Goal: Information Seeking & Learning: Understand process/instructions

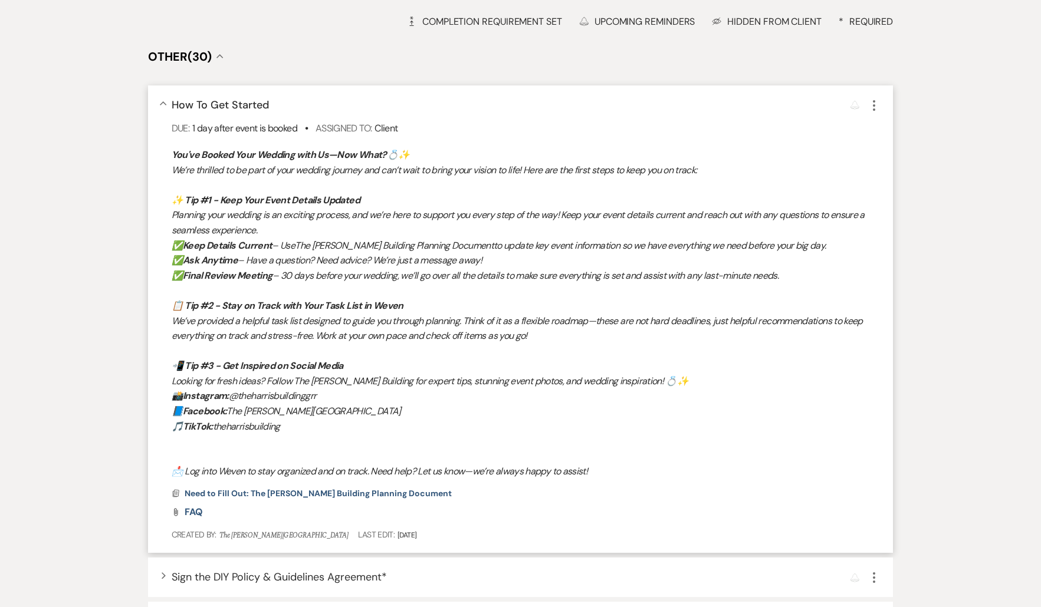
scroll to position [199, 0]
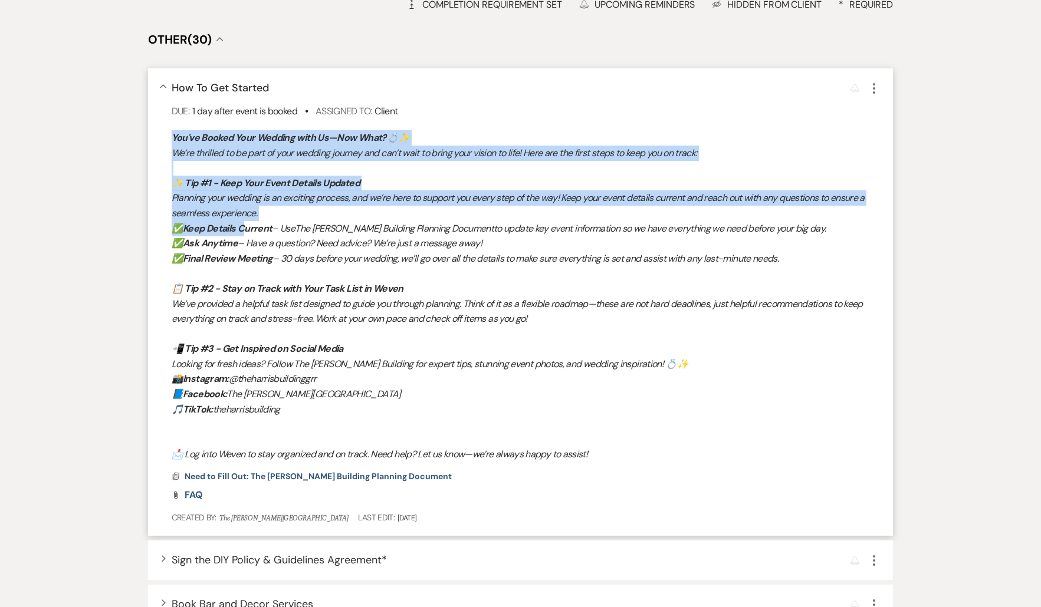
drag, startPoint x: 177, startPoint y: 140, endPoint x: 290, endPoint y: 277, distance: 177.6
click at [246, 222] on div "You've Booked Your Wedding with Us—Now What? 💍✨ We’re thrilled to be part of yo…" at bounding box center [527, 296] width 710 height 332
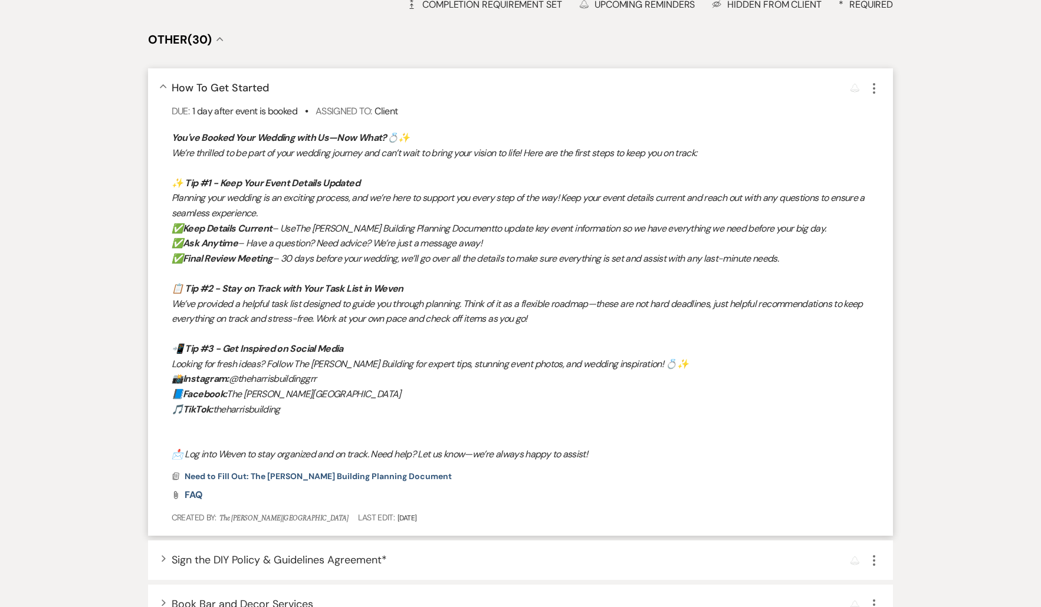
click at [505, 502] on div "You've Booked Your Wedding with Us—Now What? 💍✨ We’re thrilled to be part of yo…" at bounding box center [527, 327] width 710 height 394
click at [328, 473] on span "Need to Fill Out: The Harris Building Planning Document" at bounding box center [318, 476] width 267 height 11
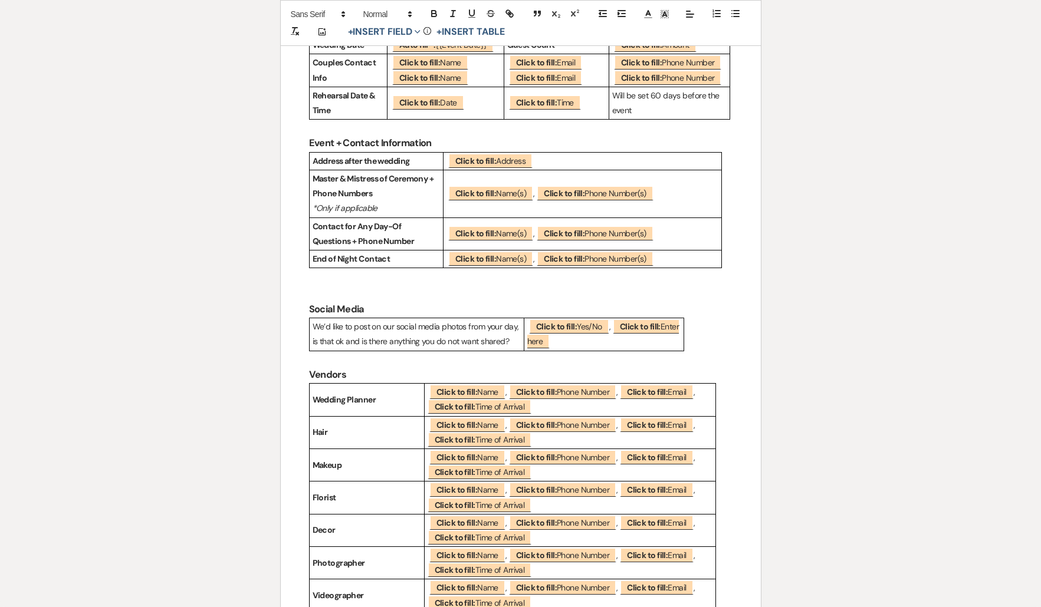
scroll to position [0, 0]
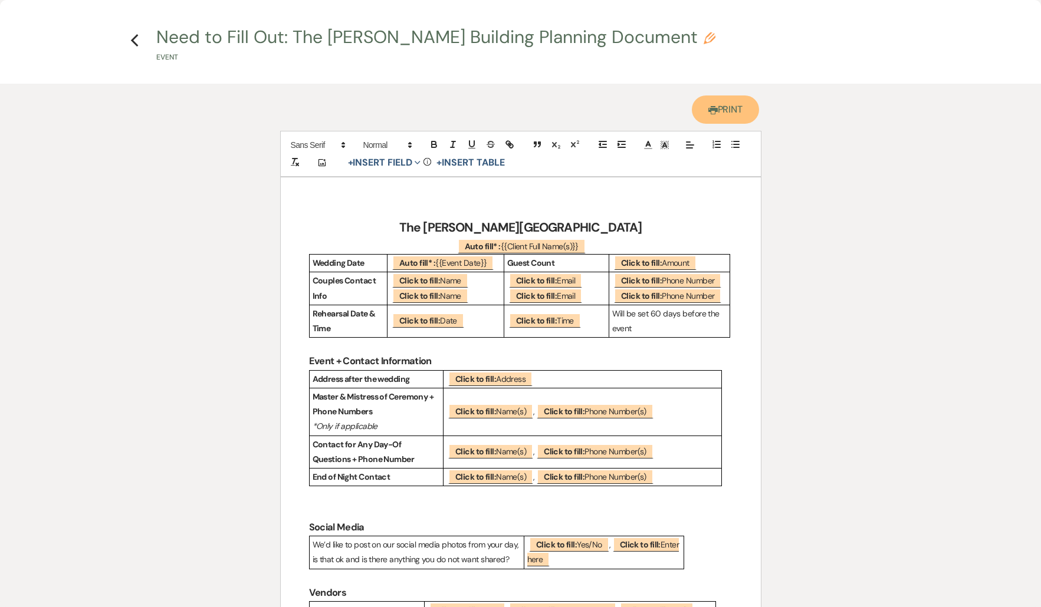
click at [748, 110] on link "Printer Print" at bounding box center [726, 110] width 68 height 28
click at [136, 38] on icon "Previous" at bounding box center [134, 41] width 9 height 14
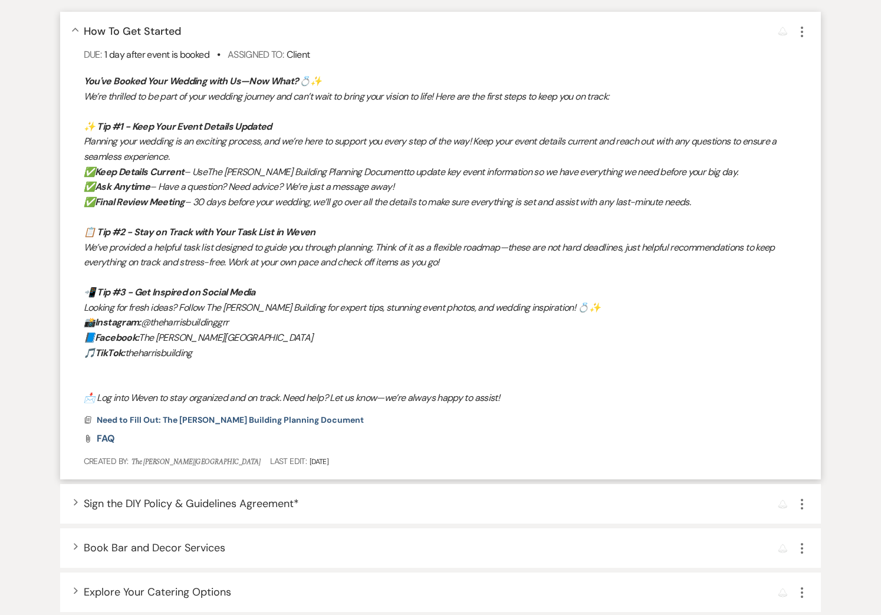
scroll to position [257, 0]
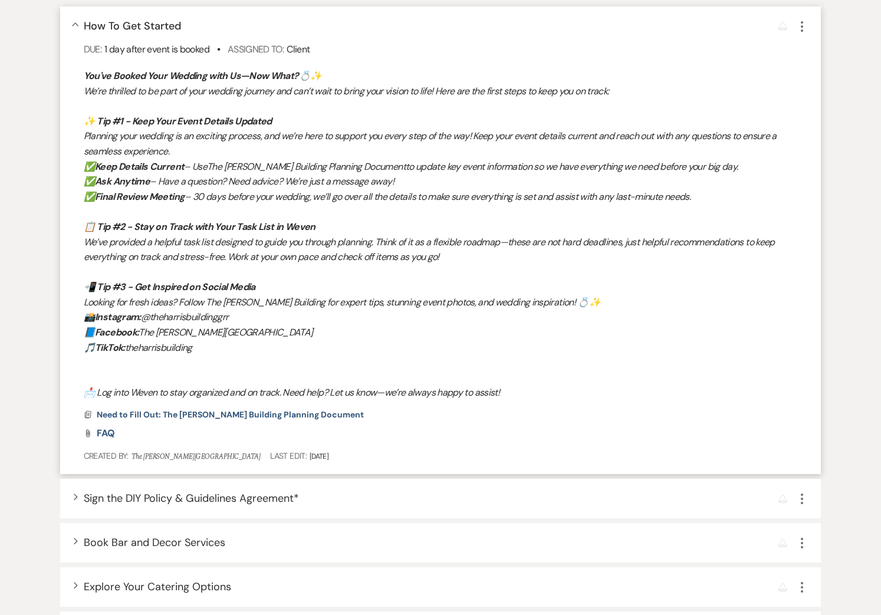
drag, startPoint x: 87, startPoint y: 77, endPoint x: 304, endPoint y: 347, distance: 346.8
click at [193, 343] on div "You've Booked Your Wedding with Us—Now What? 💍✨ We’re thrilled to be part of yo…" at bounding box center [447, 234] width 726 height 332
click at [106, 433] on span "FAQ" at bounding box center [106, 432] width 18 height 12
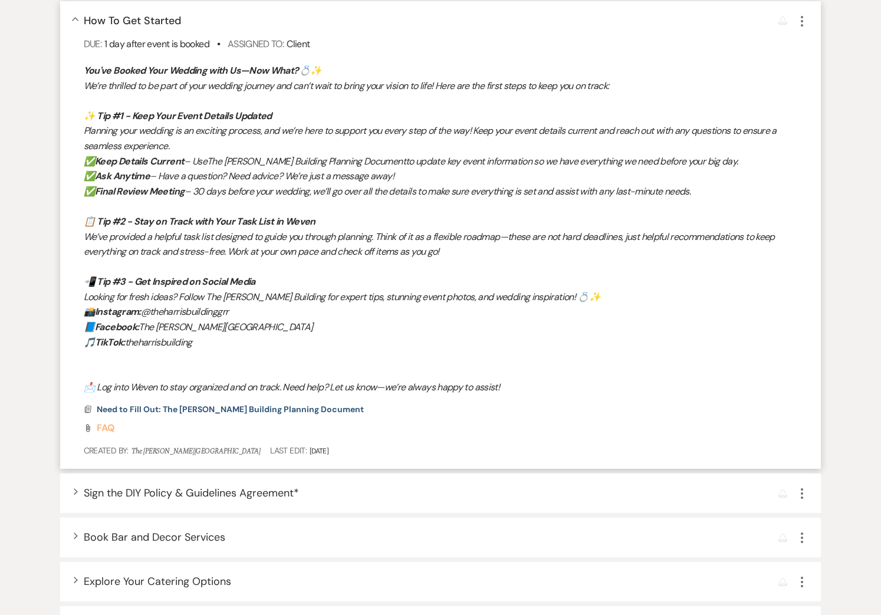
scroll to position [188, 0]
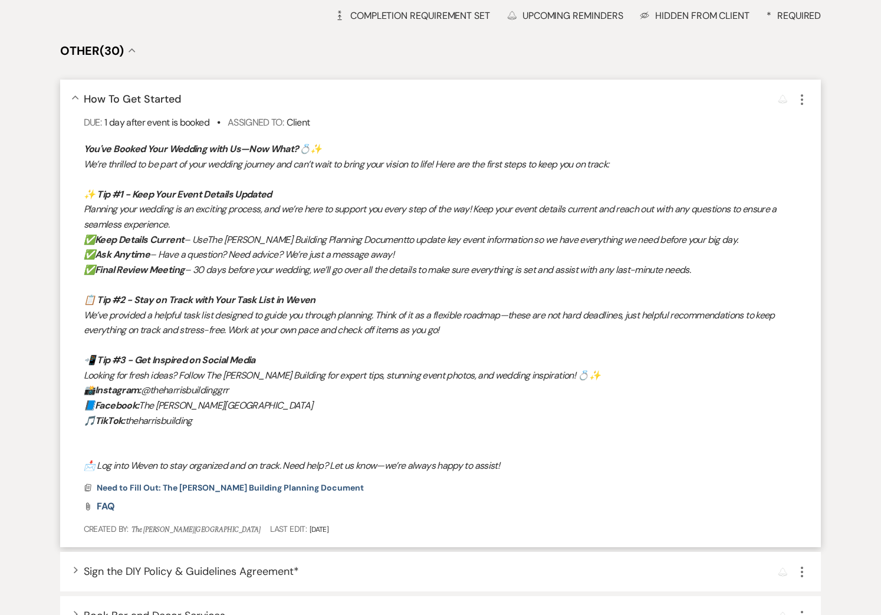
click at [216, 145] on strong "You've Booked Your Wedding with Us—Now What?" at bounding box center [191, 149] width 215 height 12
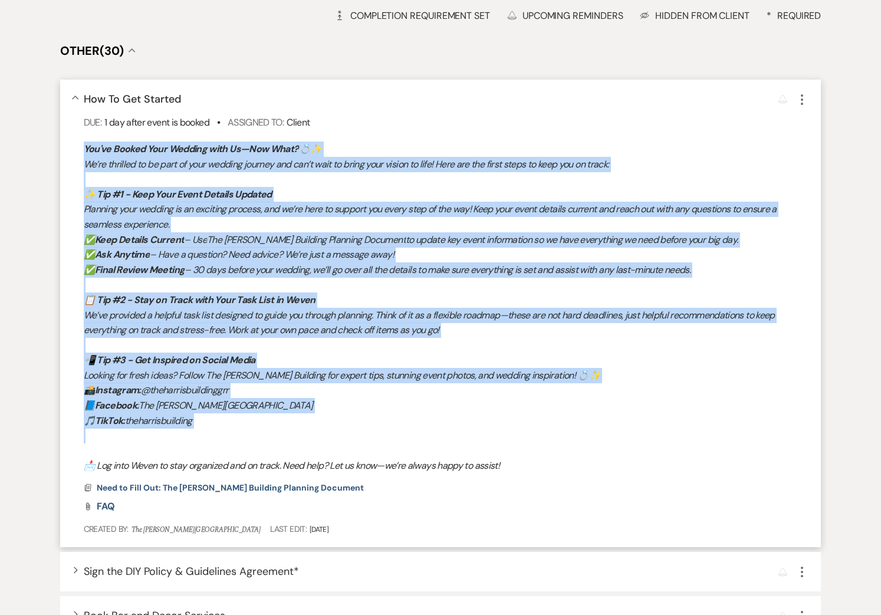
drag, startPoint x: 85, startPoint y: 148, endPoint x: 205, endPoint y: 430, distance: 306.7
click at [205, 431] on div "You've Booked Your Wedding with Us—Now What? 💍✨ We’re thrilled to be part of yo…" at bounding box center [447, 308] width 726 height 332
copy div "You've Booked Your Wedding with Us—Now What? 💍✨ We’re thrilled to be part of yo…"
click at [603, 401] on p "📘 Facebook: The Harris Building" at bounding box center [447, 405] width 726 height 15
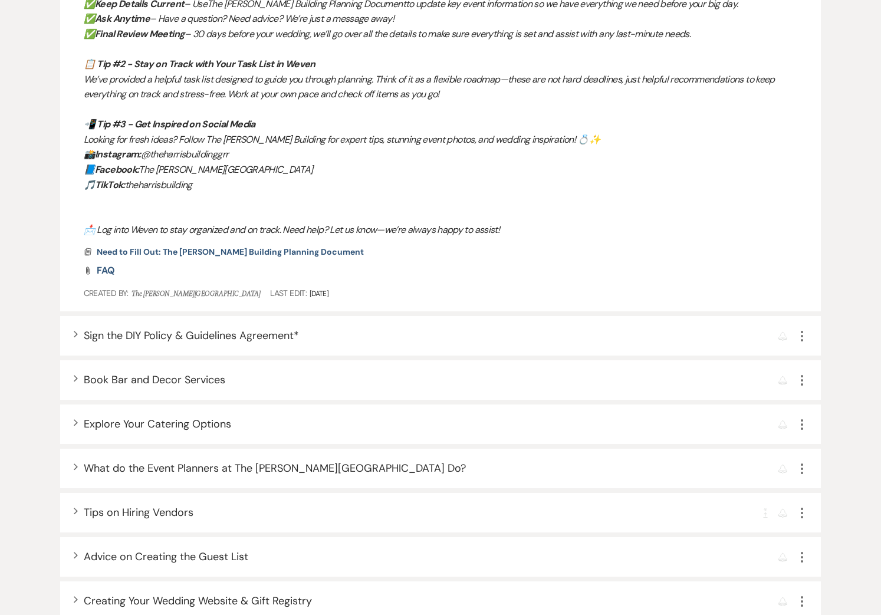
scroll to position [425, 0]
click at [77, 338] on div "Expand Sign the DIY Policy & Guidelines Agreement * Reminder More" at bounding box center [440, 335] width 761 height 40
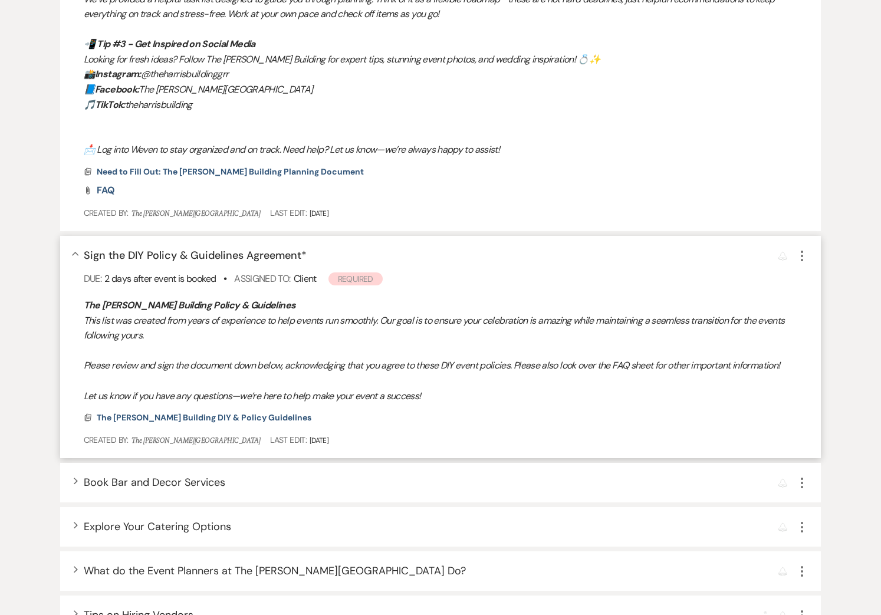
scroll to position [515, 0]
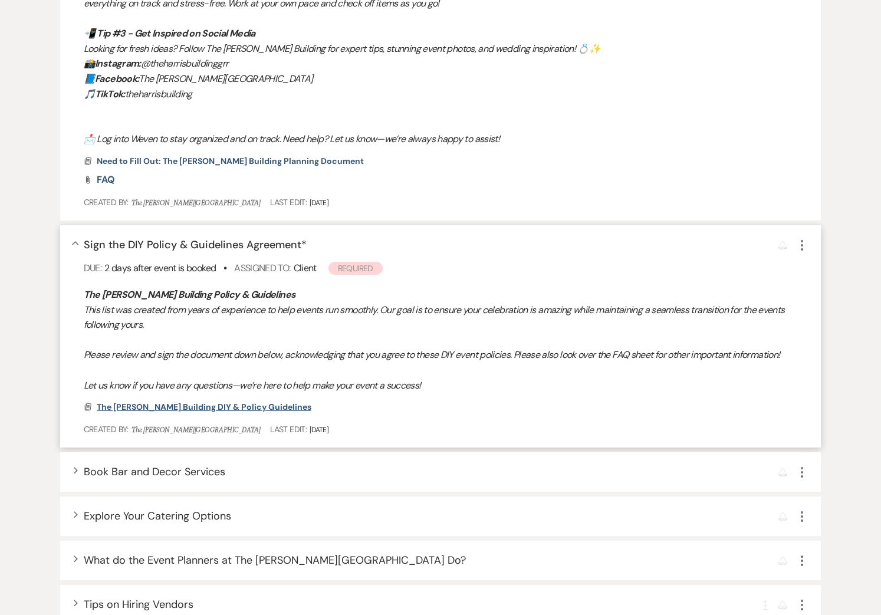
click at [177, 409] on span "The [PERSON_NAME] Building DIY & Policy Guidelines" at bounding box center [204, 407] width 215 height 11
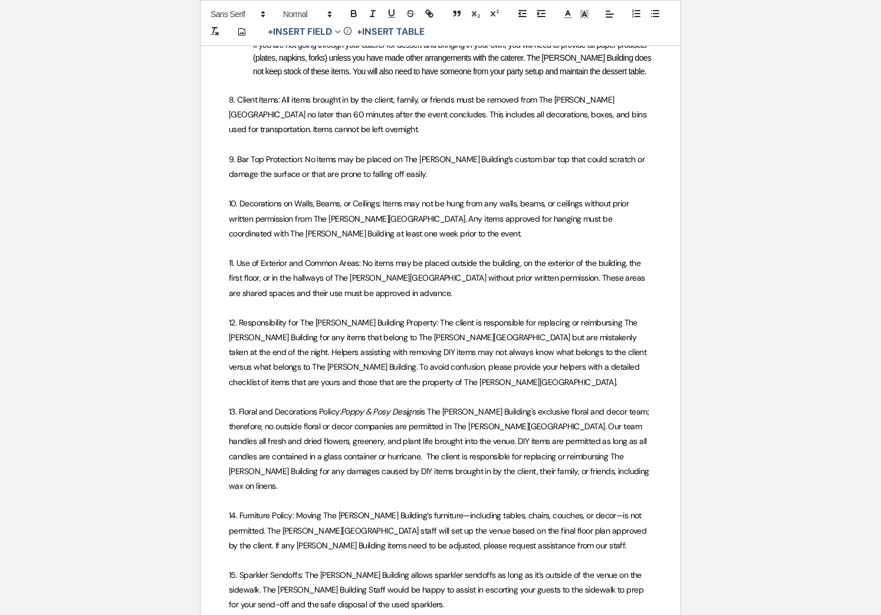
scroll to position [0, 0]
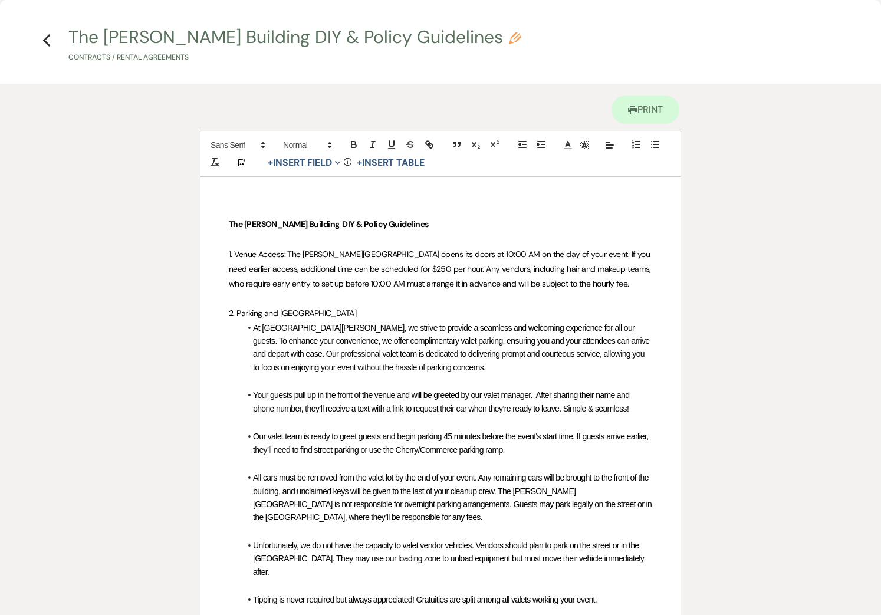
drag, startPoint x: 46, startPoint y: 34, endPoint x: 134, endPoint y: 233, distance: 217.8
click at [46, 34] on icon "Previous" at bounding box center [46, 41] width 9 height 14
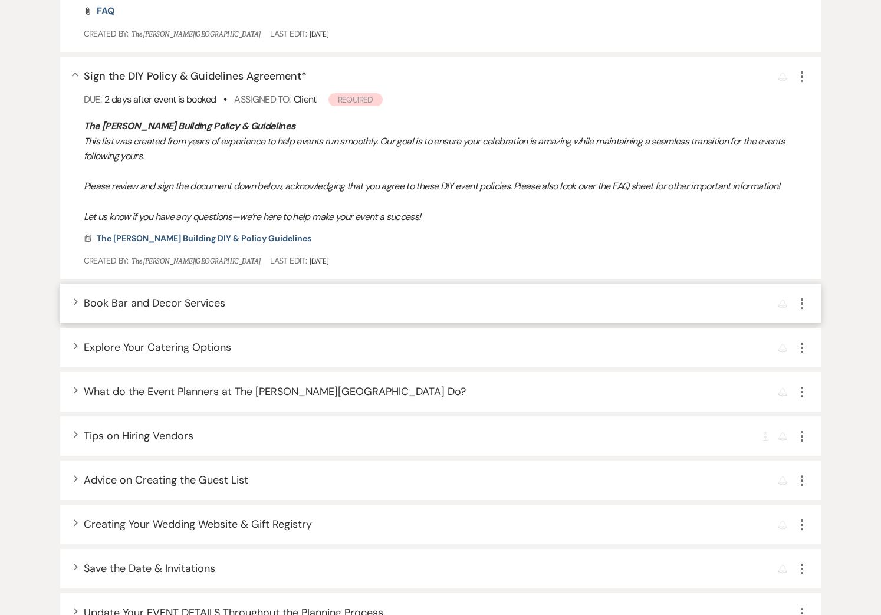
click at [74, 304] on div "Expand Book Bar and Decor Services Reminder More" at bounding box center [440, 304] width 761 height 40
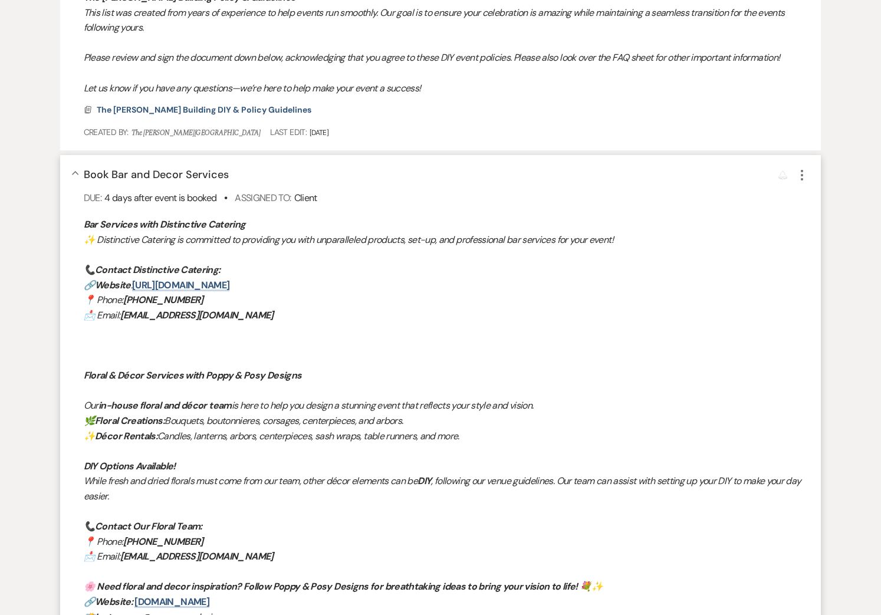
scroll to position [811, 0]
drag, startPoint x: 85, startPoint y: 177, endPoint x: 233, endPoint y: 176, distance: 148.0
click at [233, 176] on div "Collapse Book Bar and Decor Services Reminder More" at bounding box center [447, 175] width 726 height 16
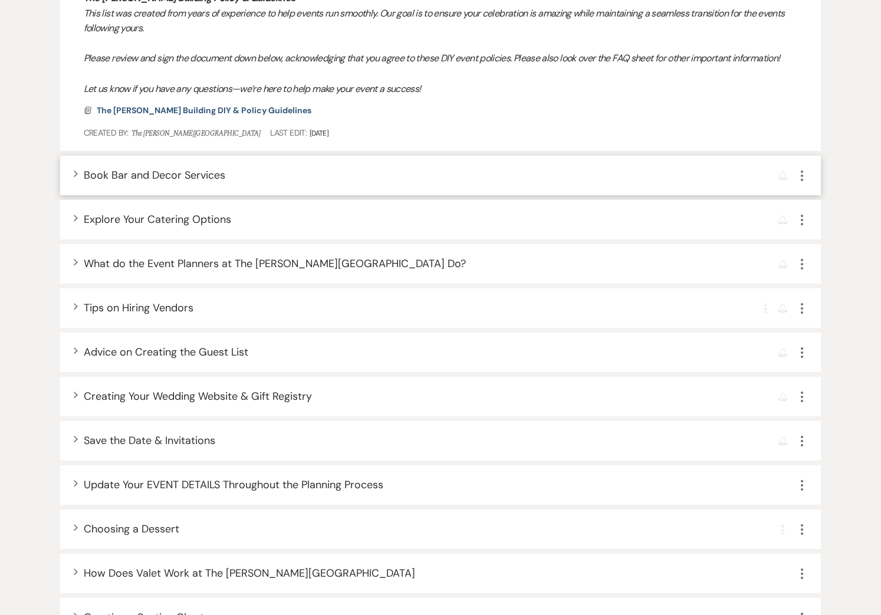
scroll to position [812, 0]
drag, startPoint x: 150, startPoint y: 175, endPoint x: 100, endPoint y: 180, distance: 50.5
click at [82, 175] on div "Expand Book Bar and Decor Services Reminder More" at bounding box center [440, 175] width 761 height 40
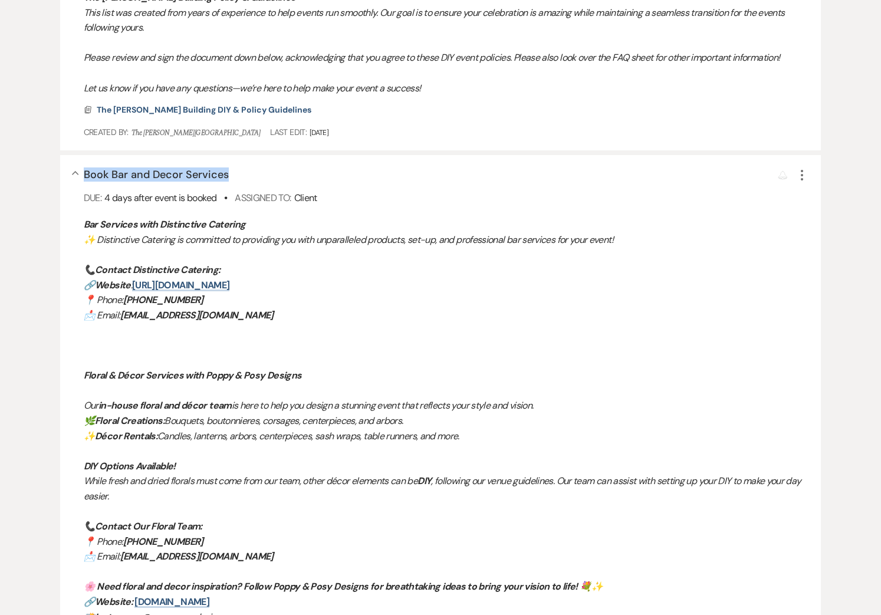
copy span "Book Bar and Decor Services"
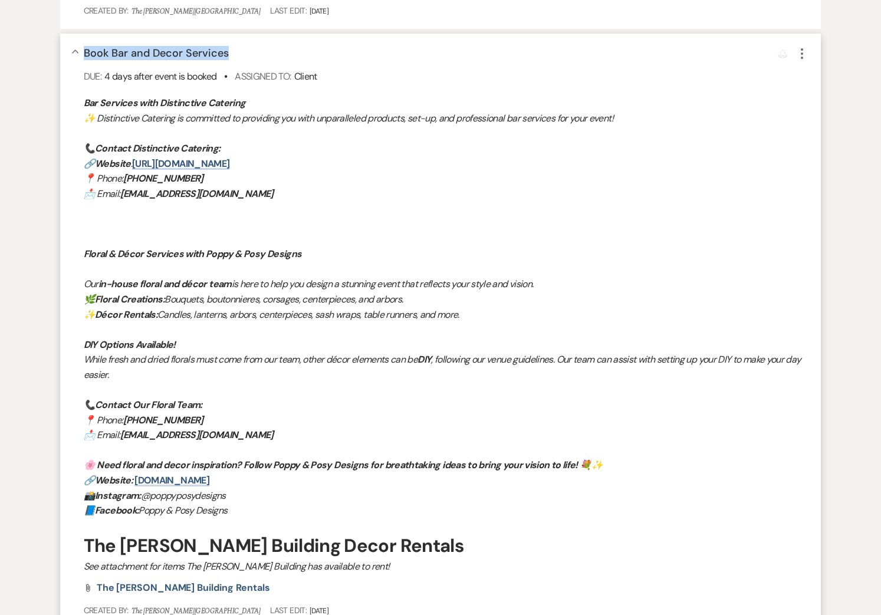
scroll to position [950, 0]
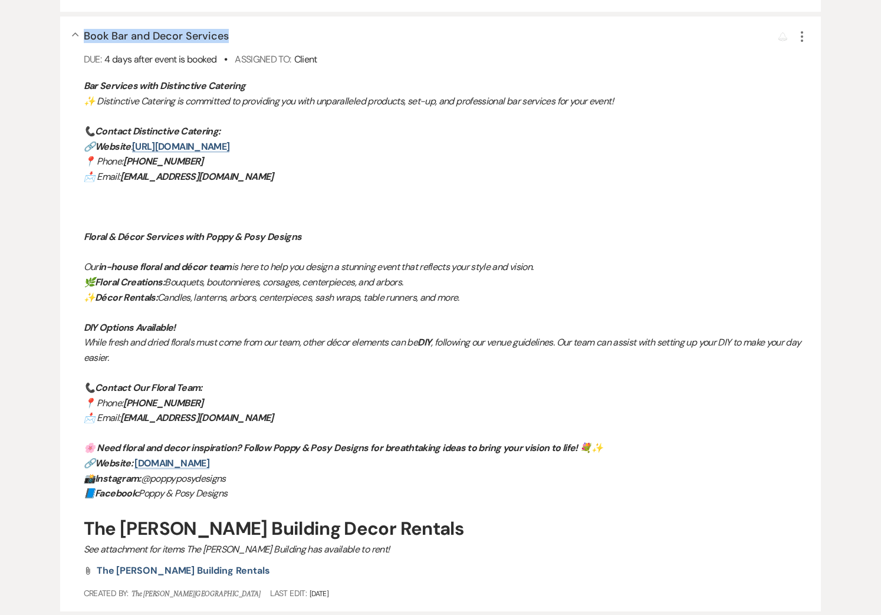
drag, startPoint x: 87, startPoint y: 228, endPoint x: 312, endPoint y: 495, distance: 349.4
click at [310, 496] on div "Collapse Book Bar and Decor Services Reminder More Due: 4 days after event is b…" at bounding box center [440, 314] width 761 height 595
copy div "Bar Services with Distinctive Catering ✨ Distinctive Catering is committed to p…"
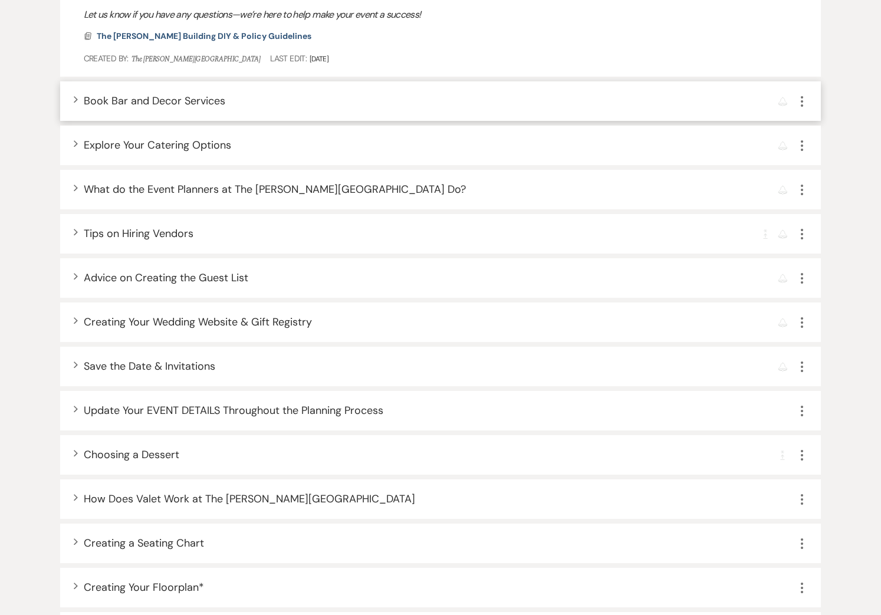
click at [101, 91] on div "Expand Book Bar and Decor Services Reminder More" at bounding box center [440, 101] width 761 height 40
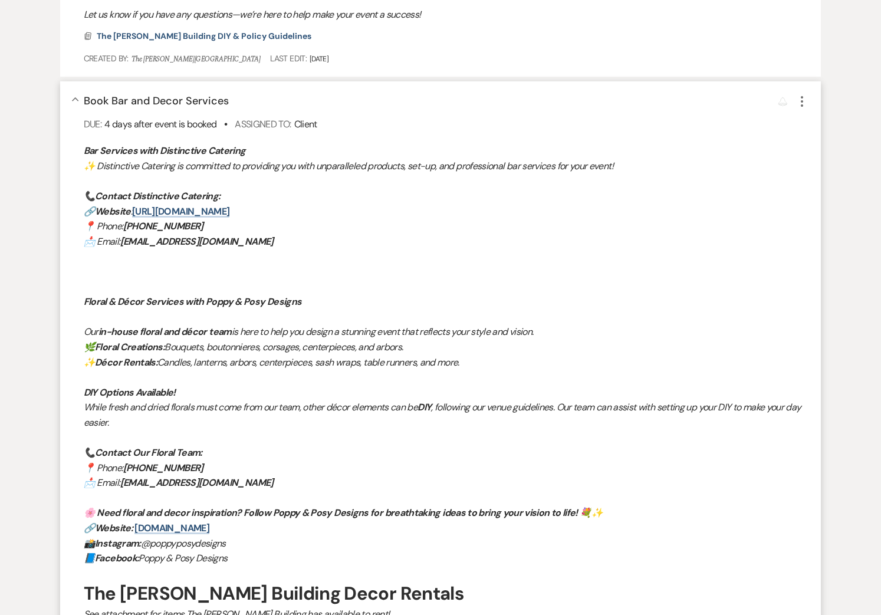
scroll to position [971, 0]
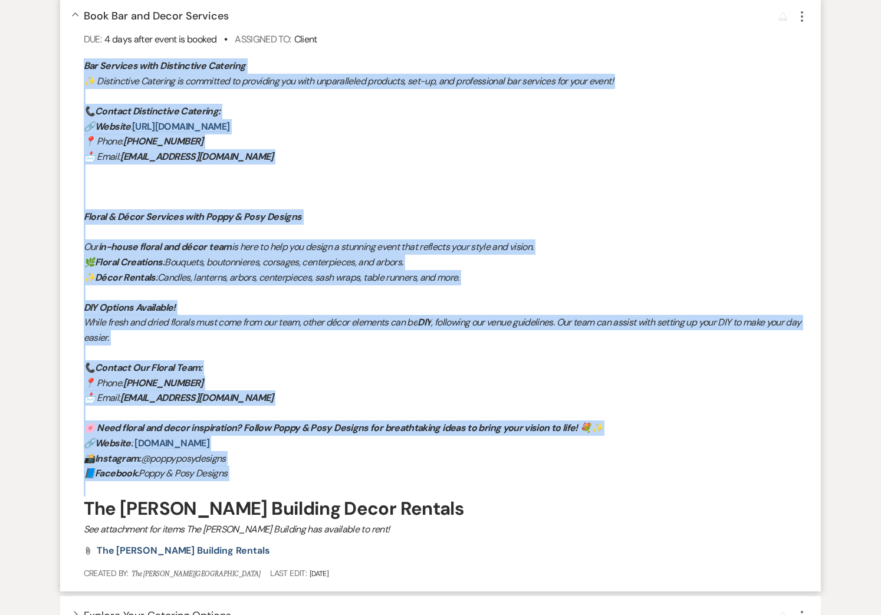
drag, startPoint x: 139, startPoint y: 121, endPoint x: 266, endPoint y: 482, distance: 382.1
click at [266, 482] on div "Bar Services with Distinctive Catering ✨ Distinctive Catering is committed to p…" at bounding box center [447, 297] width 726 height 478
copy div "Bar Services with Distinctive Catering ✨ Distinctive Catering is committed to p…"
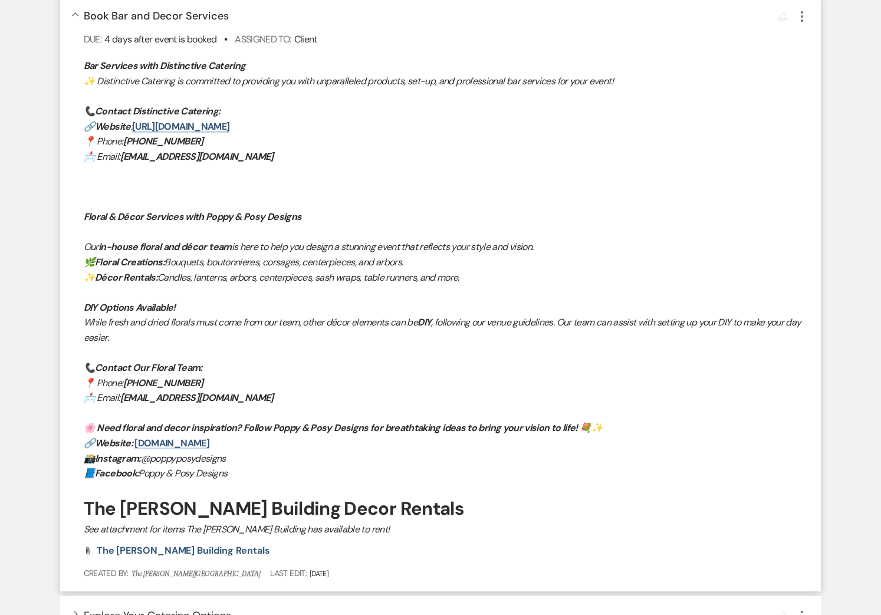
click at [621, 374] on p "📞 Contact Our Floral Team:" at bounding box center [447, 367] width 726 height 15
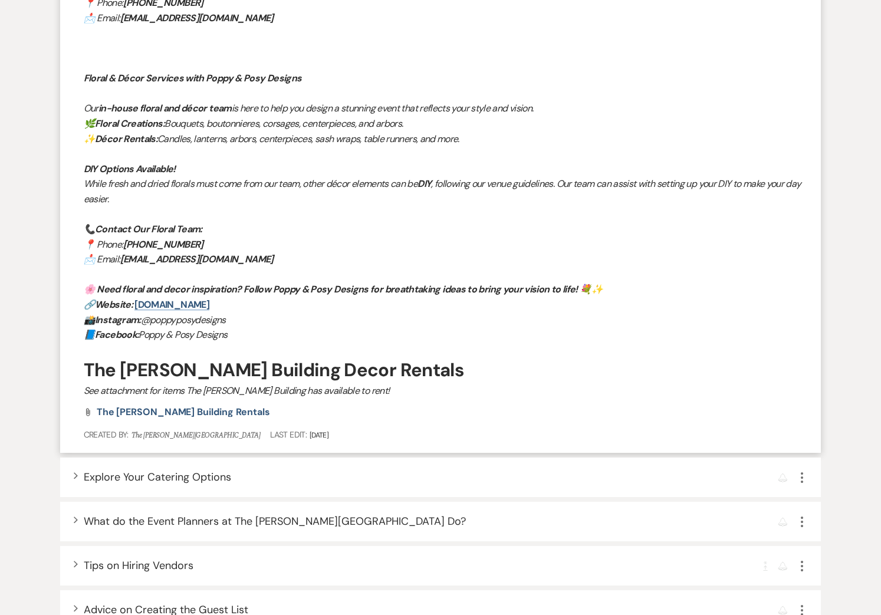
scroll to position [1161, 0]
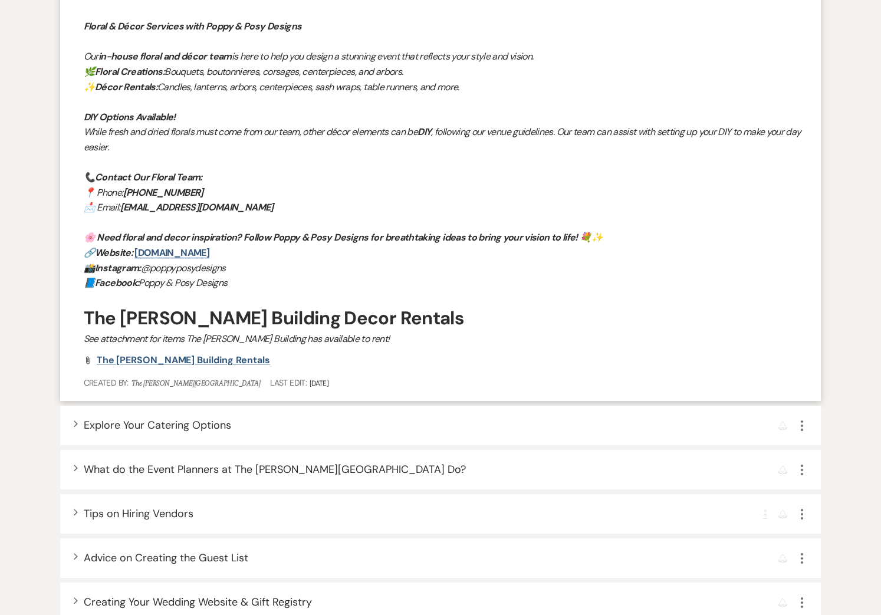
click at [192, 360] on span "The Harris Building Rentals" at bounding box center [183, 360] width 173 height 12
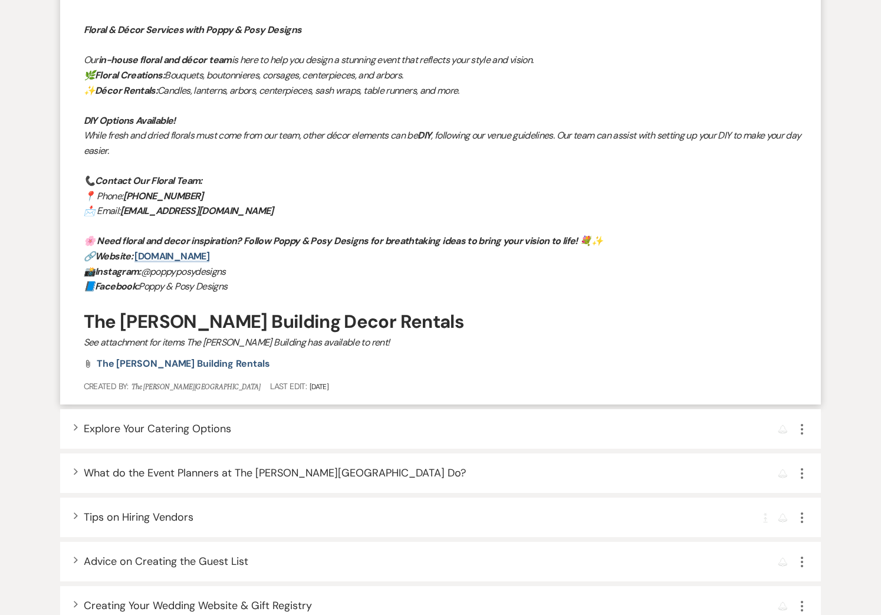
click at [830, 68] on div "Filter: Assignee ▲ Categories ▲ Type ▲ + Add Task Completion Requirement Comple…" at bounding box center [440, 287] width 849 height 2624
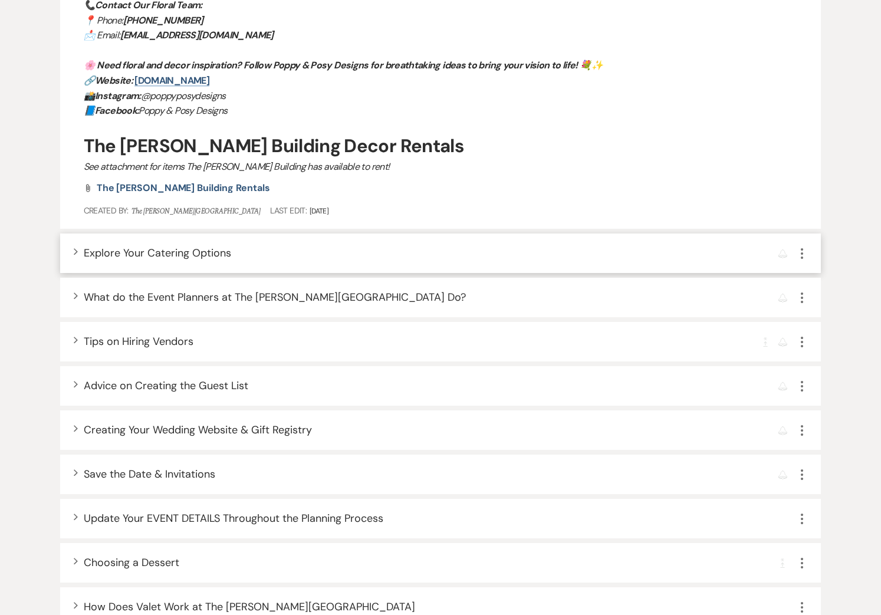
click at [78, 256] on div "Expand Explore Your Catering Options Reminder More" at bounding box center [440, 253] width 761 height 40
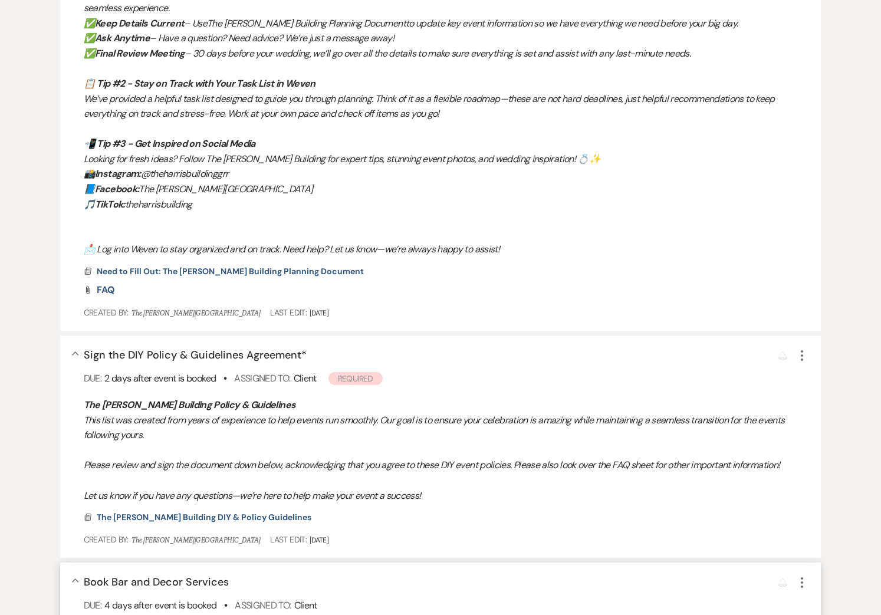
scroll to position [406, 0]
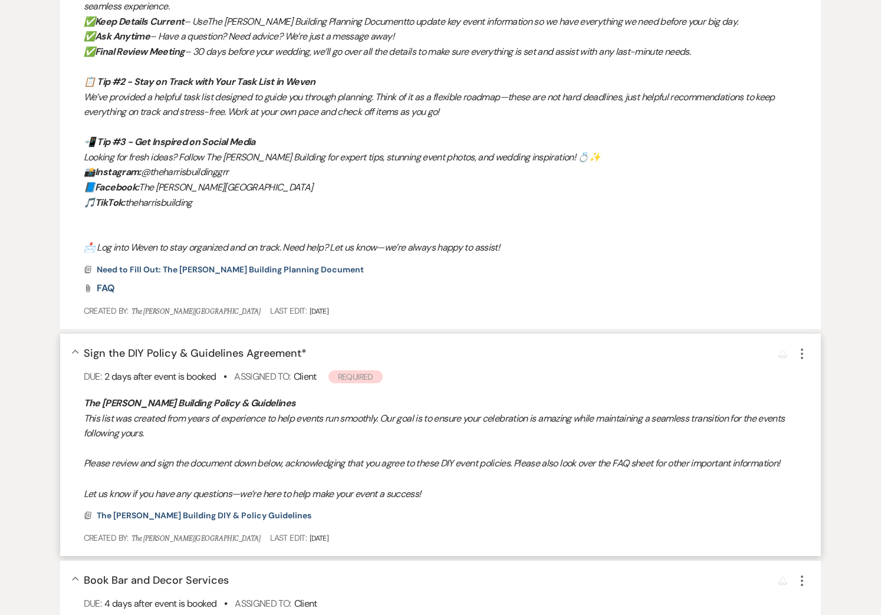
click at [77, 356] on div "Collapse Sign the DIY Policy & Guidelines Agreement * Reminder More Due: 2 days…" at bounding box center [440, 445] width 761 height 222
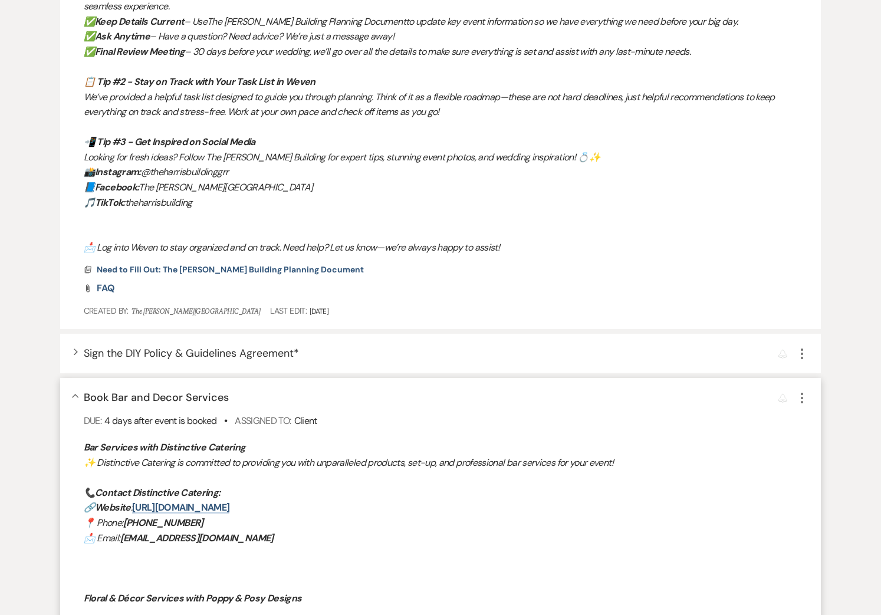
drag, startPoint x: 73, startPoint y: 394, endPoint x: 75, endPoint y: 386, distance: 8.4
click at [73, 394] on icon "Collapse" at bounding box center [75, 396] width 7 height 5
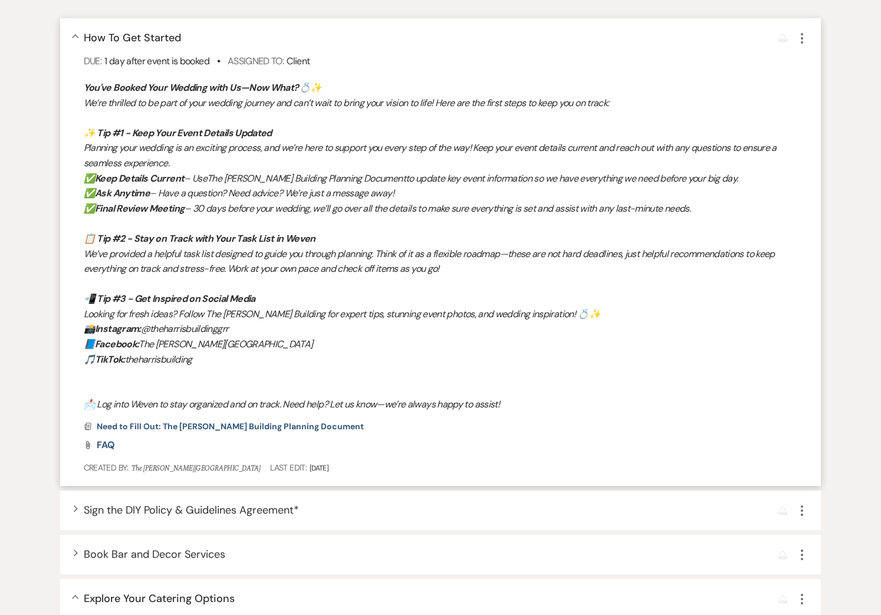
scroll to position [130, 0]
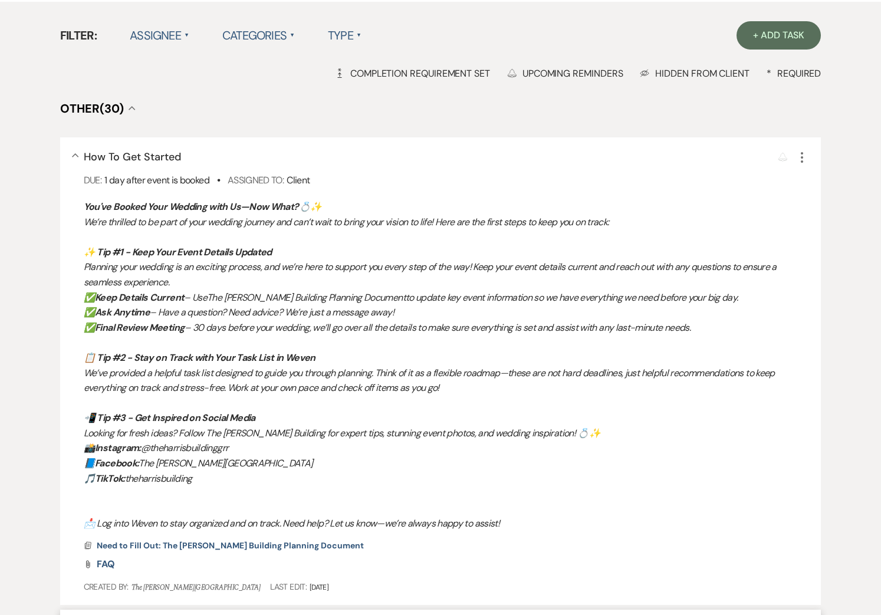
drag, startPoint x: 73, startPoint y: 156, endPoint x: 105, endPoint y: 200, distance: 55.0
click at [73, 156] on icon "Collapse" at bounding box center [75, 155] width 7 height 5
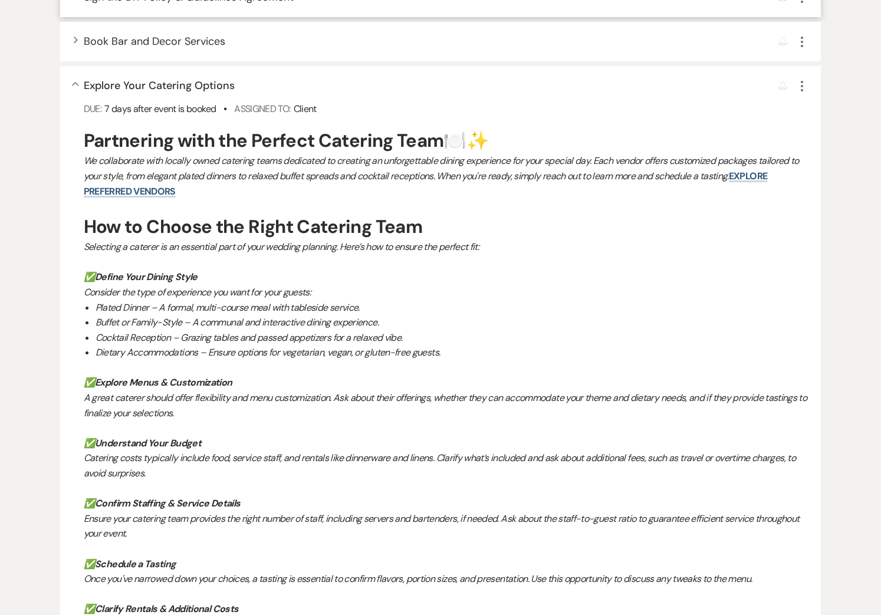
scroll to position [393, 0]
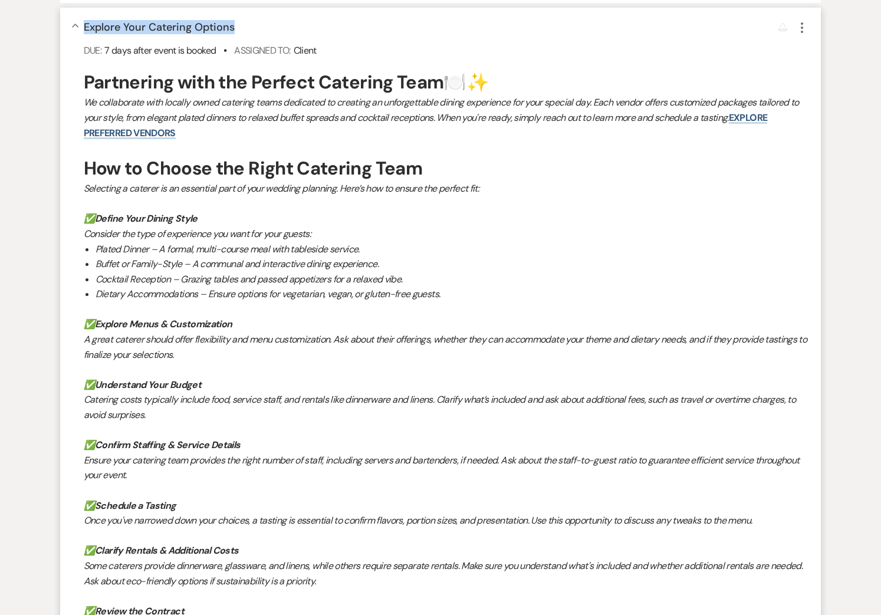
drag, startPoint x: 237, startPoint y: 29, endPoint x: 91, endPoint y: 29, distance: 145.6
click at [85, 28] on div "Collapse Explore Your Catering Options Reminder More" at bounding box center [447, 27] width 726 height 16
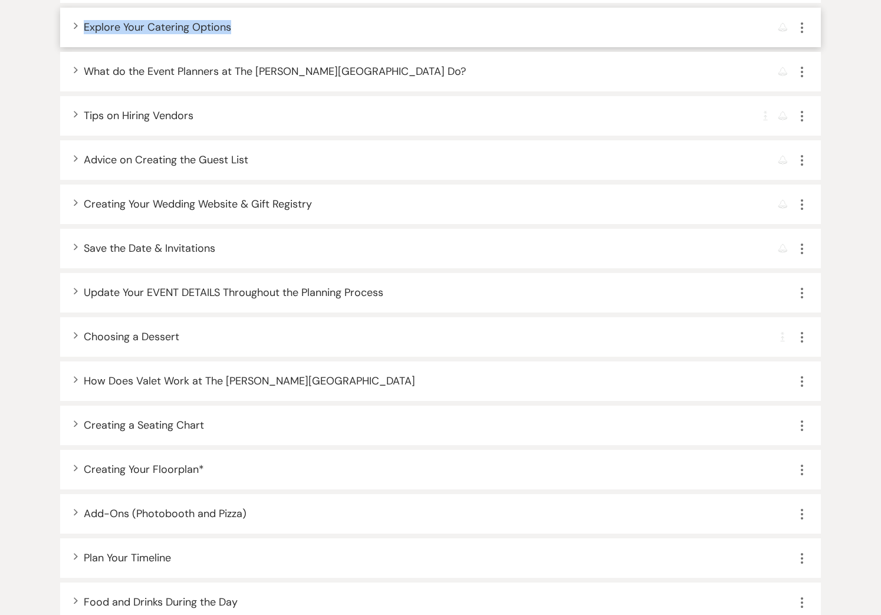
copy span "Explore Your Catering Options"
click at [77, 23] on div "Expand Explore Your Catering Options Reminder More" at bounding box center [440, 28] width 761 height 40
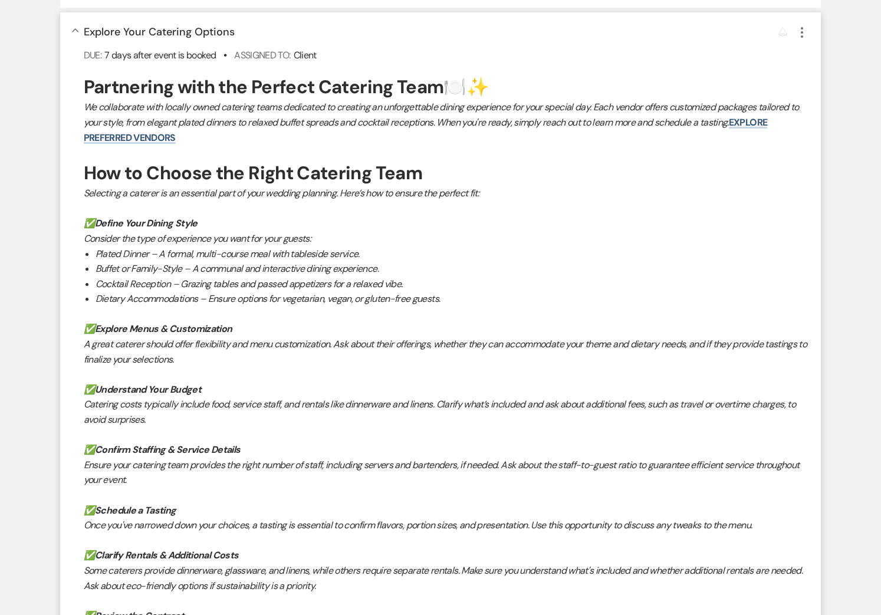
scroll to position [389, 0]
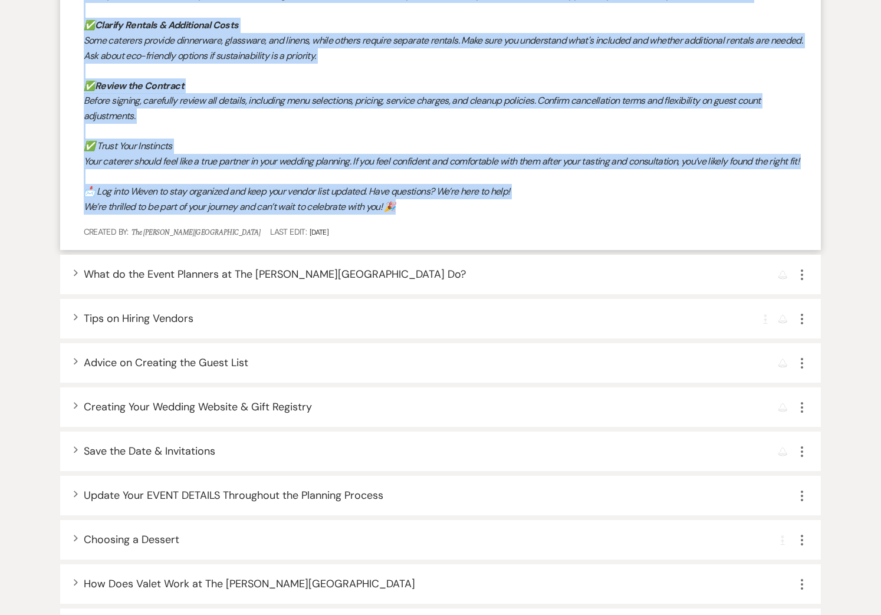
drag, startPoint x: 89, startPoint y: 81, endPoint x: 471, endPoint y: 218, distance: 405.3
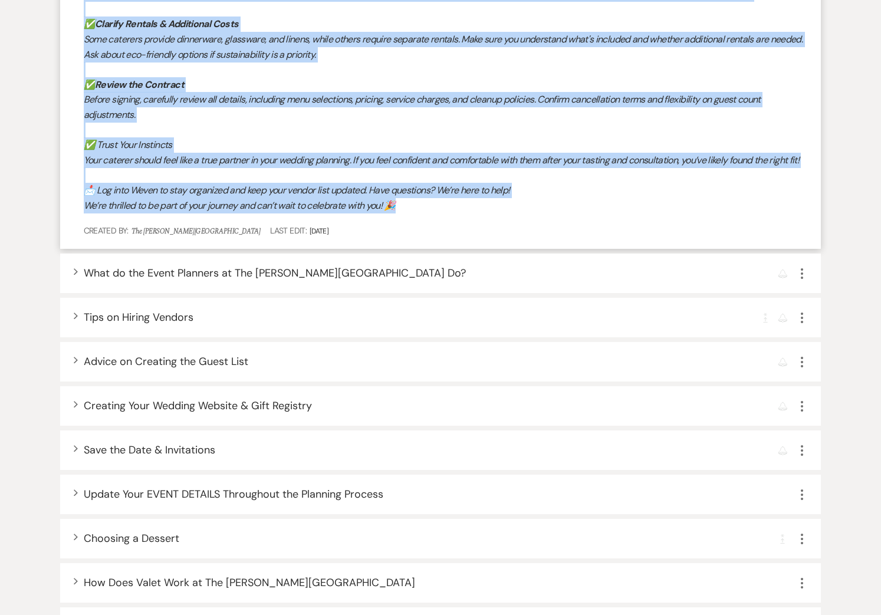
copy div "artnering with the Perfect Catering Team 🍽️✨ We collaborate with locally owned …"
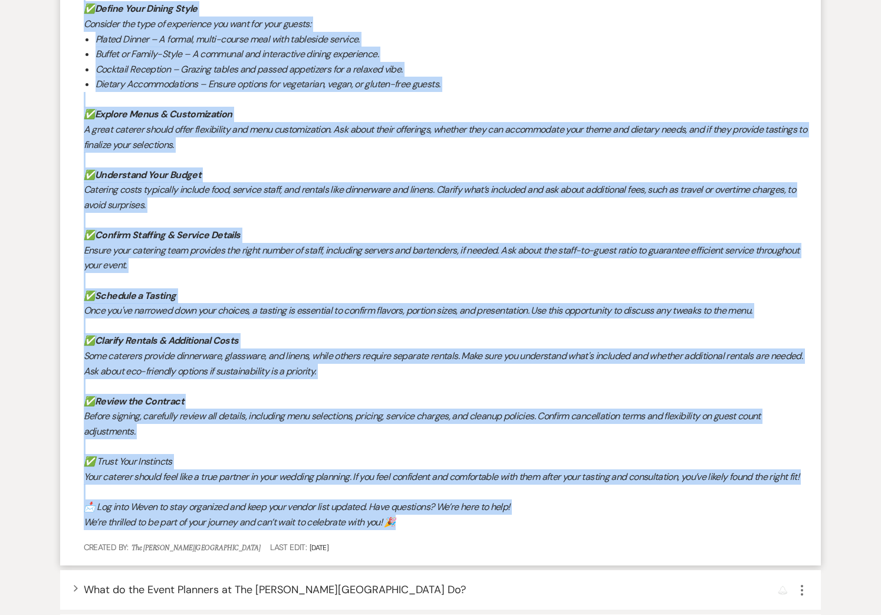
scroll to position [343, 0]
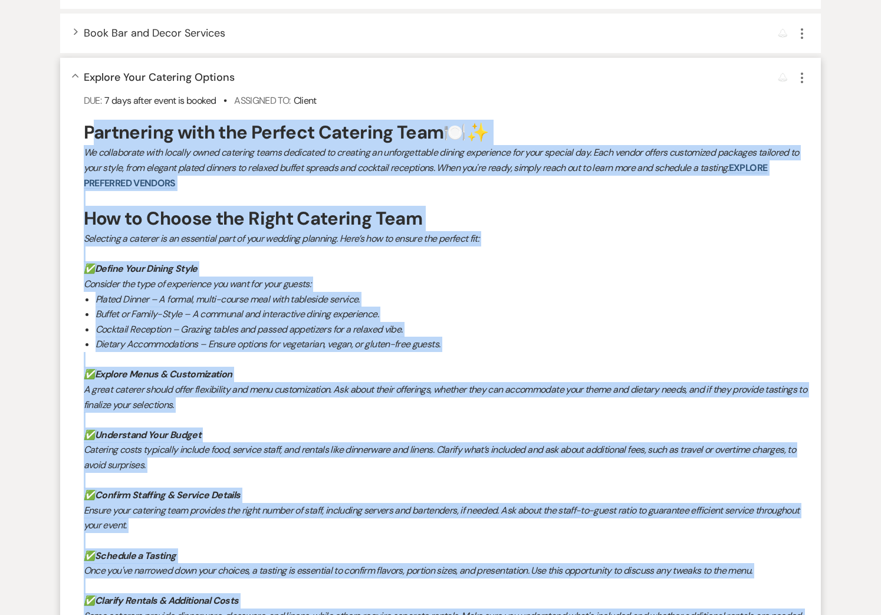
click at [75, 74] on use "button" at bounding box center [75, 76] width 6 height 4
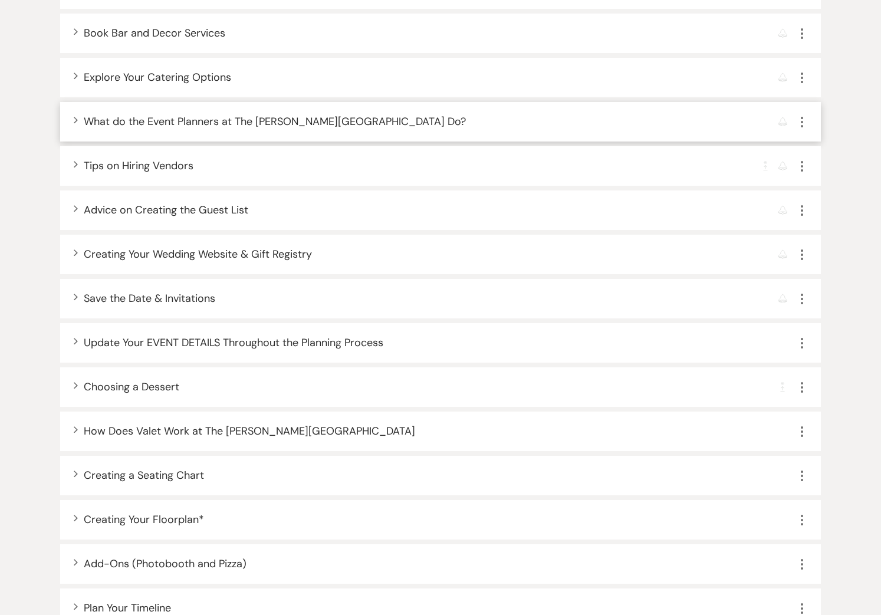
click at [75, 116] on icon "Expand" at bounding box center [75, 119] width 5 height 7
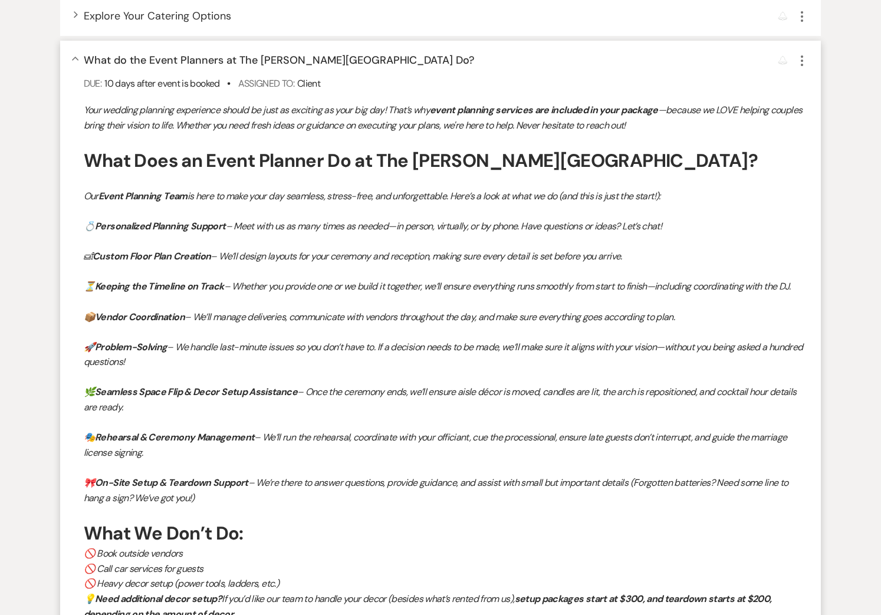
scroll to position [398, 0]
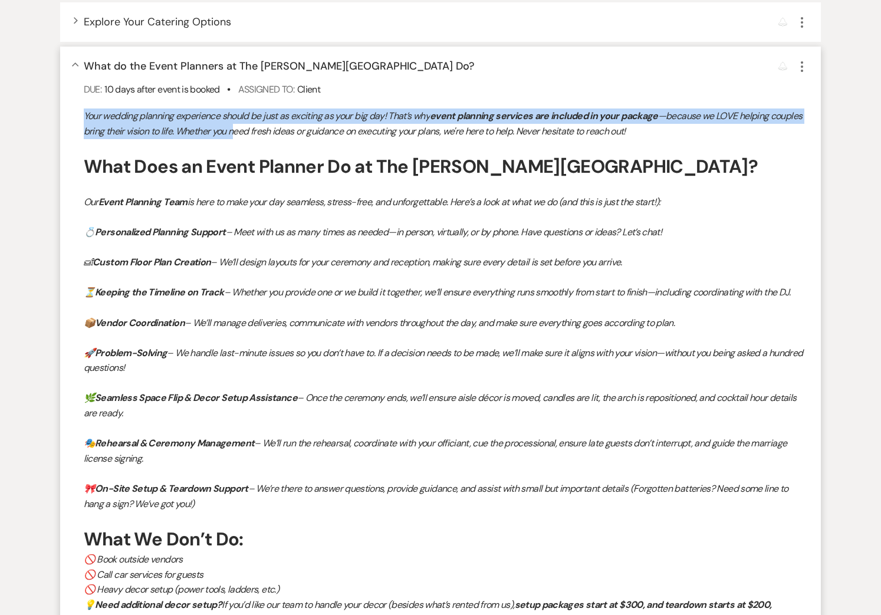
drag, startPoint x: 84, startPoint y: 112, endPoint x: 203, endPoint y: 128, distance: 120.2
click at [237, 134] on p "Your wedding planning experience should be just as exciting as your big day! Th…" at bounding box center [447, 123] width 726 height 30
drag, startPoint x: 87, startPoint y: 67, endPoint x: 347, endPoint y: 70, distance: 260.0
click at [347, 70] on span "What do the Event Planners at The Harris Building Do?" at bounding box center [279, 66] width 391 height 14
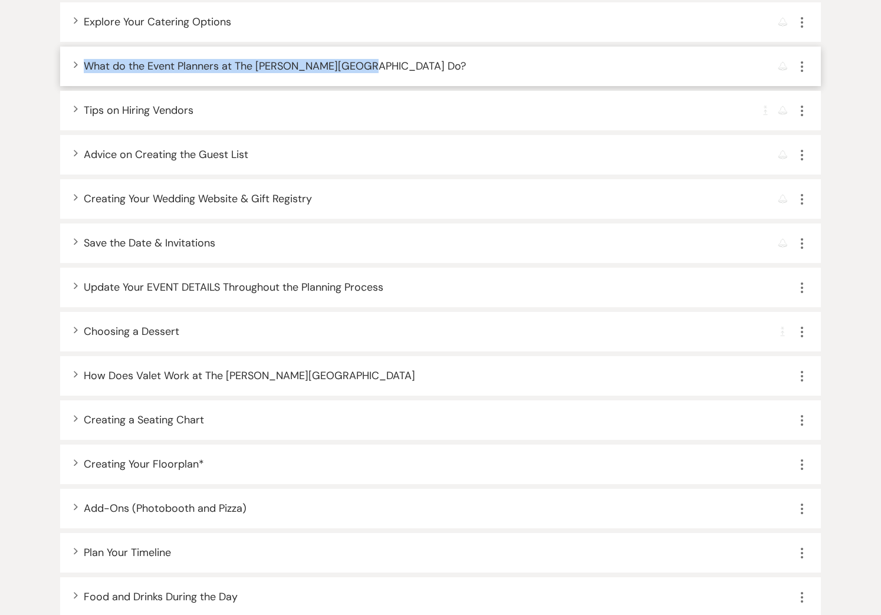
drag, startPoint x: 313, startPoint y: 69, endPoint x: 85, endPoint y: 67, distance: 227.6
click at [85, 67] on div "Expand What do the Event Planners at The Harris Building Do? Reminder More" at bounding box center [447, 66] width 726 height 16
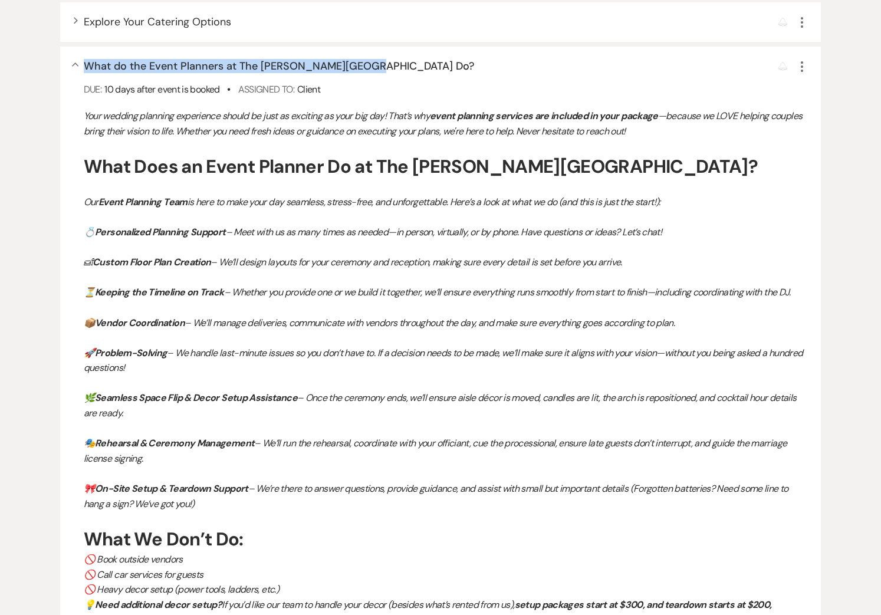
copy span "What do the Event Planners at The Harris Building Do?"
click at [89, 121] on p "Your wedding planning experience should be just as exciting as your big day! Th…" at bounding box center [447, 123] width 726 height 30
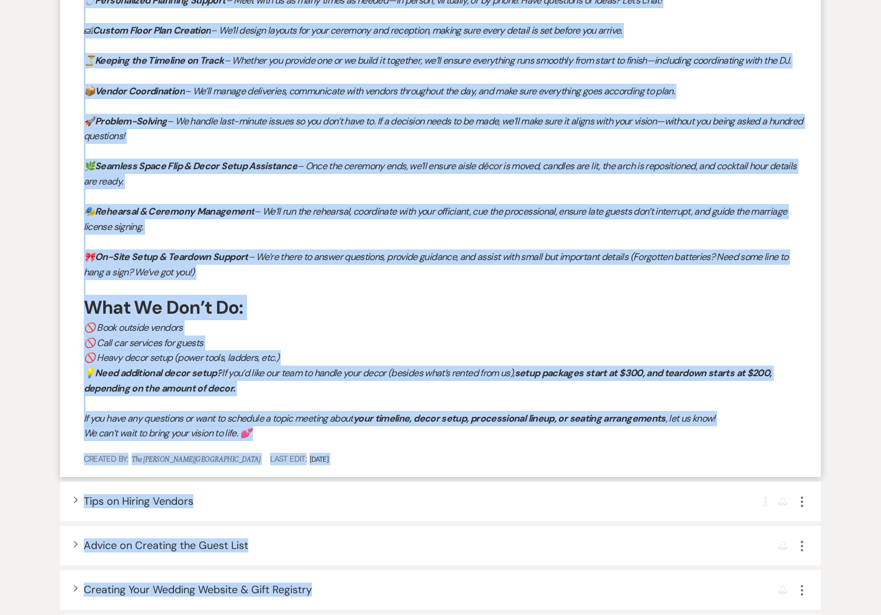
scroll to position [675, 0]
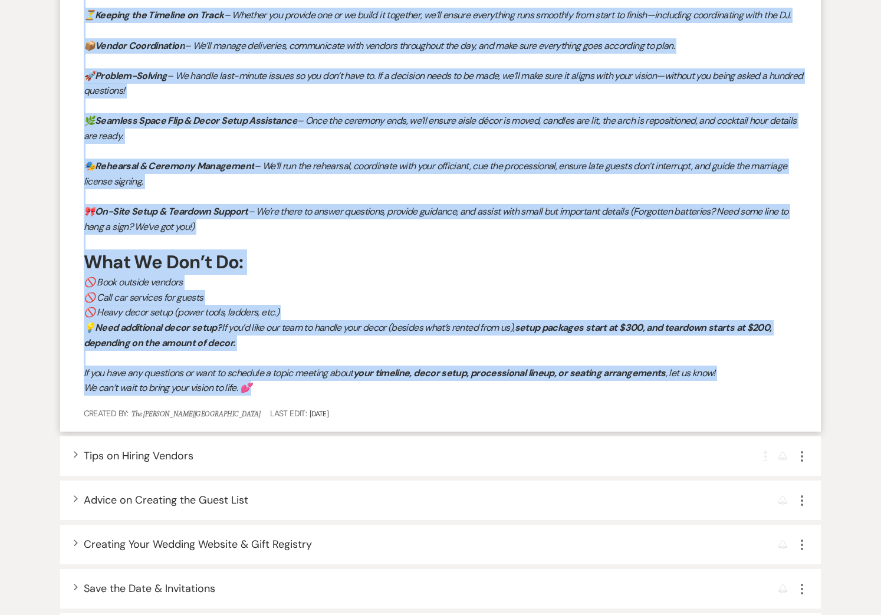
drag, startPoint x: 93, startPoint y: 114, endPoint x: 281, endPoint y: 386, distance: 330.1
click at [285, 392] on div "Your wedding planning experience should be just as exciting as your big day! Th…" at bounding box center [447, 113] width 726 height 564
copy div "Your wedding planning experience should be just as exciting as your big day! Th…"
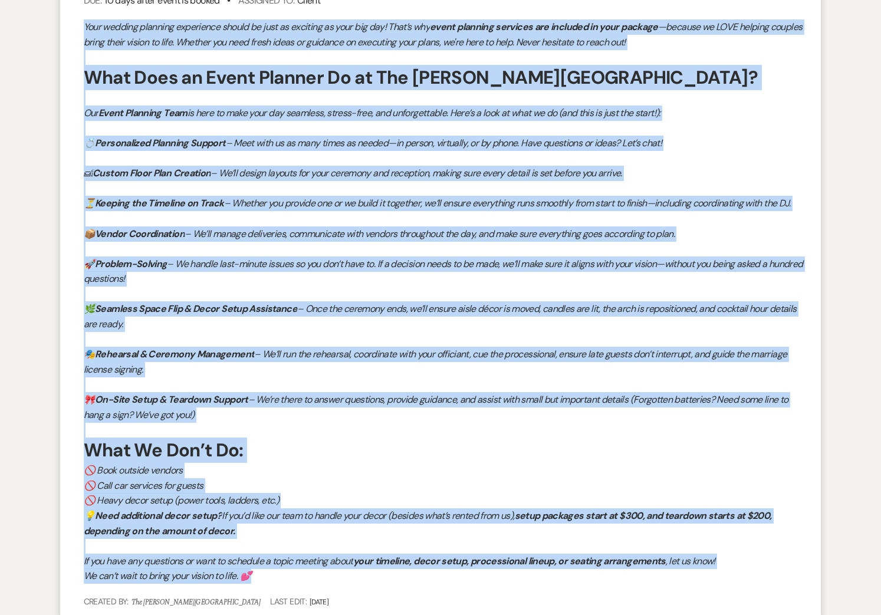
scroll to position [320, 0]
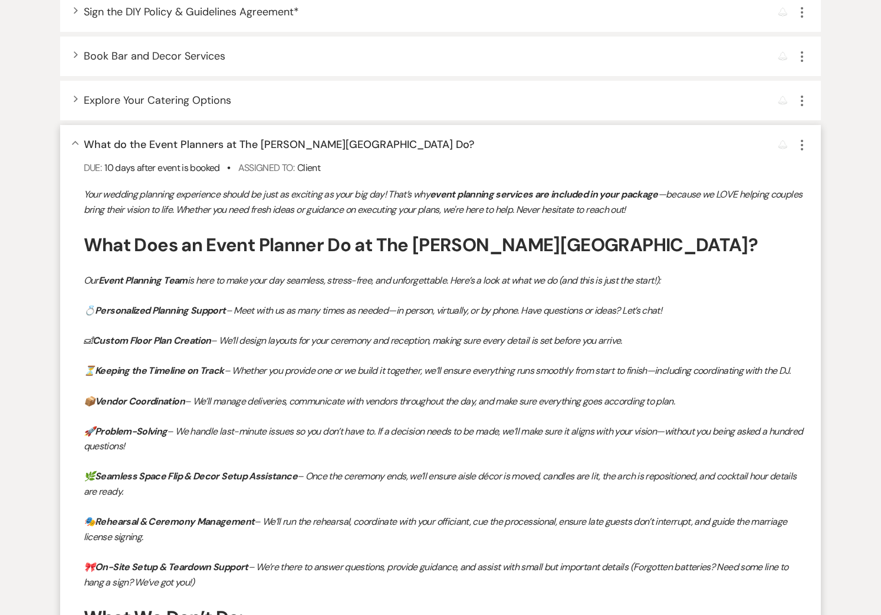
click at [74, 135] on div "Collapse What do the Event Planners at The Harris Building Do? Reminder More Du…" at bounding box center [440, 456] width 761 height 662
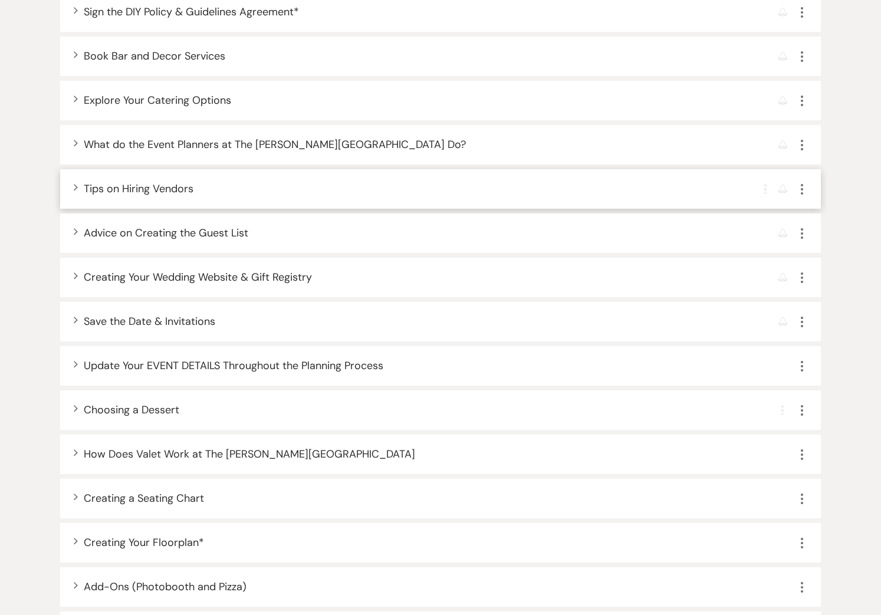
click at [74, 187] on icon "Expand" at bounding box center [75, 186] width 5 height 7
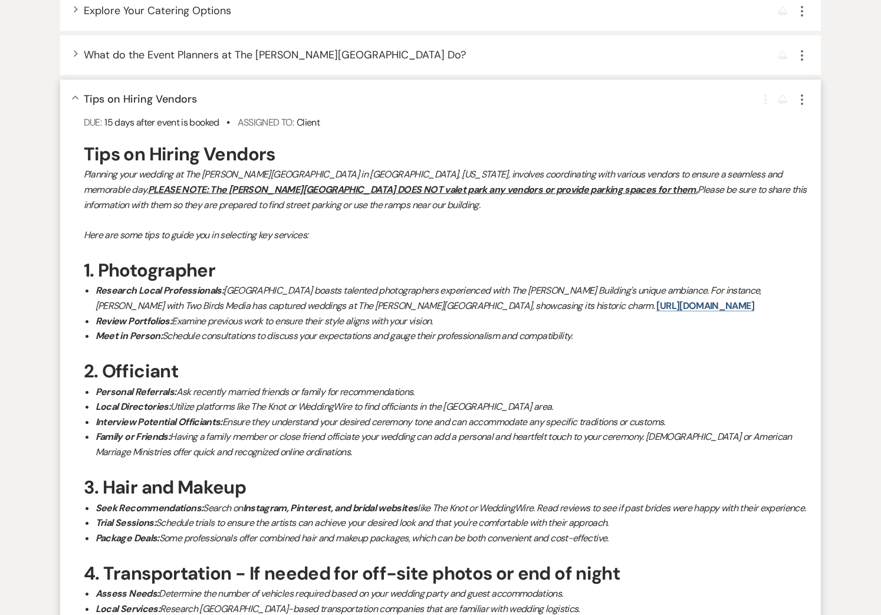
scroll to position [415, 0]
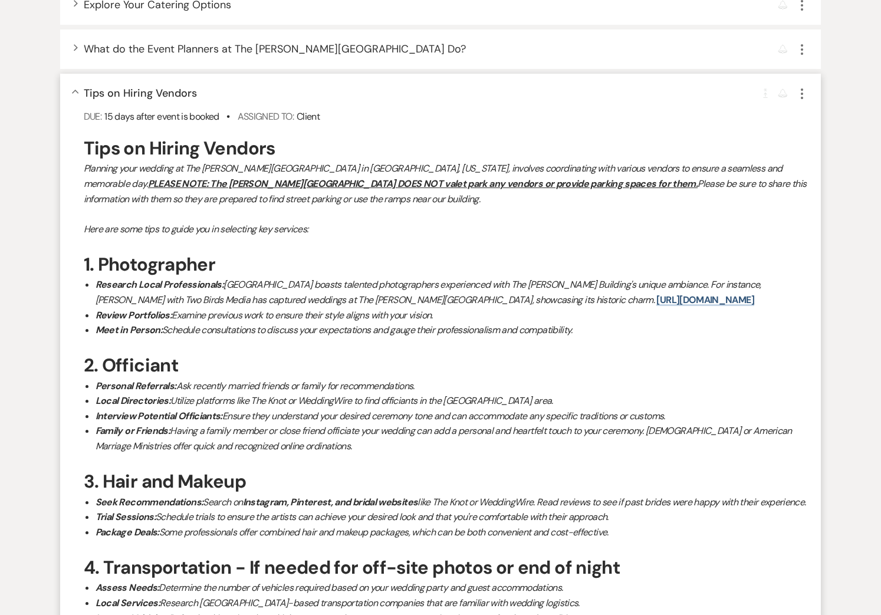
drag, startPoint x: 226, startPoint y: 90, endPoint x: 215, endPoint y: 91, distance: 11.9
click at [226, 90] on div "Collapse Tips on Hiring Vendors Completion Requirement Reminder More" at bounding box center [447, 93] width 726 height 16
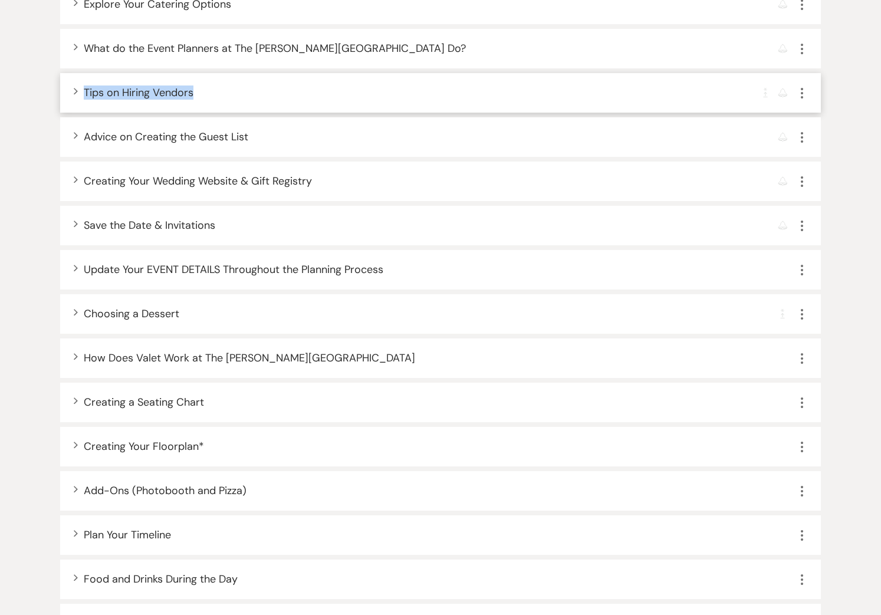
drag, startPoint x: 107, startPoint y: 96, endPoint x: 80, endPoint y: 97, distance: 27.1
click at [75, 96] on div "Expand Tips on Hiring Vendors Completion Requirement Reminder More" at bounding box center [440, 93] width 761 height 40
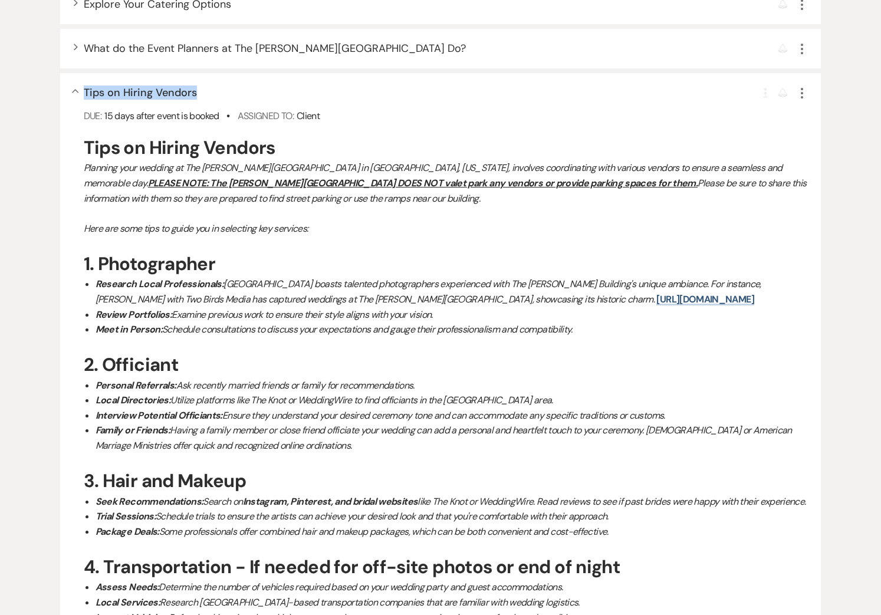
copy span "Tips on Hiring Vendors"
drag, startPoint x: 165, startPoint y: 134, endPoint x: 90, endPoint y: 152, distance: 77.5
click at [165, 134] on div "Collapse Tips on Hiring Vendors Completion Requirement Reminder More Due: 15 da…" at bounding box center [440, 446] width 761 height 745
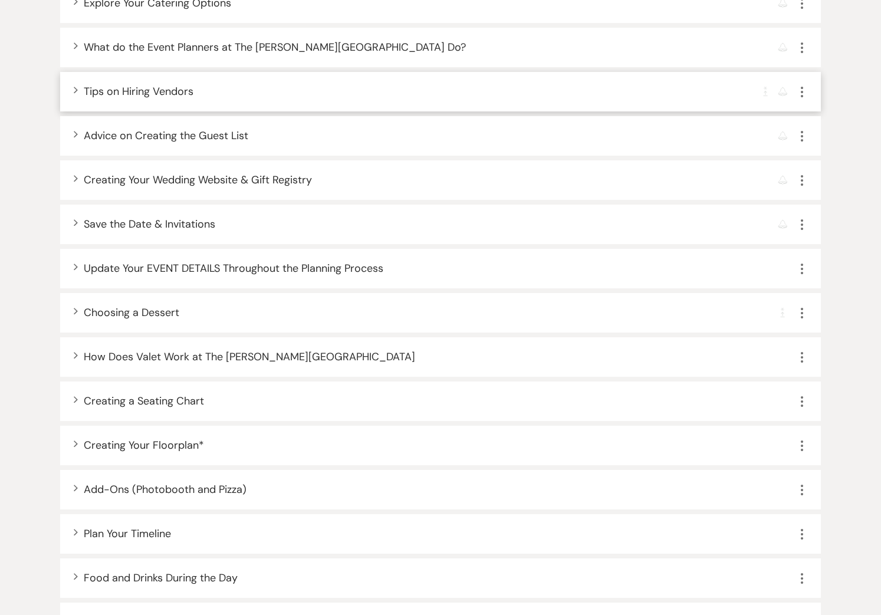
click at [72, 97] on div "Expand Tips on Hiring Vendors Completion Requirement Reminder More" at bounding box center [440, 92] width 761 height 40
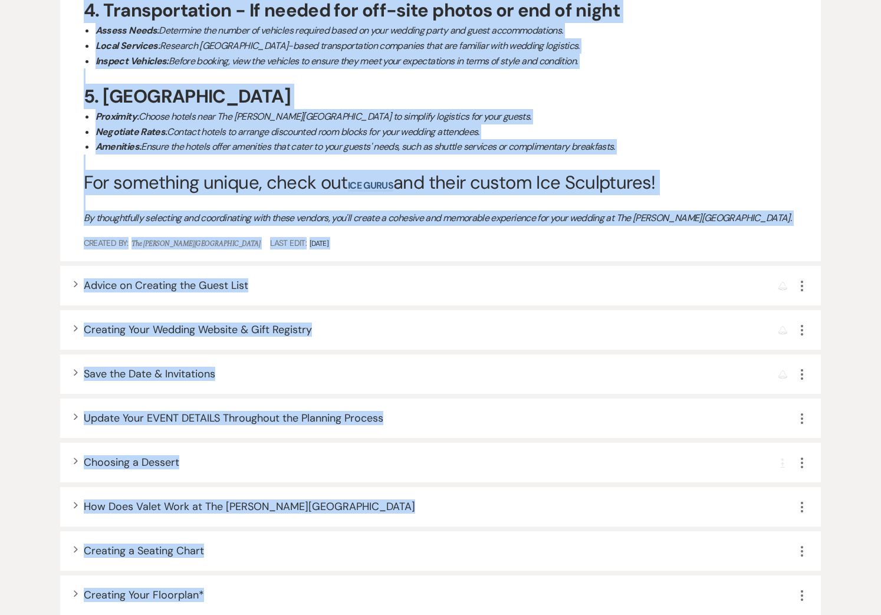
scroll to position [973, 0]
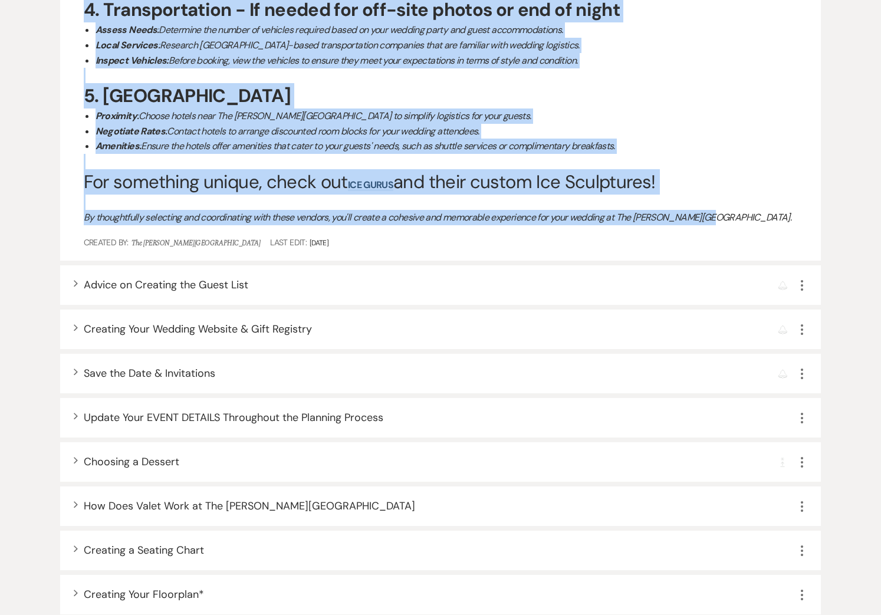
drag, startPoint x: 81, startPoint y: 142, endPoint x: 720, endPoint y: 238, distance: 646.3
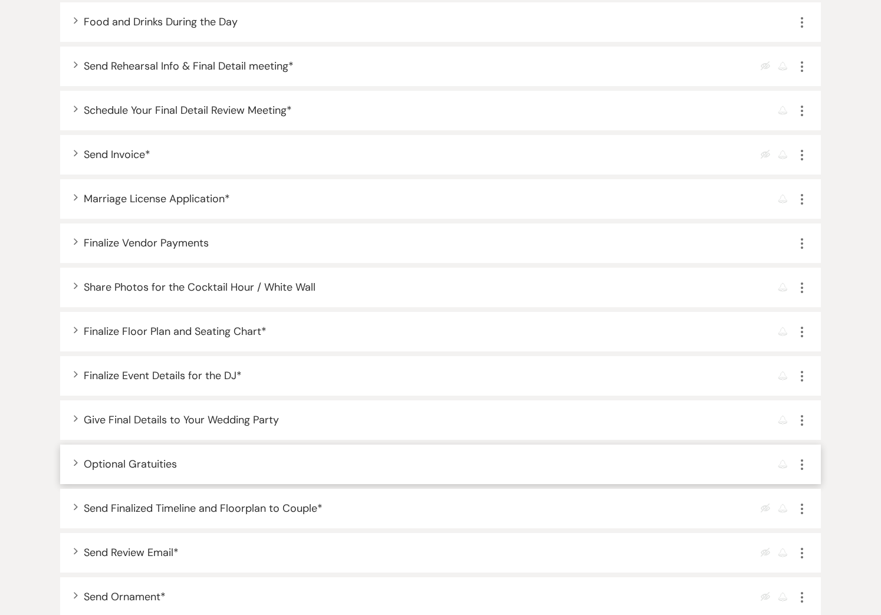
copy div "Tips on Hiring Vendors Planning your wedding at The Harris Building in Grand Ra…"
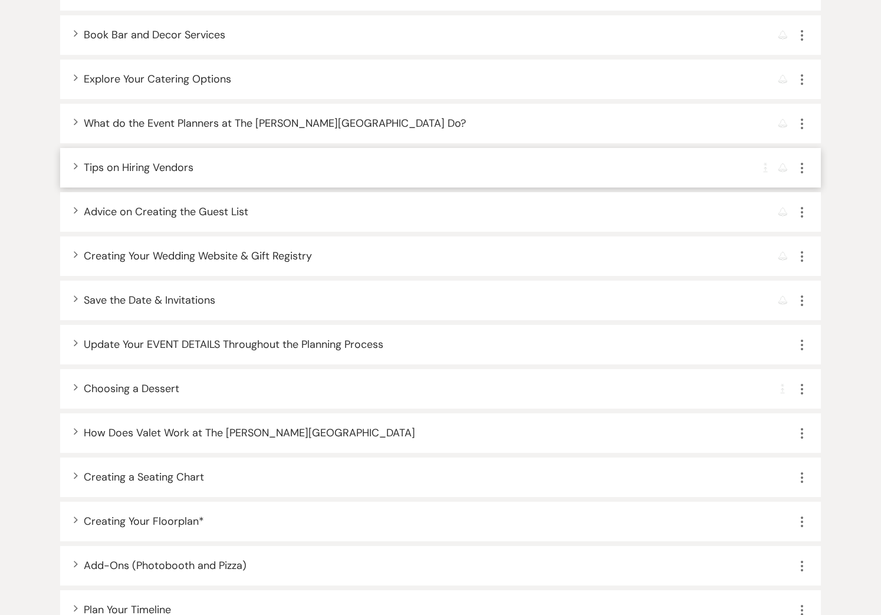
click at [70, 166] on div "Expand Tips on Hiring Vendors Completion Requirement Reminder More" at bounding box center [440, 168] width 761 height 40
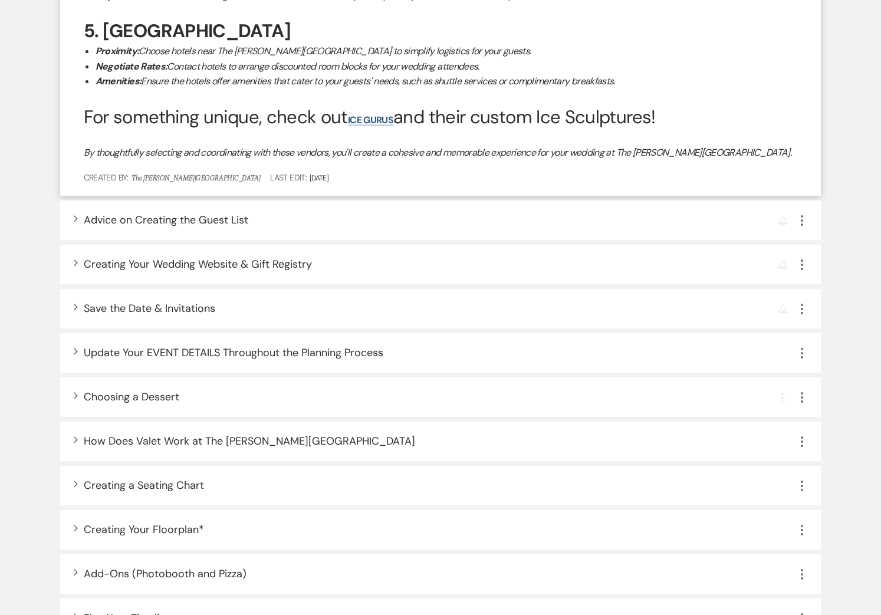
scroll to position [1005, 0]
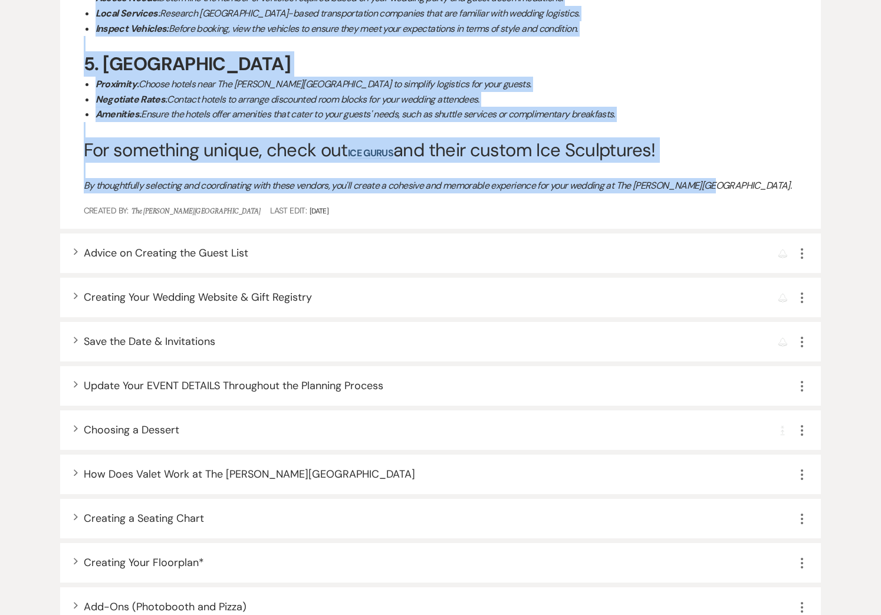
drag, startPoint x: 81, startPoint y: 211, endPoint x: 702, endPoint y: 203, distance: 621.5
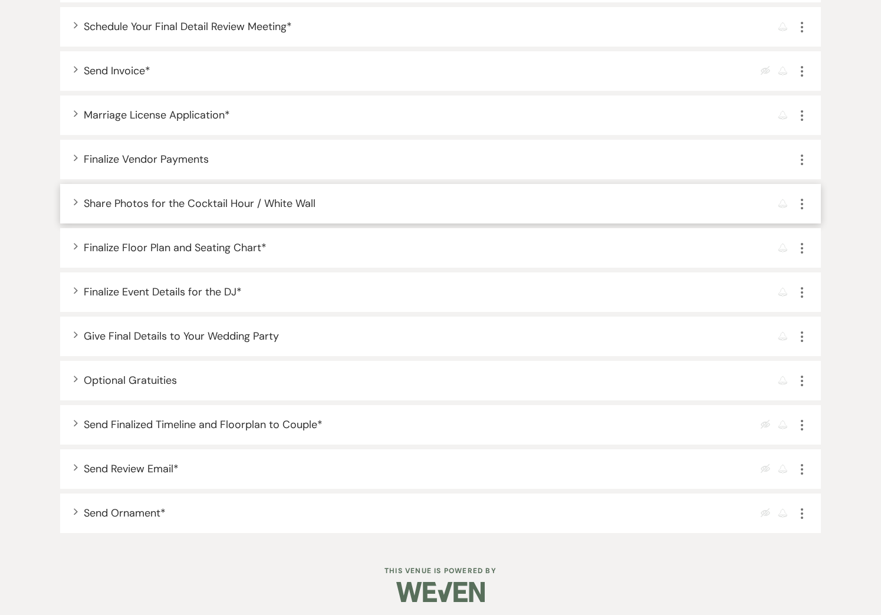
scroll to position [1061, 0]
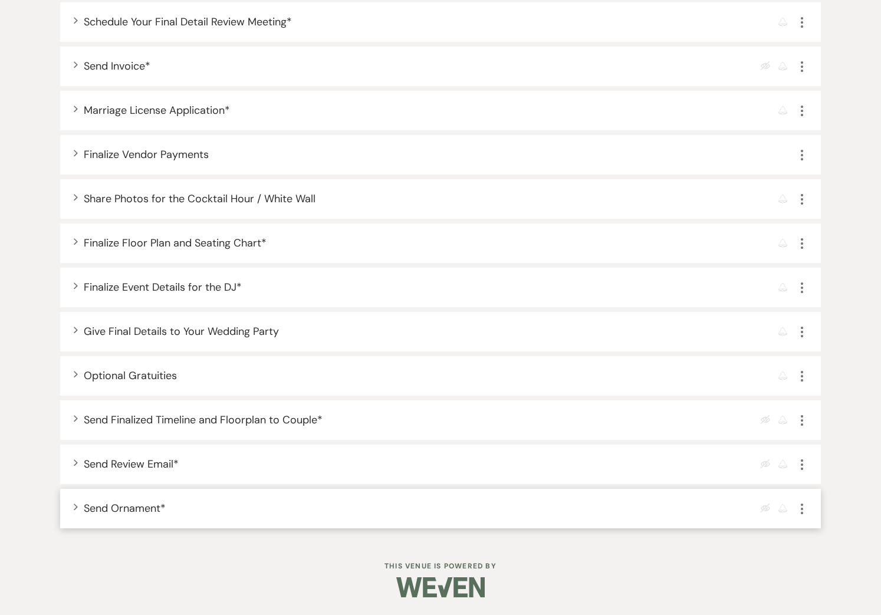
click at [75, 504] on icon "Expand" at bounding box center [75, 506] width 5 height 7
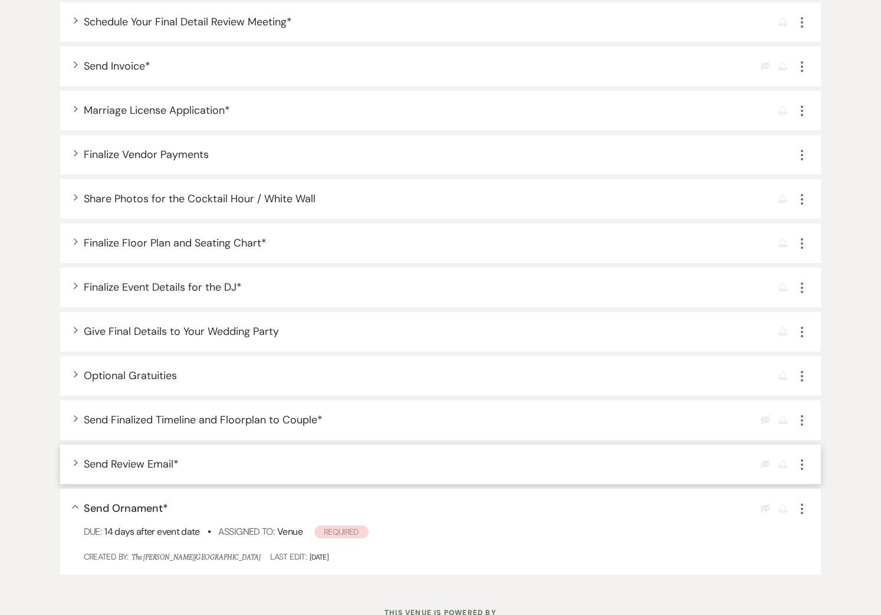
scroll to position [1108, 0]
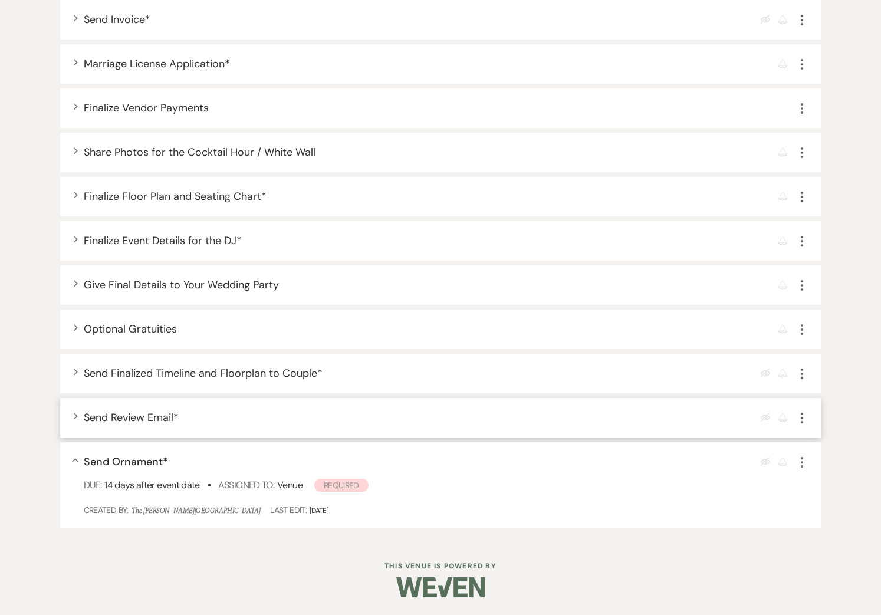
click at [76, 417] on icon "Expand" at bounding box center [75, 415] width 5 height 7
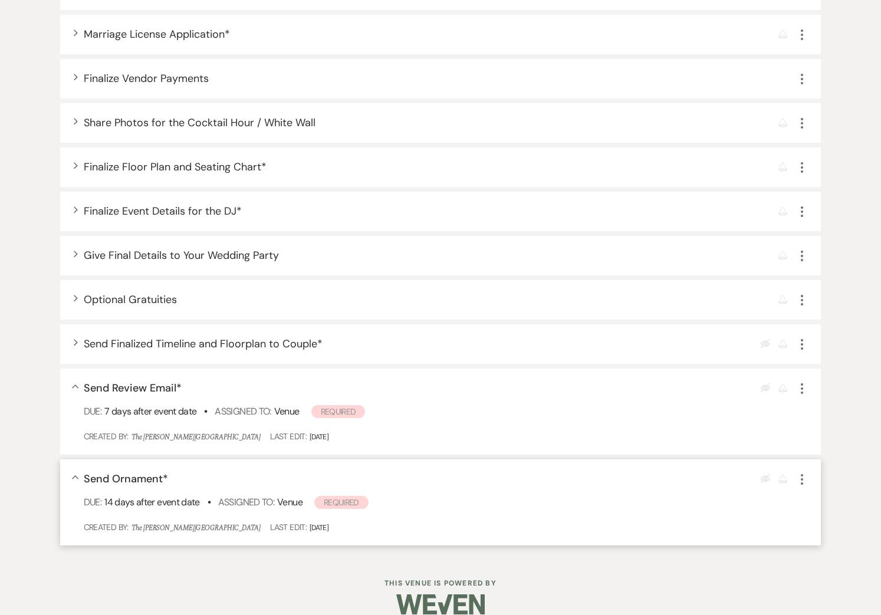
scroll to position [1123, 0]
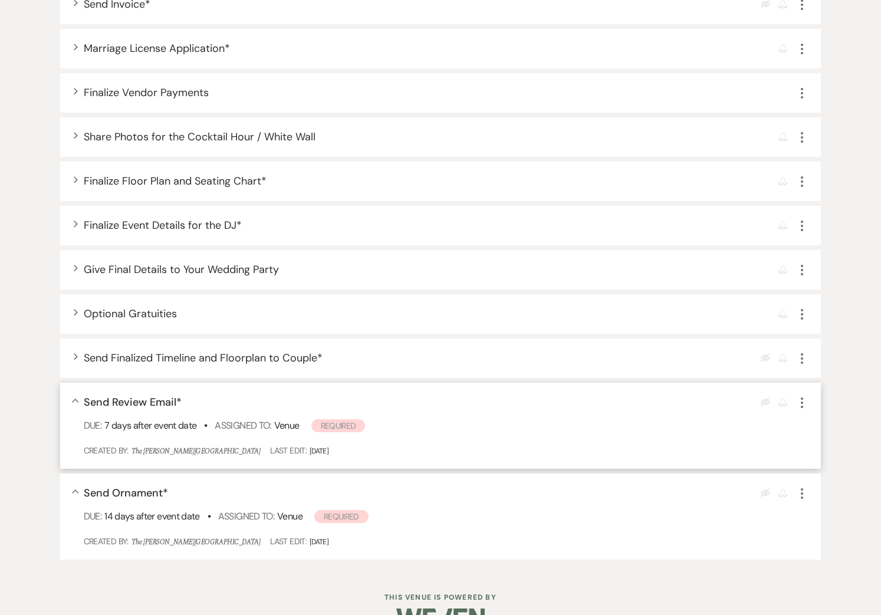
drag, startPoint x: 92, startPoint y: 400, endPoint x: 179, endPoint y: 404, distance: 86.8
click at [179, 404] on span "Send Review Email *" at bounding box center [133, 402] width 98 height 14
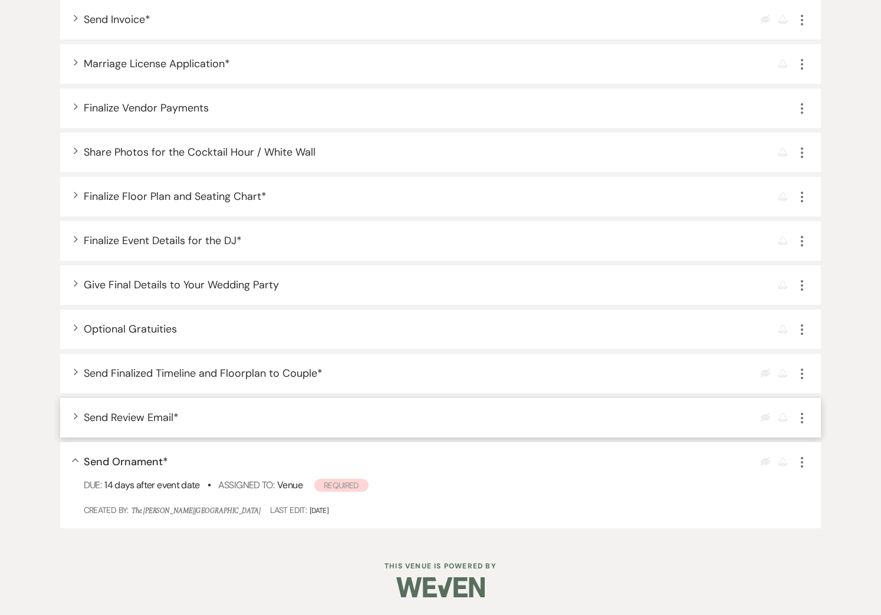
scroll to position [1108, 0]
drag, startPoint x: 179, startPoint y: 404, endPoint x: 121, endPoint y: 410, distance: 57.5
click at [120, 404] on div "Expand Send Review Email * Eye Blocked Reminder More" at bounding box center [440, 418] width 761 height 40
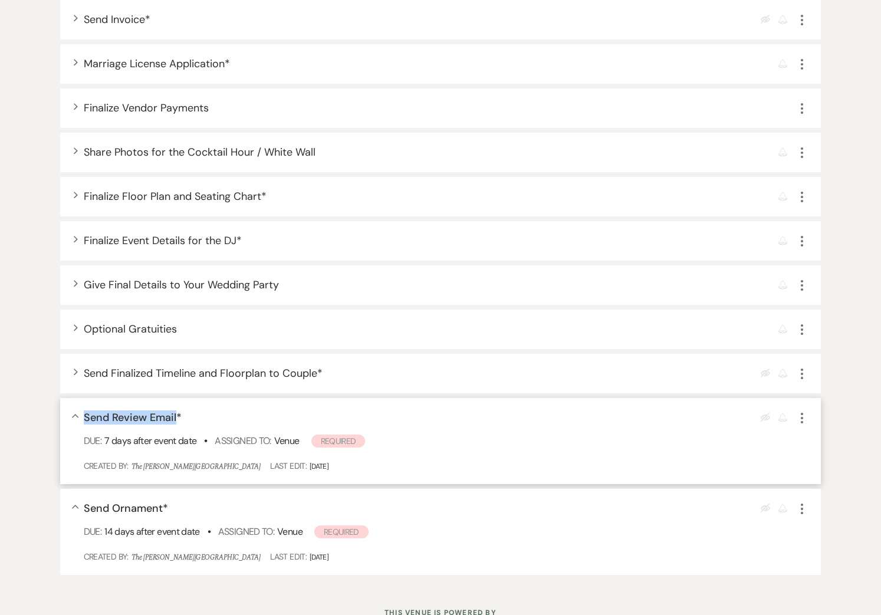
drag, startPoint x: 83, startPoint y: 417, endPoint x: 181, endPoint y: 417, distance: 98.5
click at [177, 416] on div "Collapse Send Review Email * Eye Blocked Reminder More Due: 7 days after event …" at bounding box center [440, 441] width 761 height 86
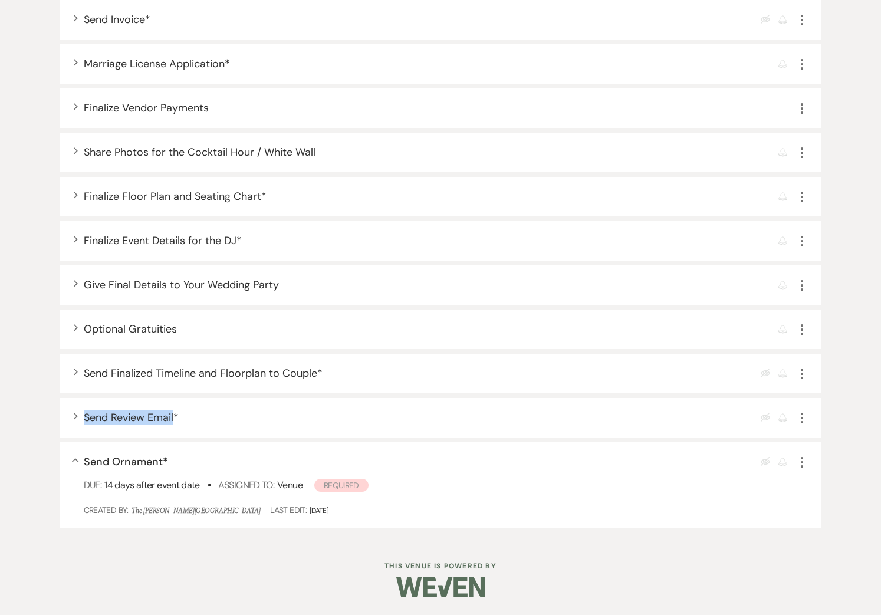
scroll to position [1107, 0]
click at [75, 415] on use "button" at bounding box center [76, 416] width 4 height 6
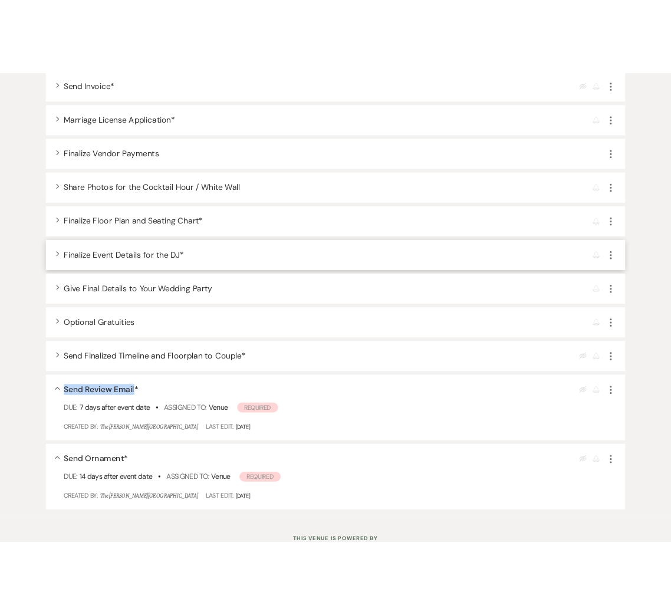
scroll to position [1104, 0]
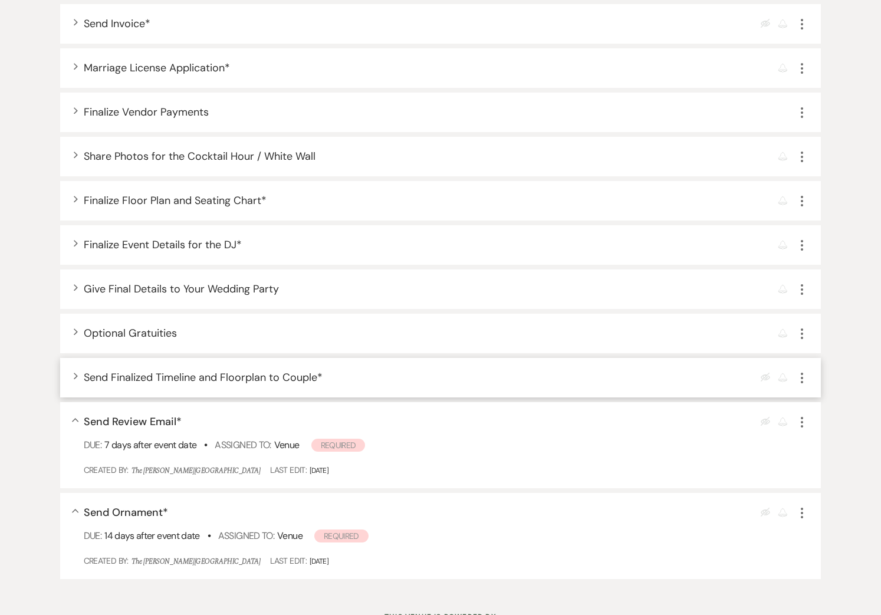
click at [78, 374] on div "Expand Send Finalized Timeline and Floorplan to Couple * Eye Blocked Reminder M…" at bounding box center [440, 378] width 761 height 40
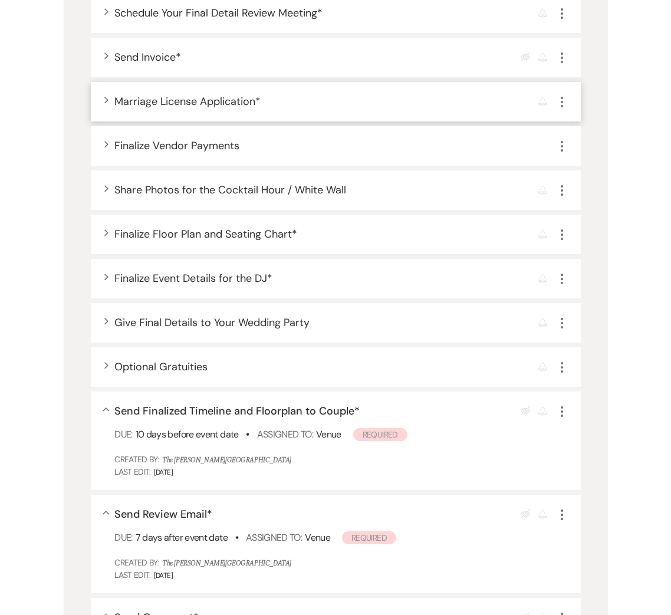
scroll to position [1103, 0]
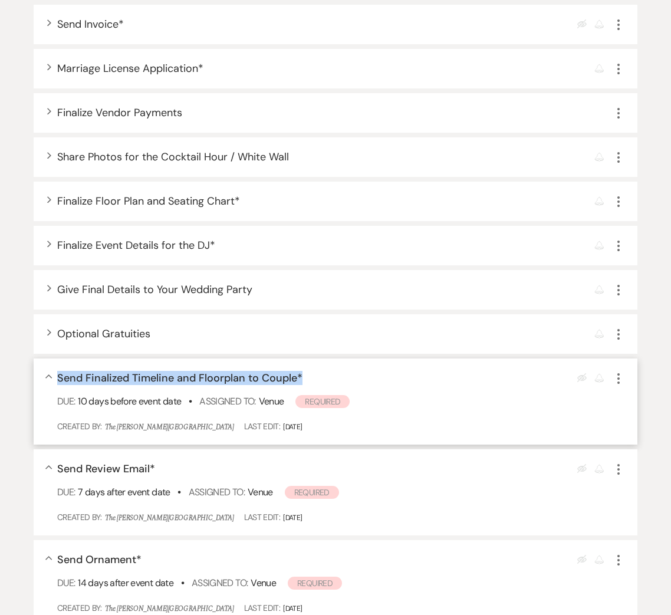
drag, startPoint x: 83, startPoint y: 377, endPoint x: 298, endPoint y: 382, distance: 215.3
click at [298, 382] on div "Collapse Send Finalized Timeline and Floorplan to Couple * Eye Blocked Reminder…" at bounding box center [336, 401] width 604 height 86
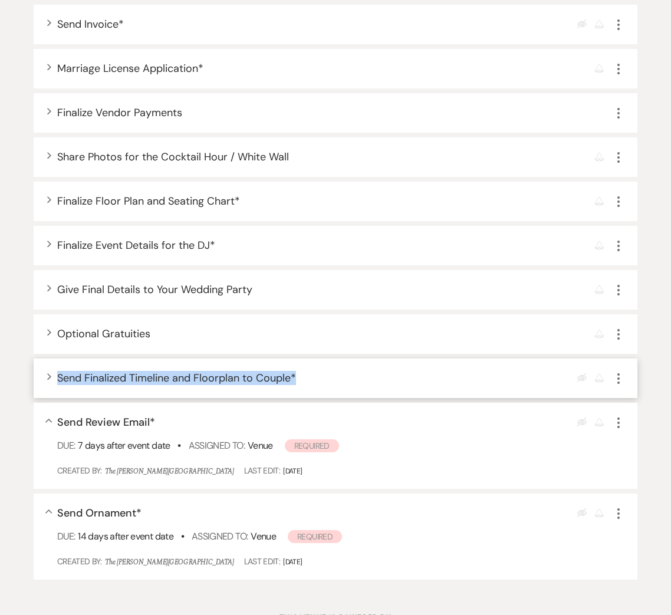
click at [50, 373] on icon "Expand" at bounding box center [49, 376] width 5 height 7
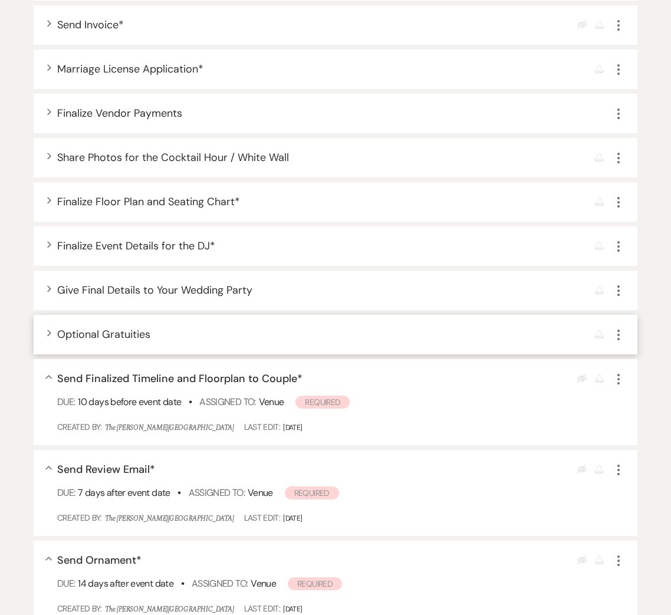
click at [45, 334] on div "Expand Optional Gratuities Reminder More" at bounding box center [336, 335] width 604 height 40
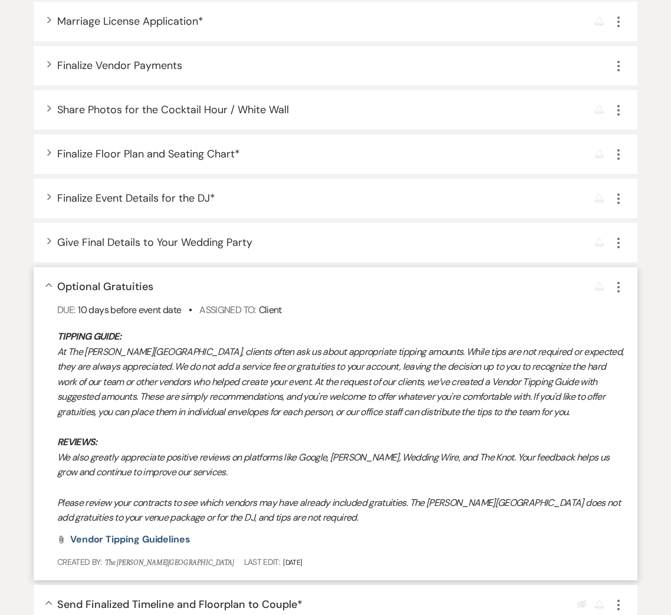
scroll to position [1156, 0]
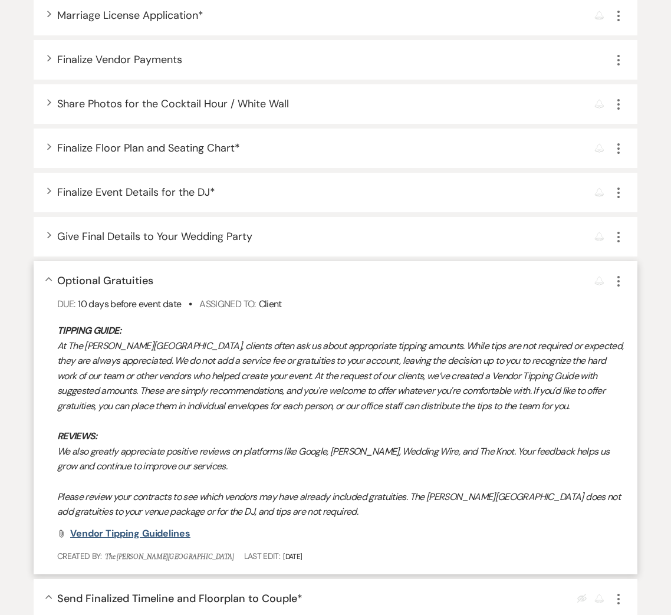
click at [142, 531] on span "Vendor Tipping Guidelines" at bounding box center [130, 533] width 120 height 12
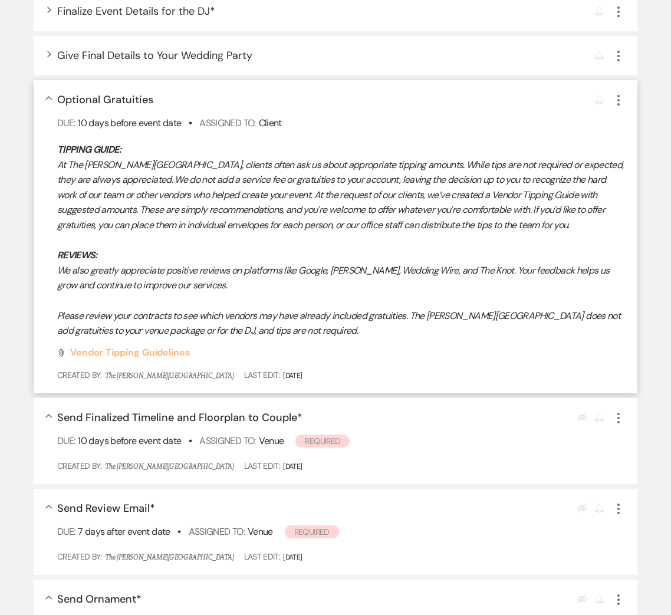
scroll to position [1259, 0]
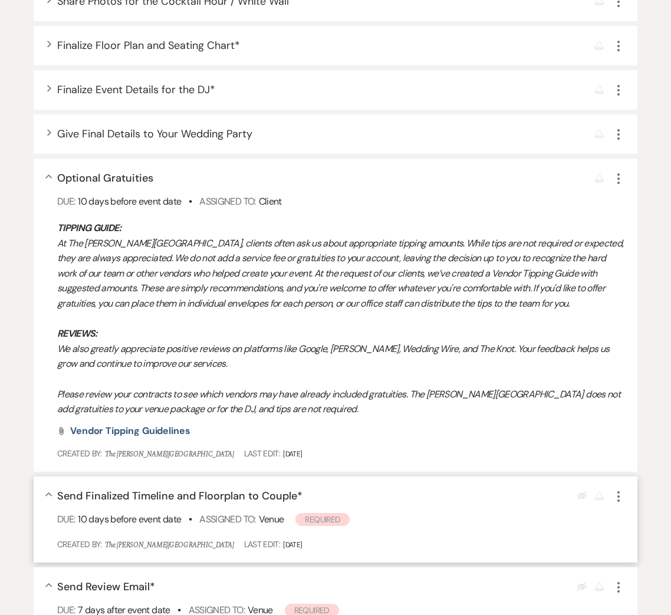
click at [52, 492] on div "Collapse Send Finalized Timeline and Floorplan to Couple * Eye Blocked Reminder…" at bounding box center [336, 519] width 604 height 86
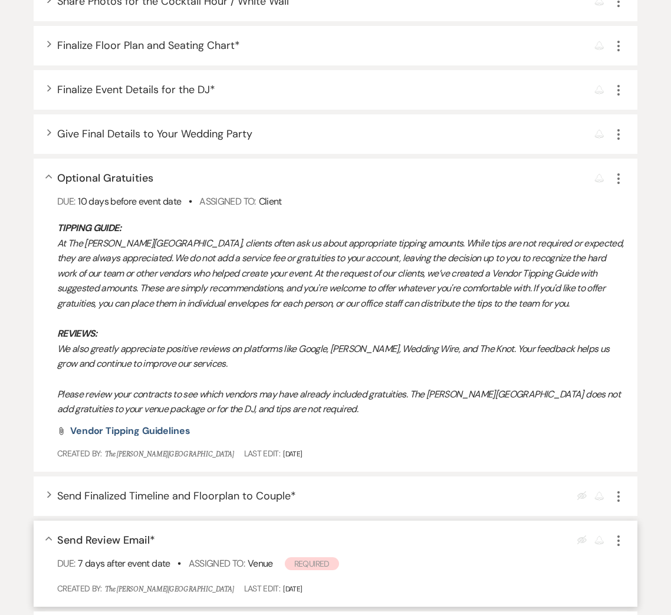
click at [48, 530] on div "Collapse Send Review Email * Eye Blocked Reminder More Due: 7 days after event …" at bounding box center [336, 564] width 604 height 86
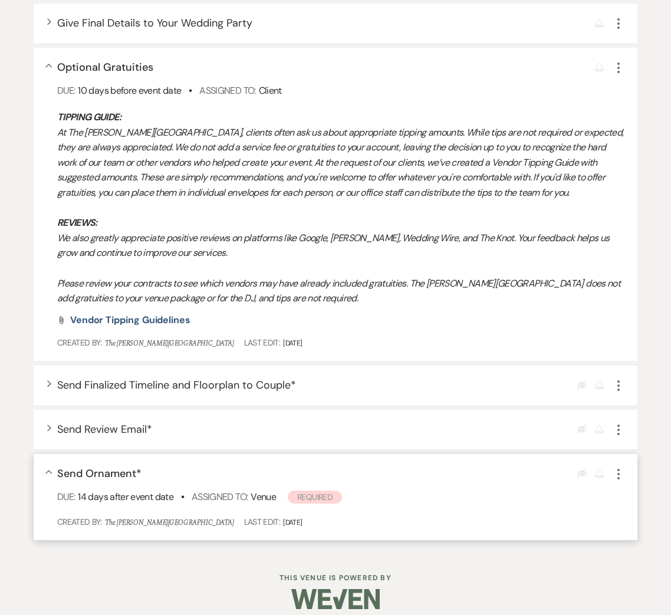
click at [48, 467] on div "Collapse Send Ornament * Eye Blocked Reminder More Due: 14 days after event dat…" at bounding box center [336, 497] width 604 height 86
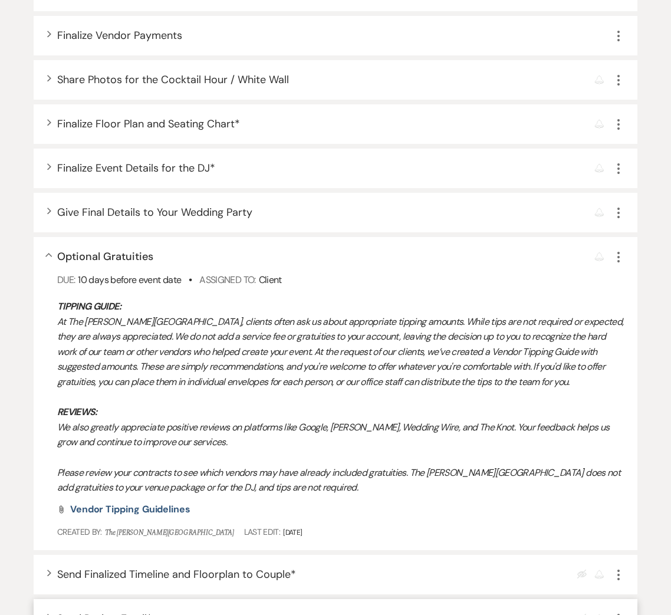
scroll to position [1178, 0]
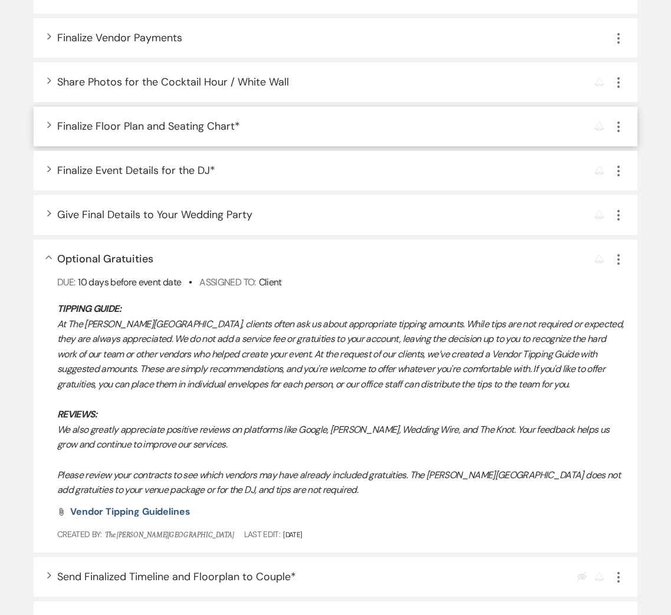
drag, startPoint x: 49, startPoint y: 256, endPoint x: 48, endPoint y: 225, distance: 31.3
click at [49, 256] on use "button" at bounding box center [48, 257] width 6 height 4
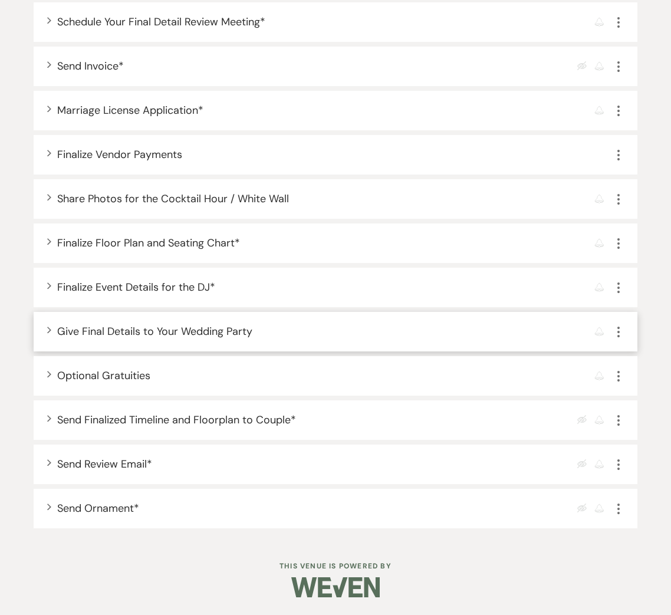
click at [48, 330] on icon "Expand" at bounding box center [49, 329] width 5 height 7
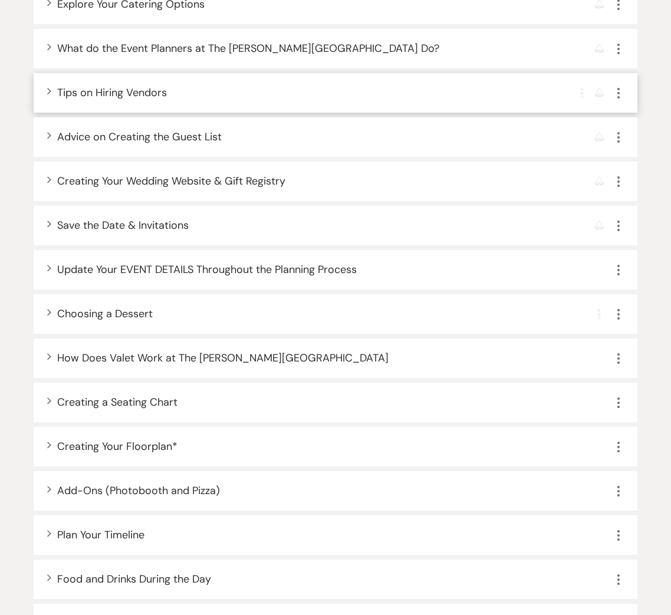
scroll to position [417, 0]
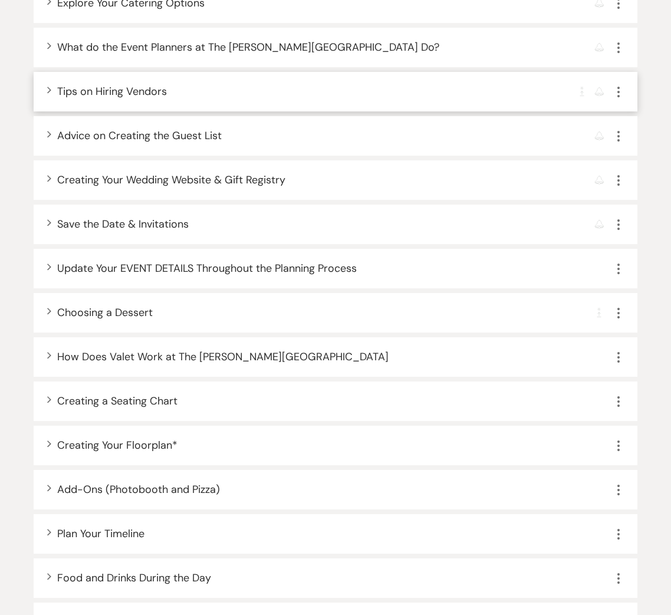
click at [50, 92] on icon "Expand" at bounding box center [49, 89] width 5 height 7
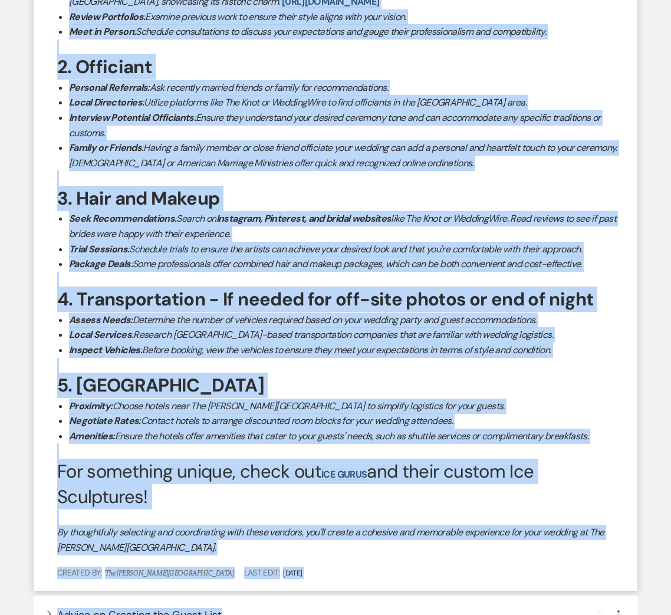
scroll to position [764, 0]
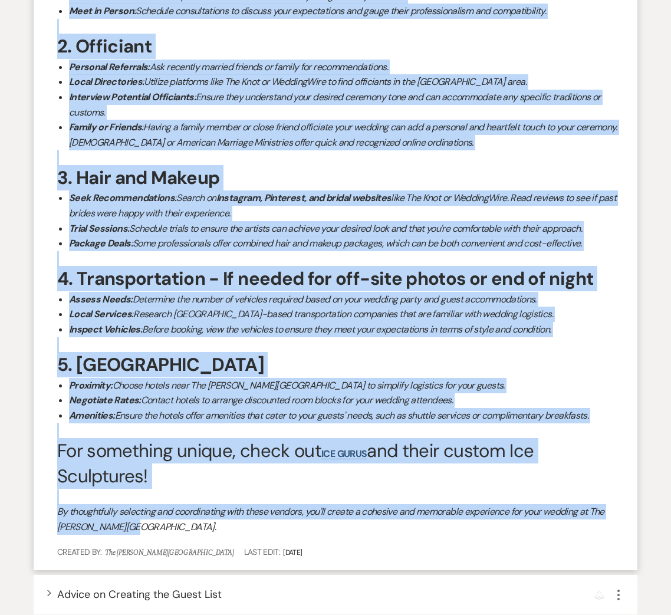
drag, startPoint x: 59, startPoint y: 167, endPoint x: 133, endPoint y: 508, distance: 348.8
click at [133, 508] on div "Tips on Hiring Vendors Planning your wedding at The Harris Building in Grand Ra…" at bounding box center [341, 161] width 568 height 748
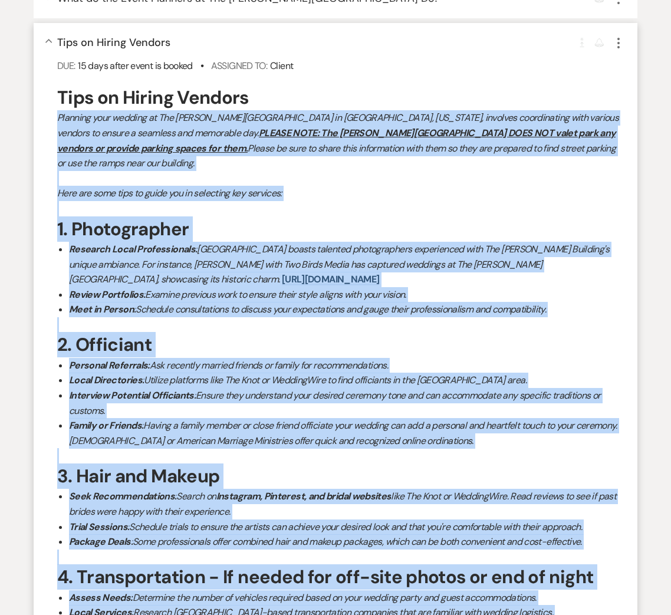
scroll to position [363, 0]
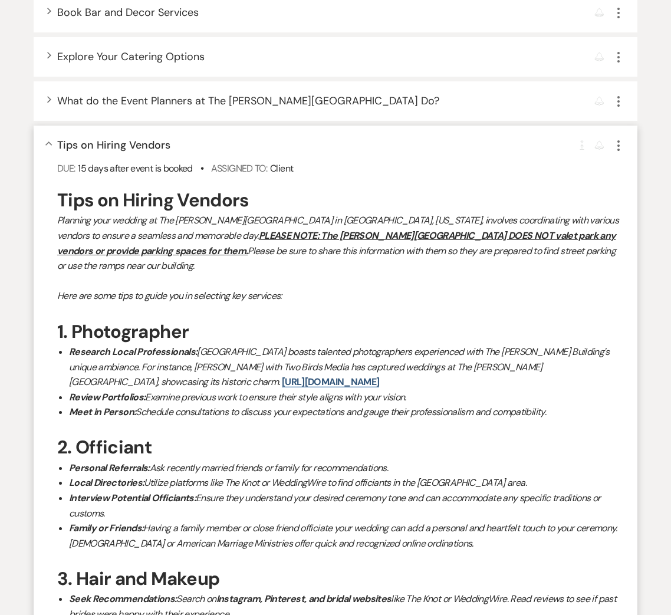
click at [51, 139] on div "Collapse Tips on Hiring Vendors Completion Requirement Reminder More Due: 15 da…" at bounding box center [336, 549] width 604 height 846
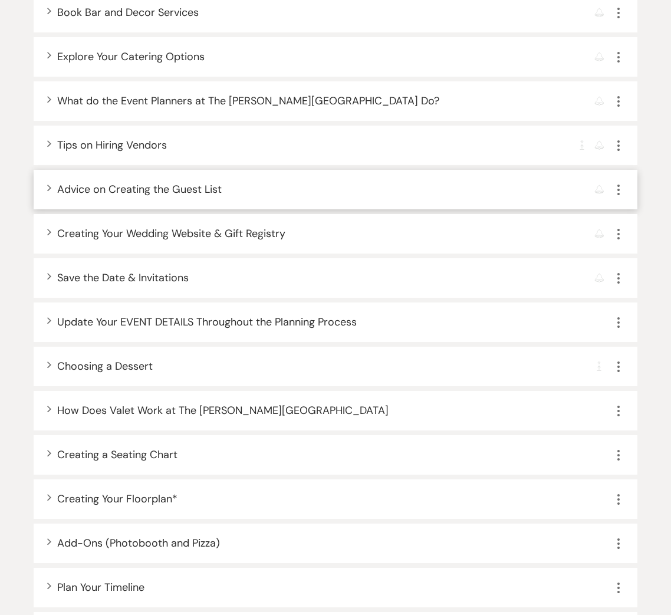
click at [48, 185] on icon "Expand" at bounding box center [49, 187] width 5 height 7
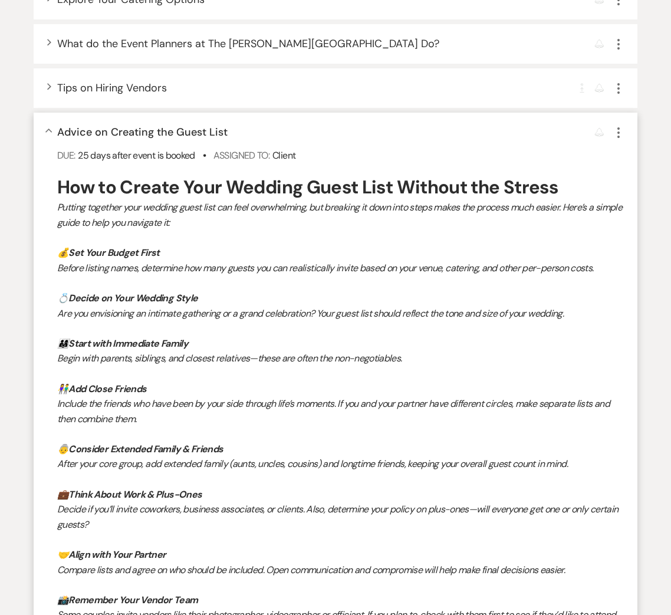
scroll to position [440, 0]
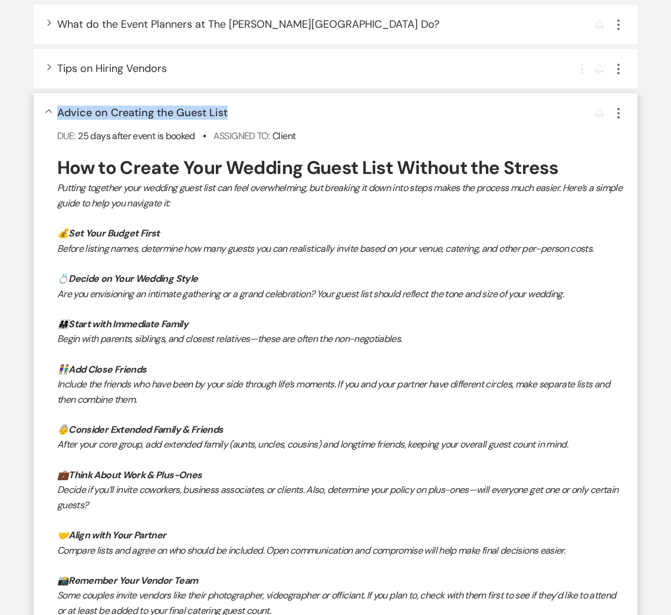
drag, startPoint x: 123, startPoint y: 115, endPoint x: 69, endPoint y: 120, distance: 54.4
click at [59, 116] on div "Collapse Advice on Creating the Guest List Reminder More" at bounding box center [341, 113] width 568 height 16
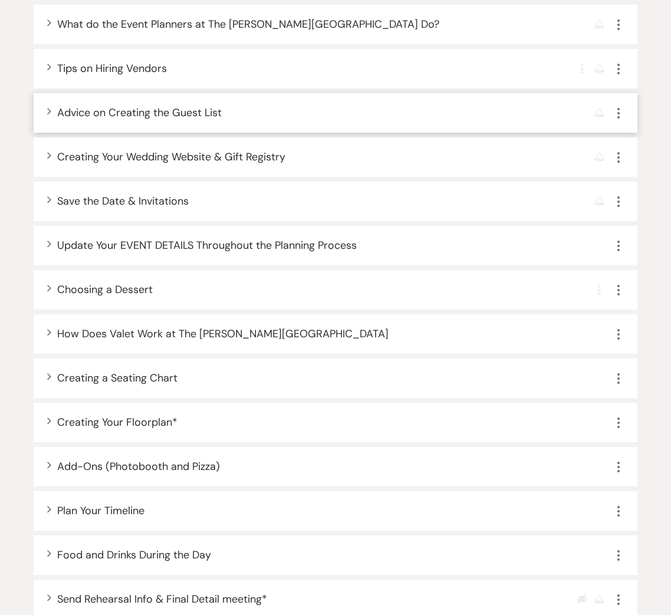
drag, startPoint x: 46, startPoint y: 107, endPoint x: 51, endPoint y: 111, distance: 6.7
click at [47, 107] on div "Expand Advice on Creating the Guest List Reminder More" at bounding box center [336, 113] width 604 height 40
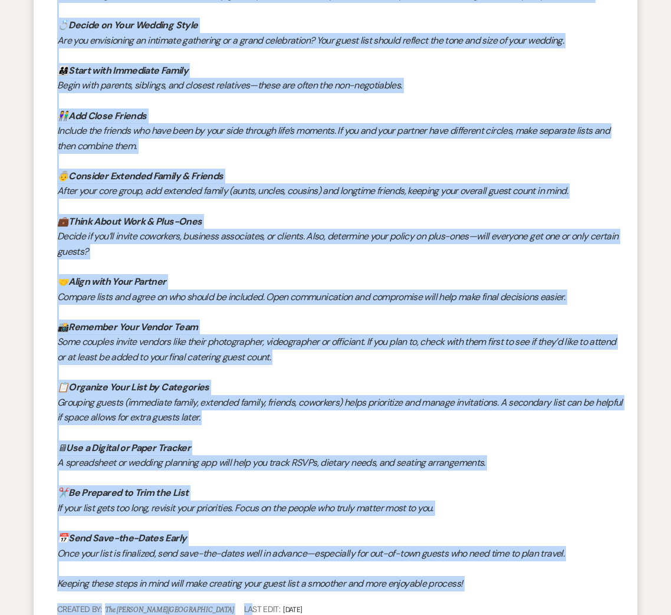
scroll to position [718, 0]
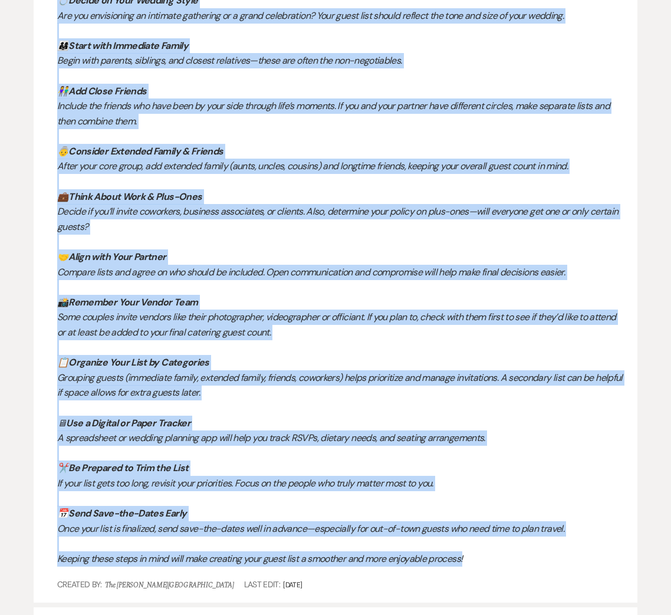
drag, startPoint x: 56, startPoint y: 167, endPoint x: 475, endPoint y: 555, distance: 571.2
click at [475, 557] on div "Collapse Advice on Creating the Guest List Reminder More Due: 25 days after eve…" at bounding box center [336, 209] width 604 height 788
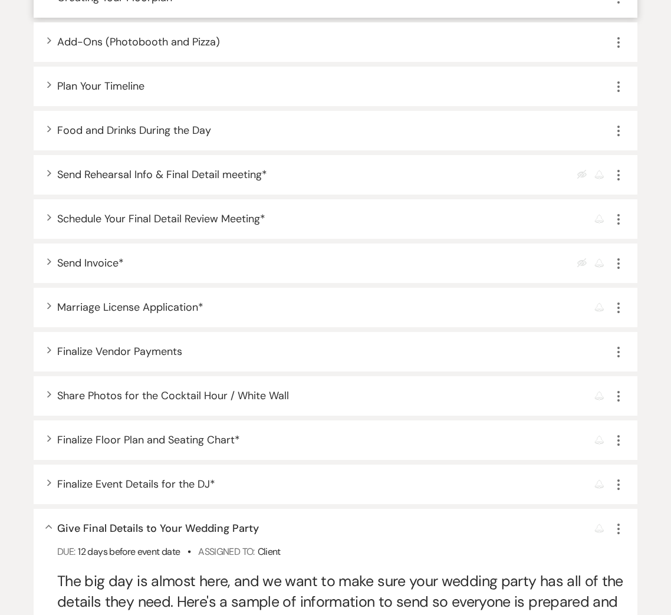
scroll to position [1083, 0]
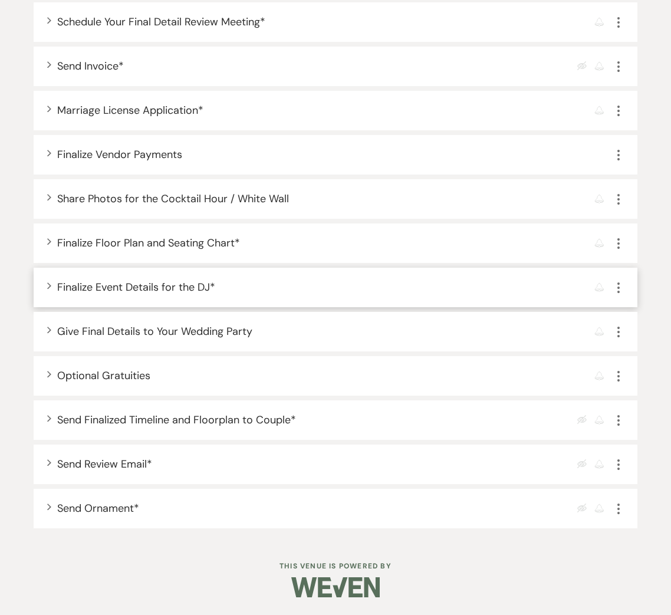
click at [45, 297] on div "Expand Finalize Event Details for the DJ * Reminder More" at bounding box center [336, 288] width 604 height 40
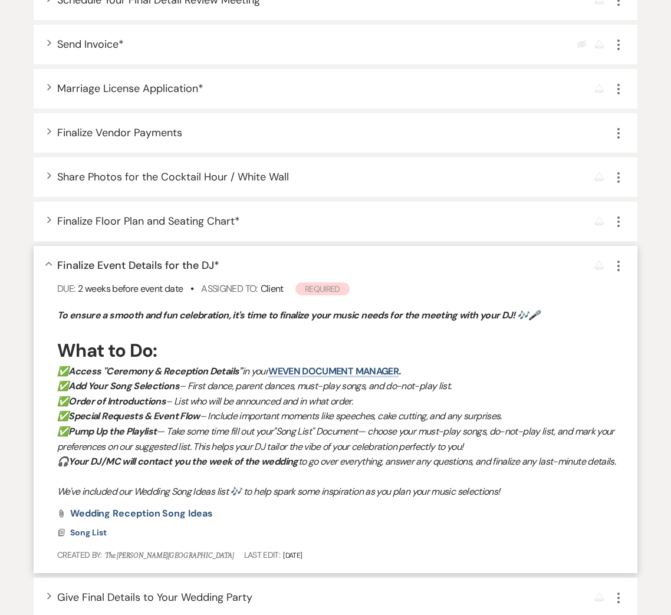
click at [49, 259] on div "Collapse Finalize Event Details for the DJ * Reminder More Due: 2 weeks before …" at bounding box center [336, 409] width 604 height 327
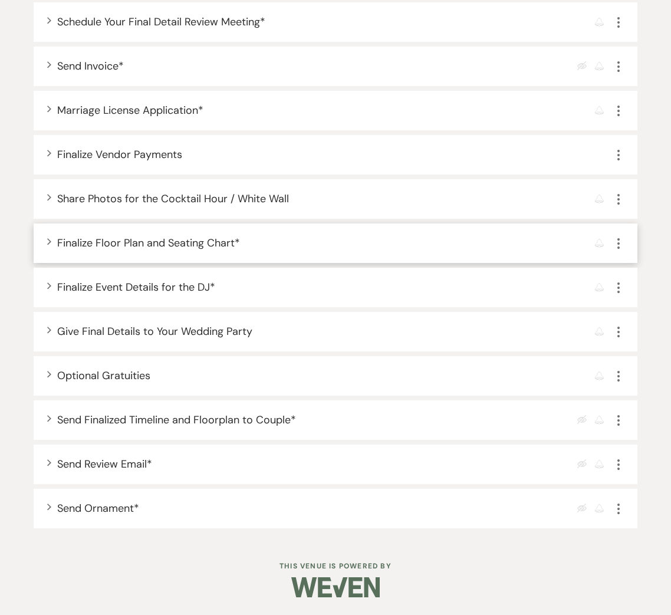
click at [47, 246] on div "Expand Finalize Floor Plan and Seating Chart * Reminder More" at bounding box center [336, 243] width 604 height 40
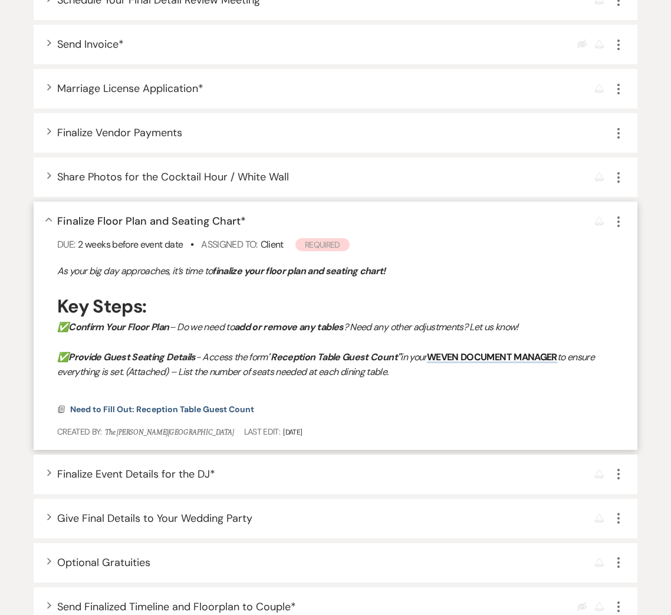
click at [52, 222] on div "Collapse Finalize Floor Plan and Seating Chart * Reminder More Due: 2 weeks bef…" at bounding box center [336, 326] width 604 height 248
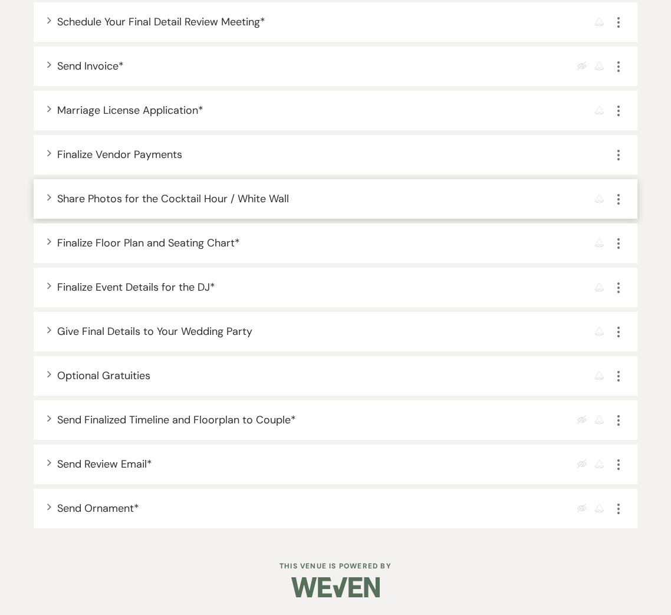
click at [50, 192] on div "Expand Share Photos for the Cocktail Hour / White Wall Reminder More" at bounding box center [336, 199] width 604 height 40
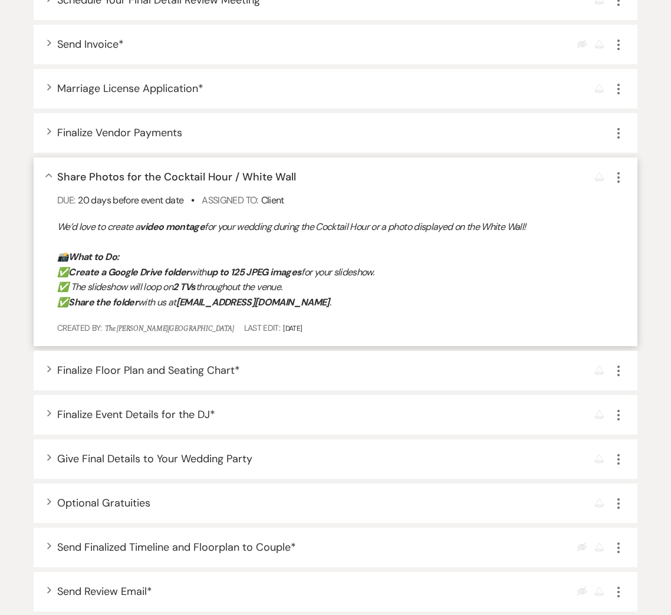
click at [49, 173] on icon "Collapse" at bounding box center [48, 175] width 7 height 5
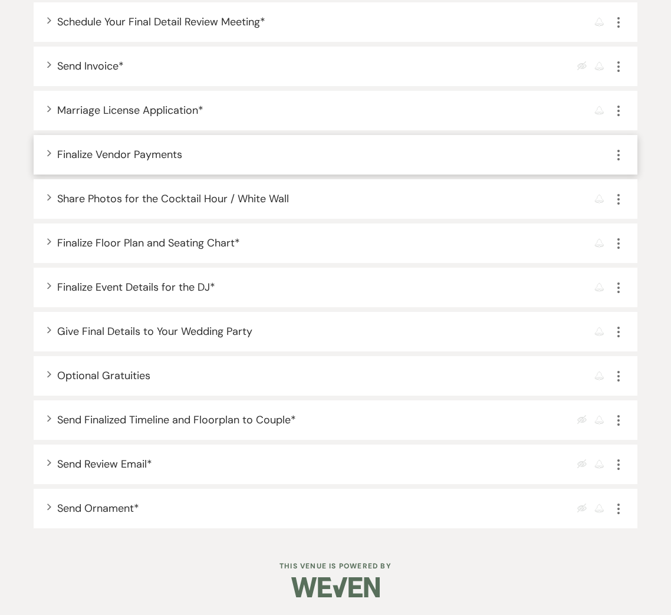
scroll to position [1061, 0]
click at [51, 150] on icon "Expand" at bounding box center [49, 152] width 5 height 7
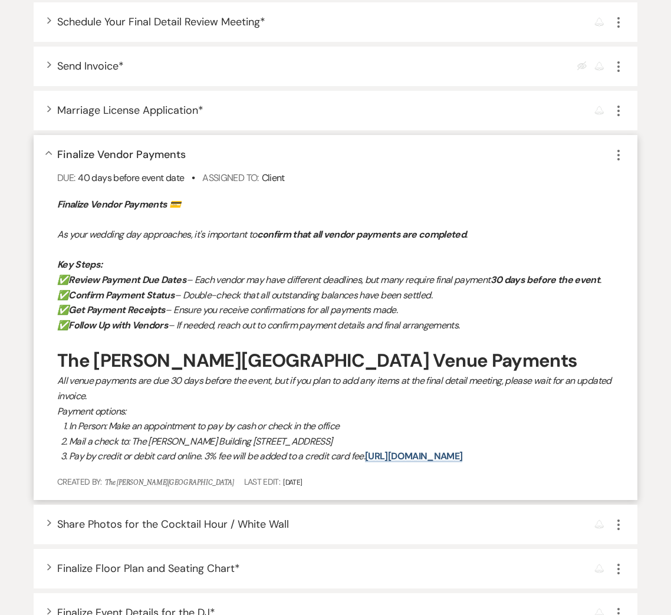
click at [51, 150] on div "Collapse Finalize Vendor Payments More Due: 40 days before event date • Assigne…" at bounding box center [336, 317] width 604 height 365
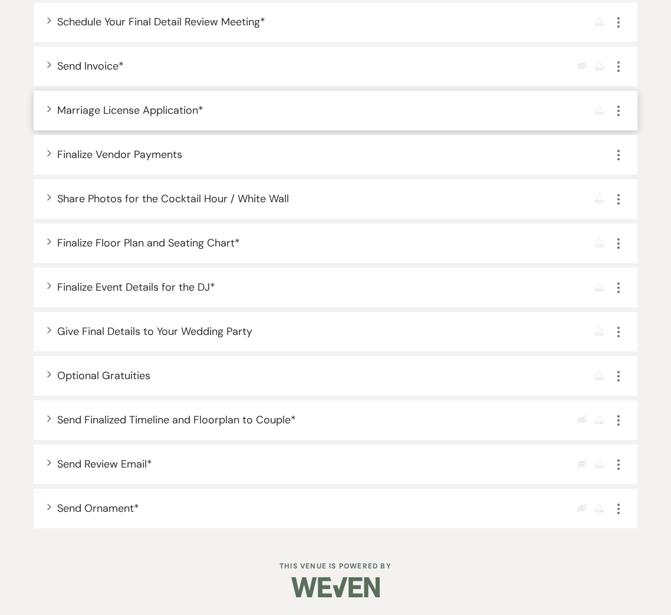
click at [47, 106] on icon "Expand" at bounding box center [49, 108] width 5 height 7
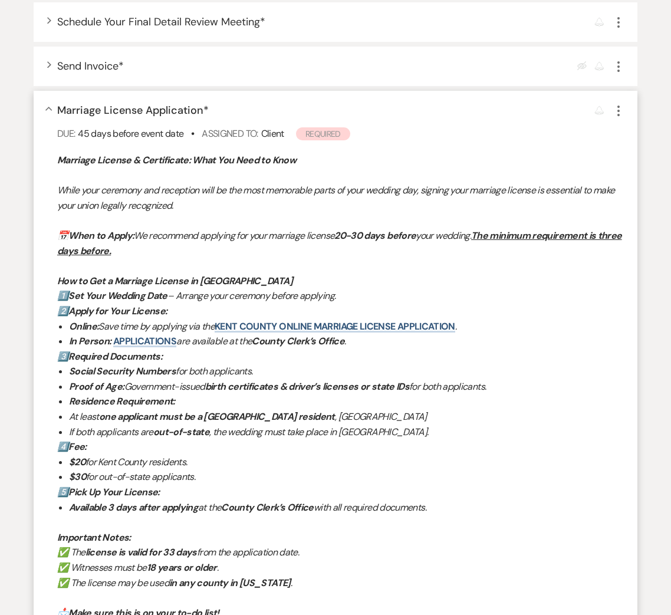
click at [47, 107] on icon "Collapse" at bounding box center [48, 109] width 7 height 5
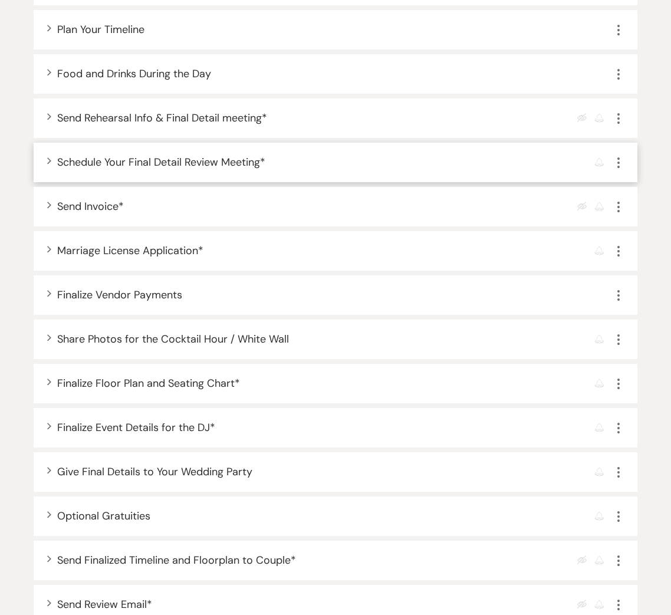
scroll to position [914, 0]
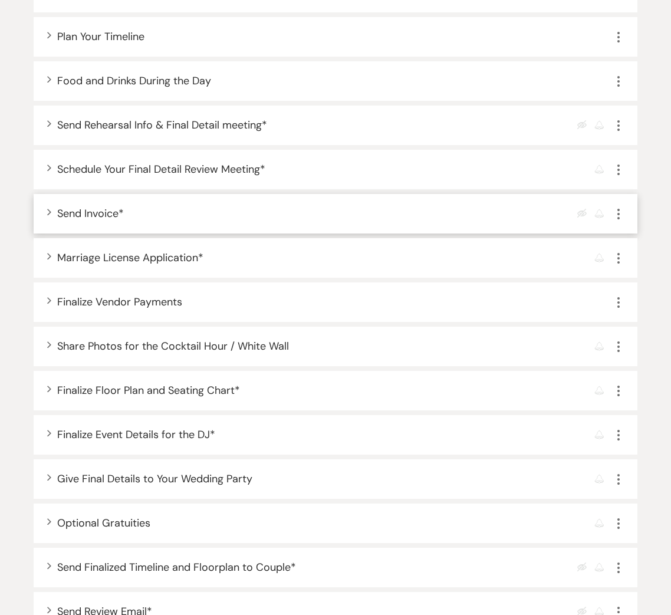
click at [48, 209] on icon "Expand" at bounding box center [49, 211] width 5 height 7
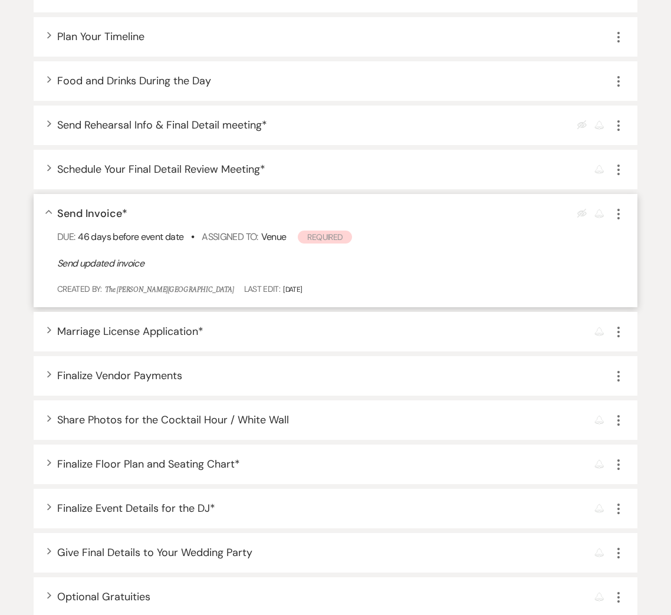
click at [49, 208] on div "Collapse Send Invoice * Eye Blocked Reminder More Due: 46 days before event dat…" at bounding box center [336, 250] width 604 height 113
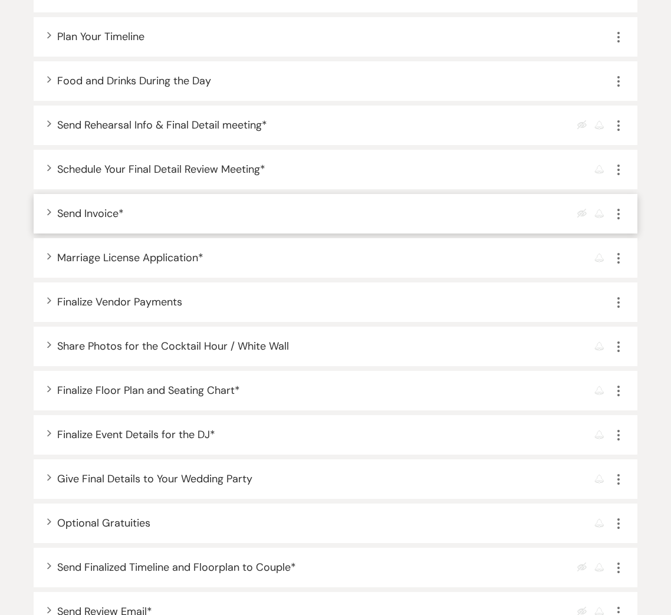
click at [47, 214] on icon "Expand" at bounding box center [49, 211] width 5 height 7
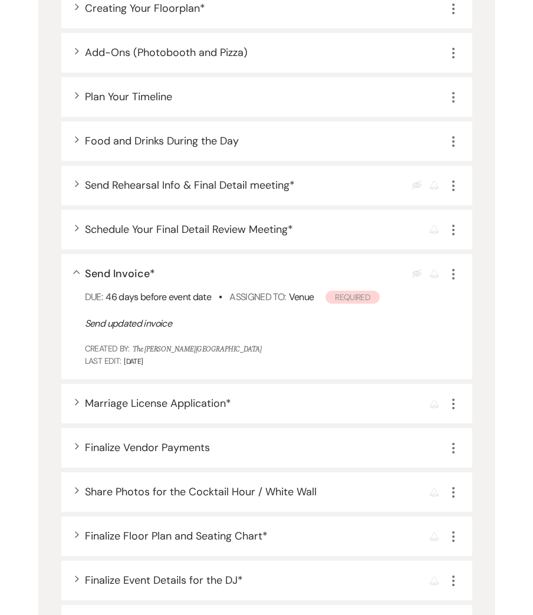
scroll to position [924, 0]
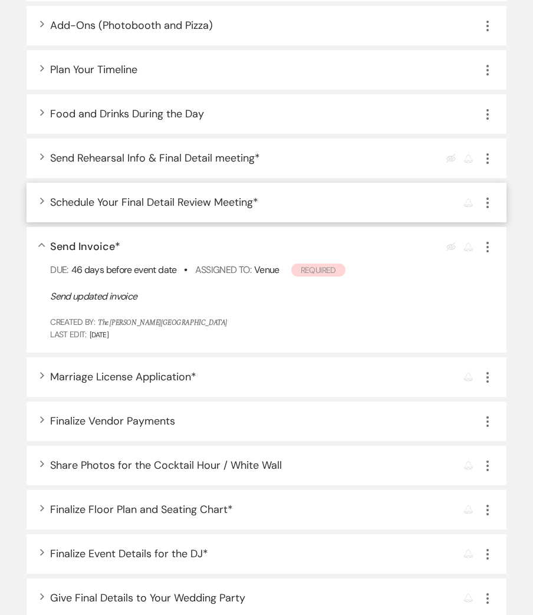
click at [41, 198] on icon "Expand" at bounding box center [42, 201] width 5 height 7
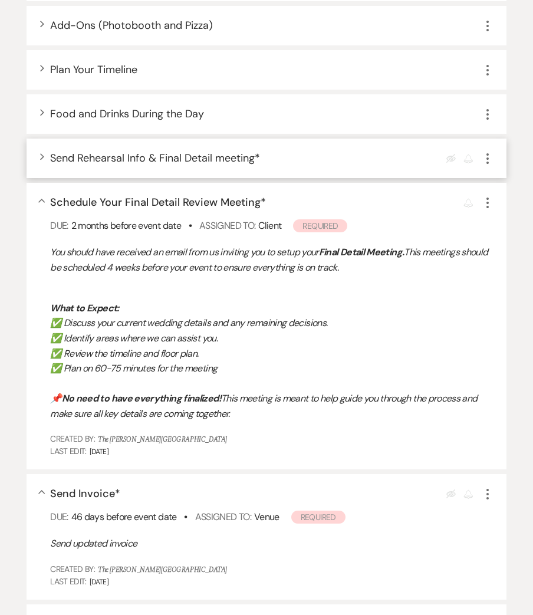
drag, startPoint x: 42, startPoint y: 189, endPoint x: 27, endPoint y: 153, distance: 38.3
click at [40, 189] on div "Collapse Schedule Your Final Detail Review Meeting * Reminder More Due: 2 month…" at bounding box center [267, 326] width 480 height 287
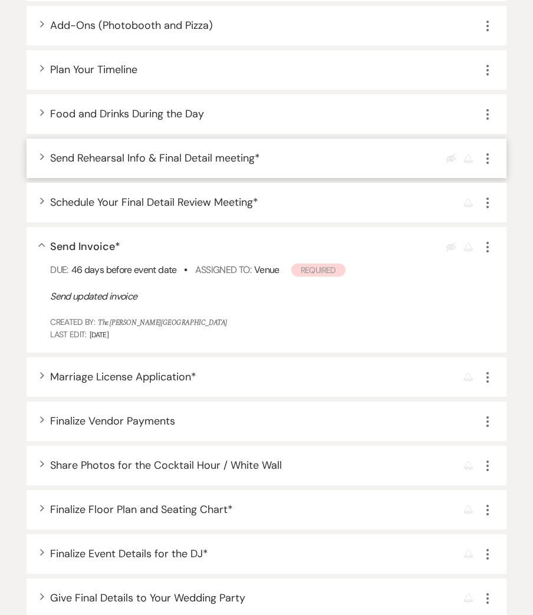
click at [39, 149] on div "Expand Send Rehearsal Info & Final Detail meeting * Eye Blocked Reminder More" at bounding box center [267, 159] width 480 height 40
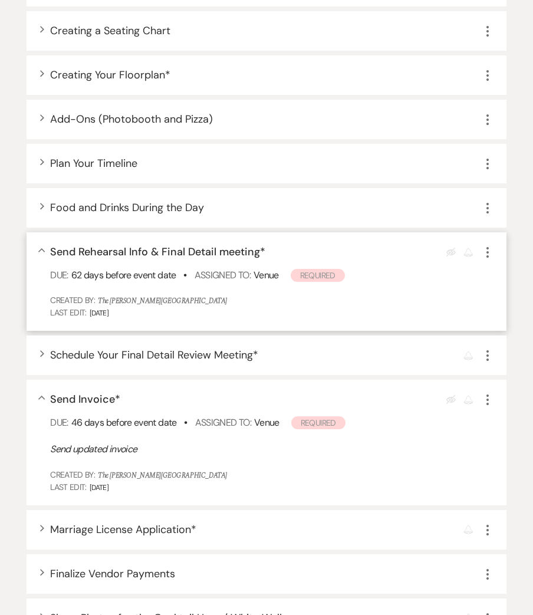
scroll to position [805, 0]
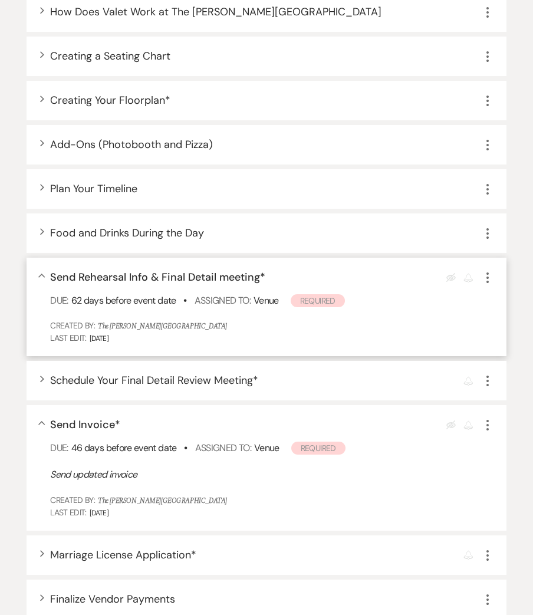
drag, startPoint x: 262, startPoint y: 269, endPoint x: 77, endPoint y: 272, distance: 185.2
click at [80, 273] on span "Send Rehearsal Info & Final Detail meeting *" at bounding box center [157, 277] width 215 height 14
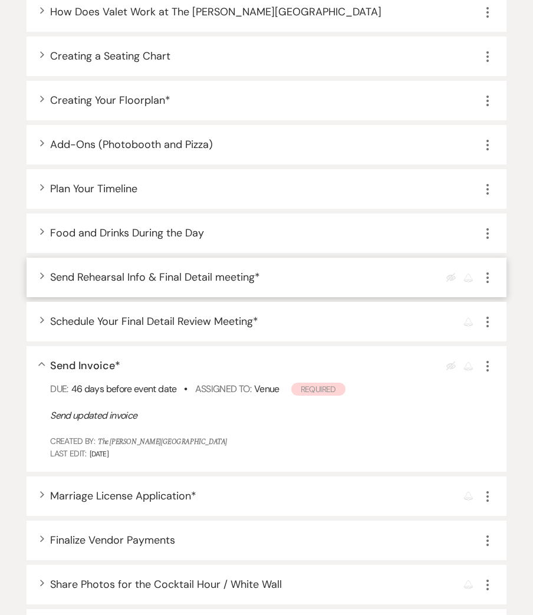
drag, startPoint x: 56, startPoint y: 267, endPoint x: 248, endPoint y: 267, distance: 191.6
click at [232, 270] on span "Send Rehearsal Info & Final Detail meeting *" at bounding box center [155, 277] width 210 height 14
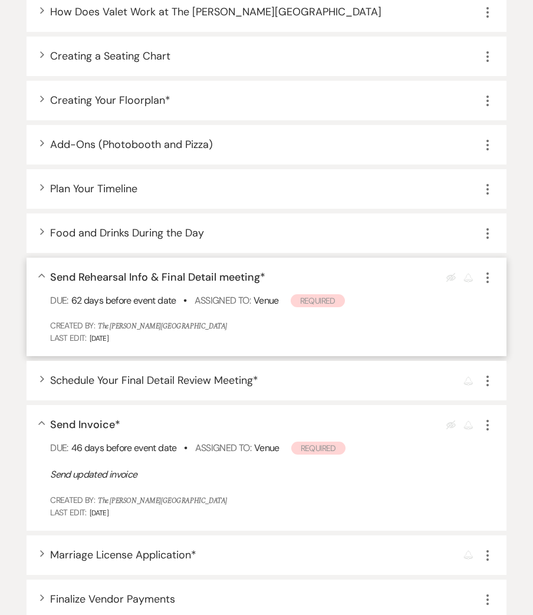
drag, startPoint x: 256, startPoint y: 268, endPoint x: 130, endPoint y: 272, distance: 125.6
click at [123, 274] on span "Send Rehearsal Info & Final Detail meeting *" at bounding box center [157, 277] width 215 height 14
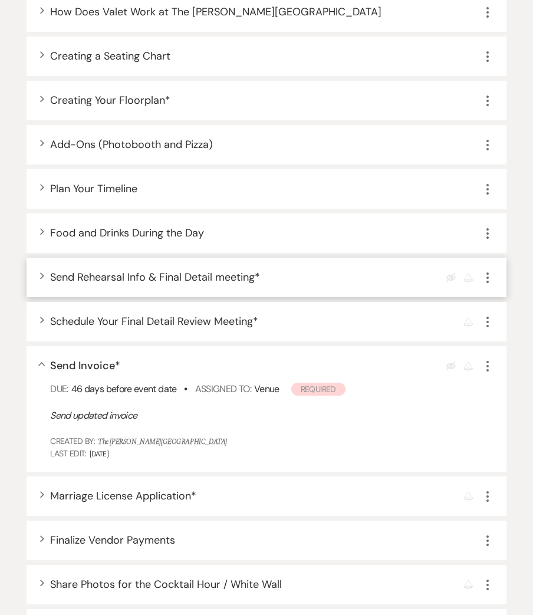
drag, startPoint x: 136, startPoint y: 265, endPoint x: 114, endPoint y: 261, distance: 22.3
click at [135, 270] on span "Send Rehearsal Info & Final Detail meeting *" at bounding box center [155, 277] width 210 height 14
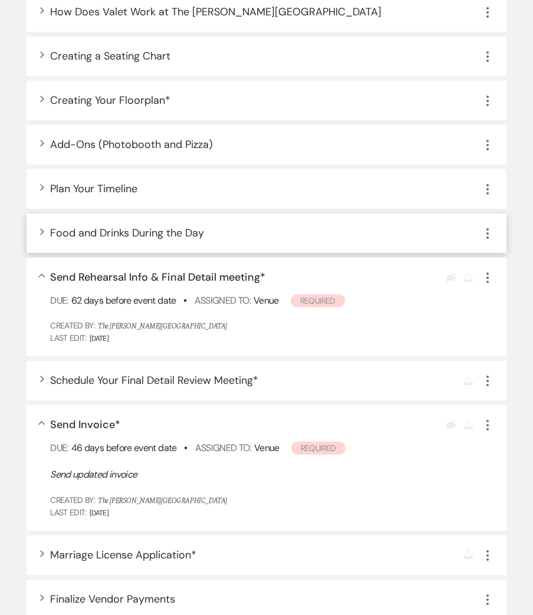
click at [40, 228] on icon "Expand" at bounding box center [42, 231] width 5 height 7
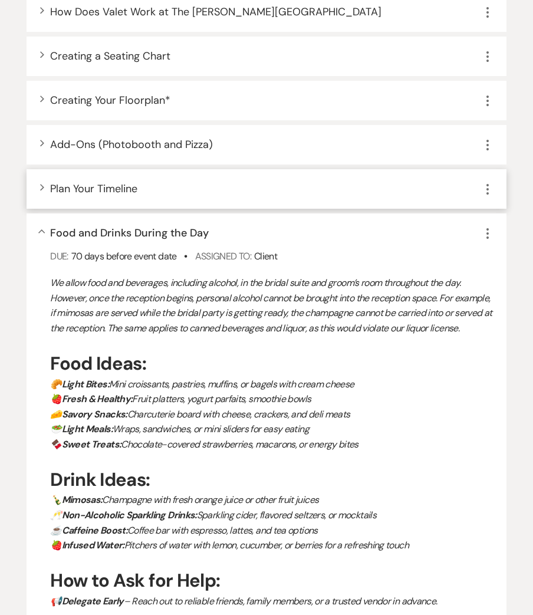
click at [41, 184] on icon "Expand" at bounding box center [42, 187] width 5 height 7
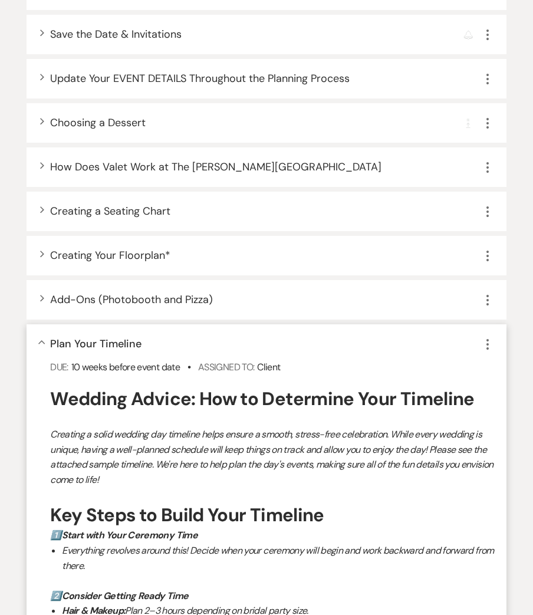
scroll to position [650, 0]
click at [38, 291] on div "Expand Add-Ons (Photobooth and Pizza) More" at bounding box center [267, 299] width 480 height 40
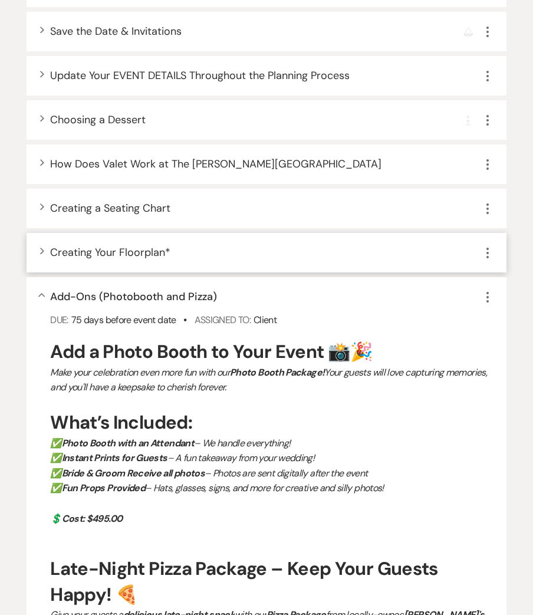
click at [40, 248] on icon "Expand" at bounding box center [42, 251] width 5 height 7
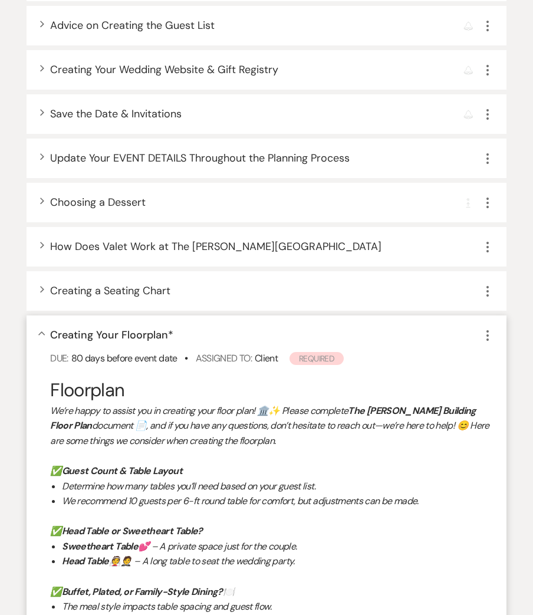
scroll to position [570, 0]
click at [40, 242] on icon "Expand" at bounding box center [42, 245] width 5 height 7
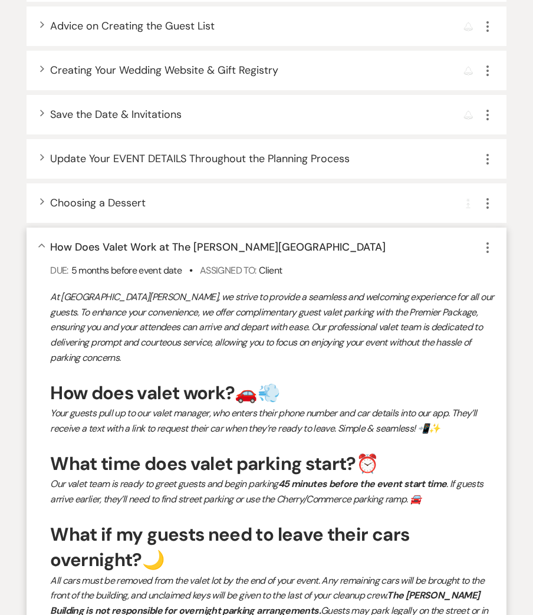
click at [42, 244] on use "button" at bounding box center [41, 246] width 6 height 4
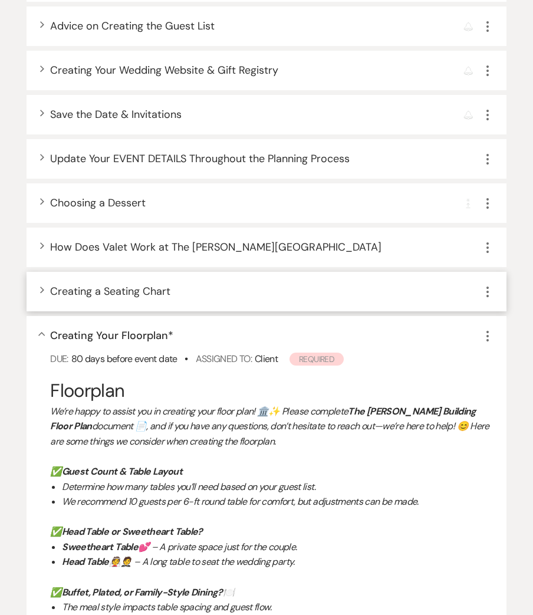
click at [45, 279] on div "Expand Creating a Seating Chart More" at bounding box center [267, 292] width 480 height 40
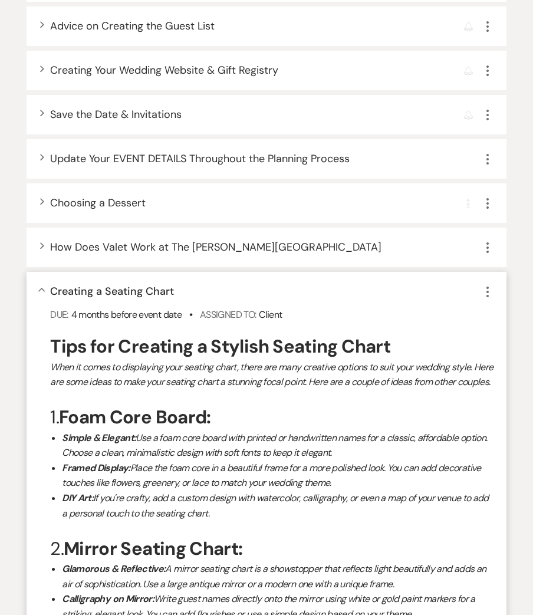
click at [44, 288] on icon "Collapse" at bounding box center [41, 290] width 7 height 5
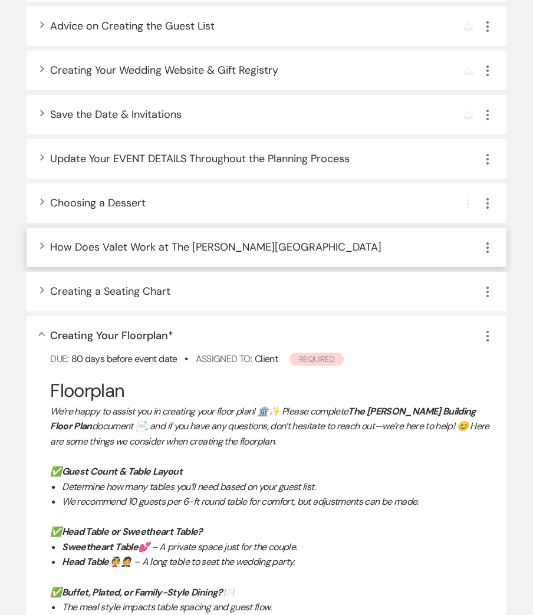
click at [44, 242] on icon "Expand" at bounding box center [42, 245] width 5 height 7
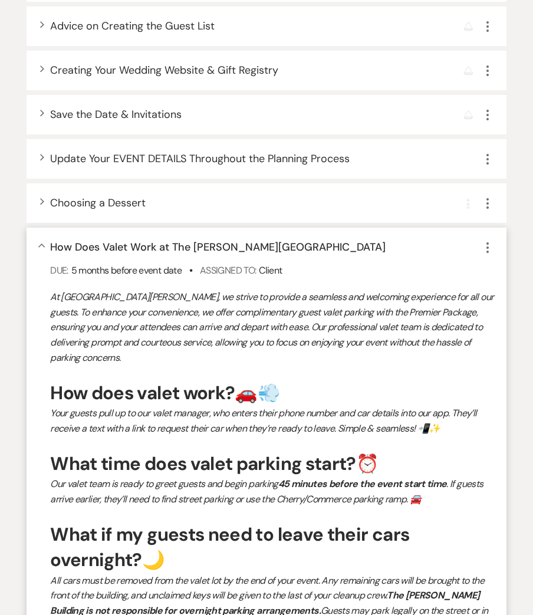
click at [42, 244] on use "button" at bounding box center [41, 246] width 6 height 4
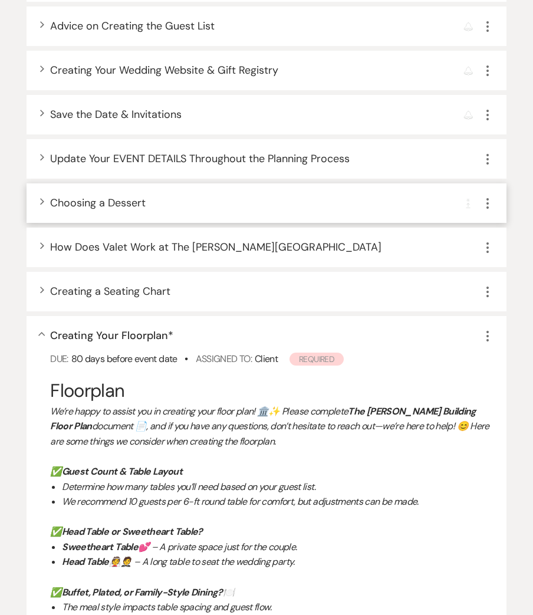
click at [40, 198] on span "Expand" at bounding box center [42, 201] width 5 height 7
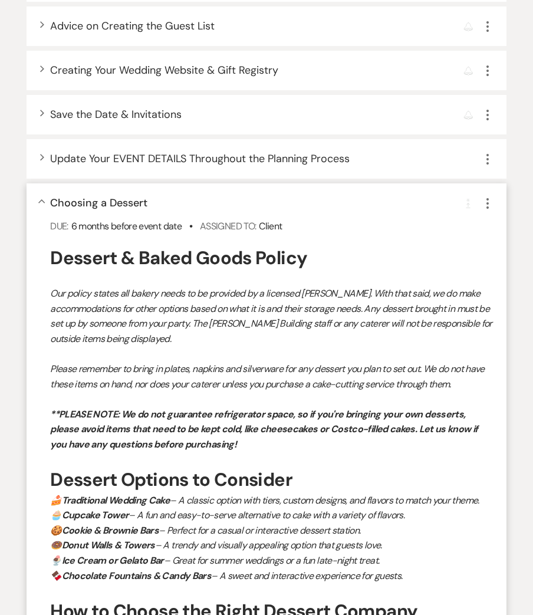
click at [39, 199] on icon "Collapse" at bounding box center [41, 201] width 7 height 5
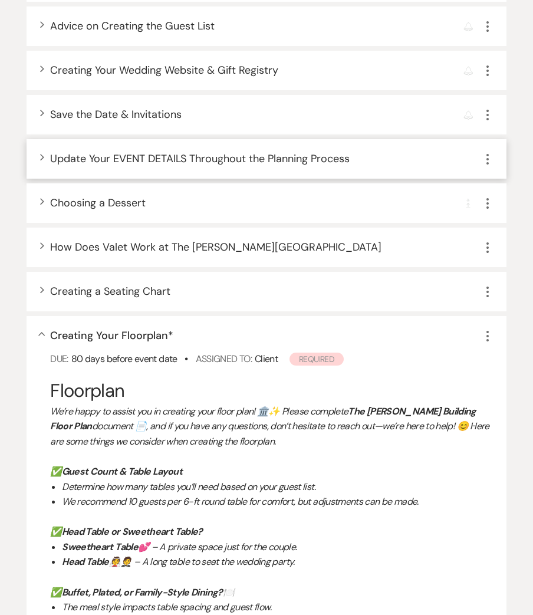
click at [38, 150] on div "Expand Update Your EVENT DETAILS Throughout the Planning Process More" at bounding box center [267, 159] width 480 height 40
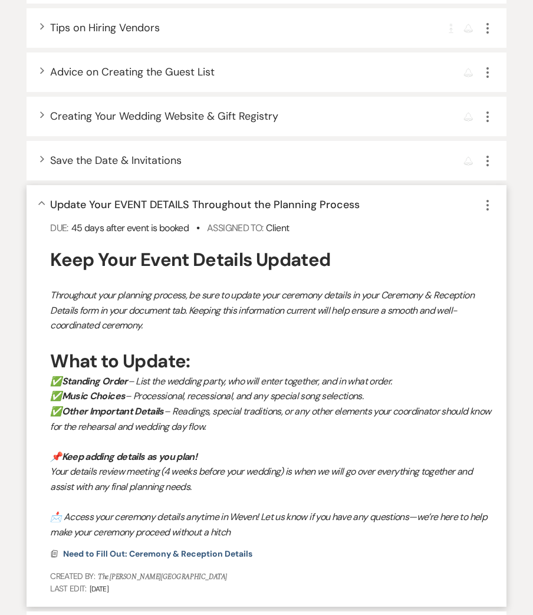
scroll to position [522, 0]
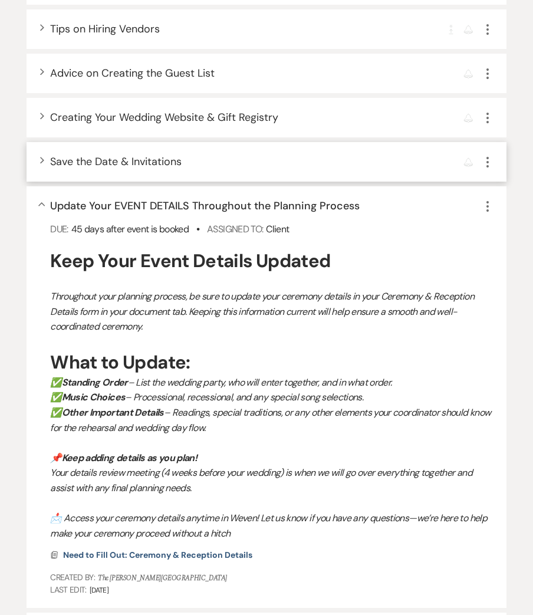
drag, startPoint x: 38, startPoint y: 192, endPoint x: 30, endPoint y: 157, distance: 36.2
click at [38, 192] on div "Collapse Update Your EVENT DETAILS Throughout the Planning Process More Due: 45…" at bounding box center [267, 397] width 480 height 422
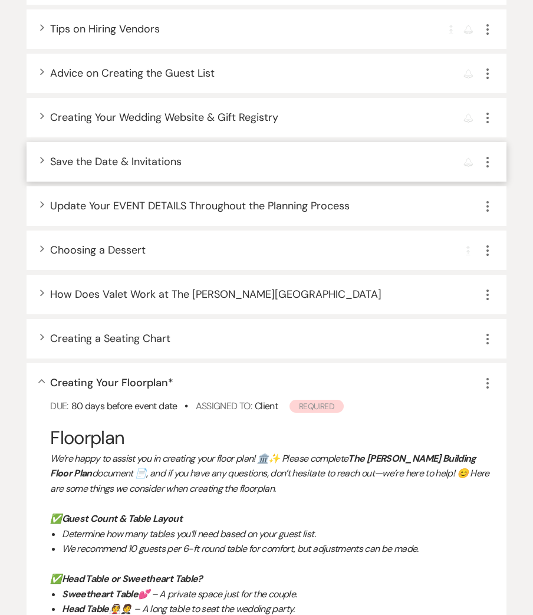
click at [30, 156] on div "Expand Save the Date & Invitations Reminder More" at bounding box center [267, 162] width 480 height 40
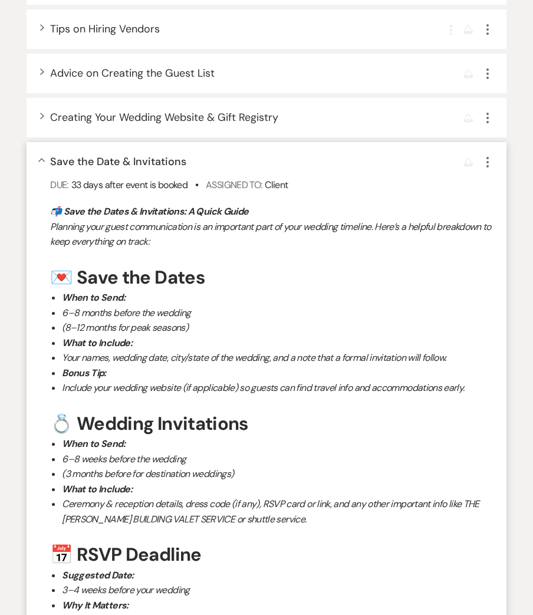
click at [37, 154] on div "Collapse Save the Date & Invitations Reminder More Due: 33 days after event is …" at bounding box center [267, 432] width 480 height 580
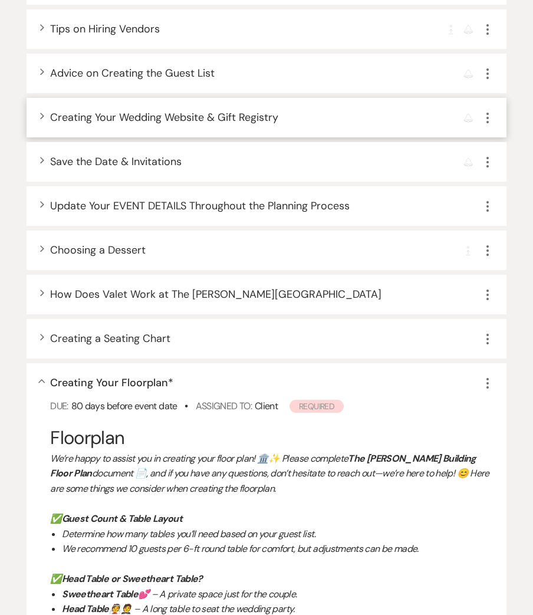
drag, startPoint x: 41, startPoint y: 107, endPoint x: 47, endPoint y: 122, distance: 15.7
click at [41, 113] on icon "Expand" at bounding box center [42, 116] width 5 height 7
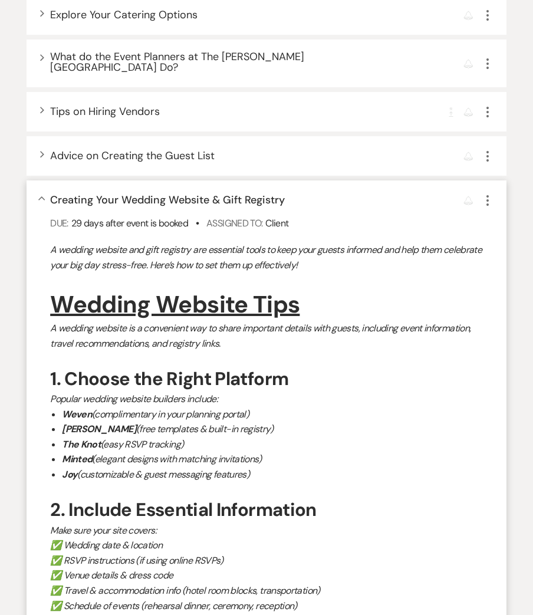
scroll to position [426, 0]
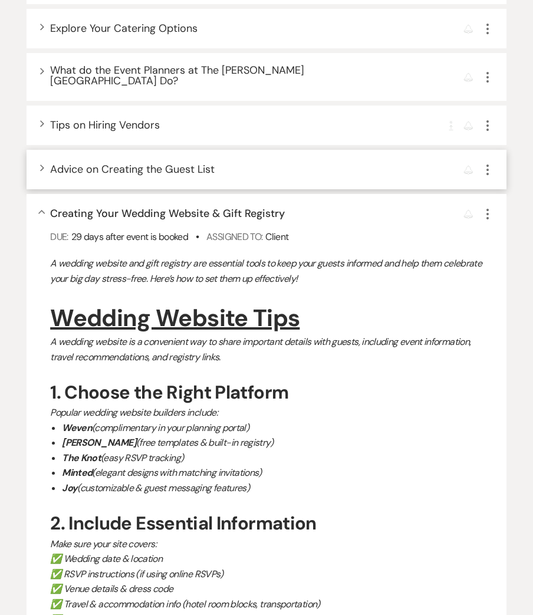
click at [40, 165] on icon "Expand" at bounding box center [42, 168] width 5 height 7
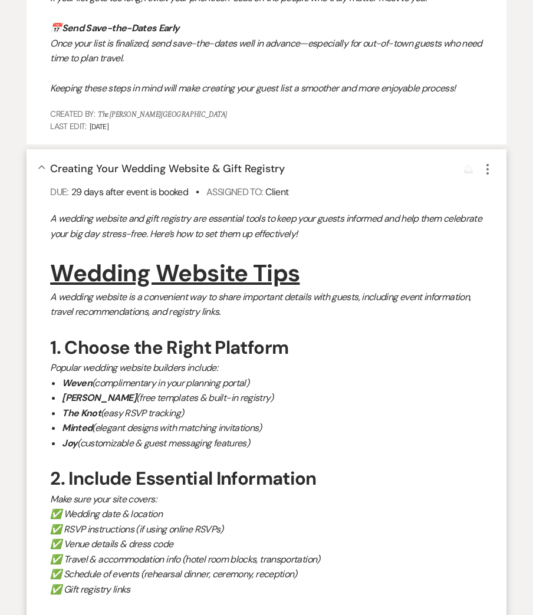
scroll to position [1316, 0]
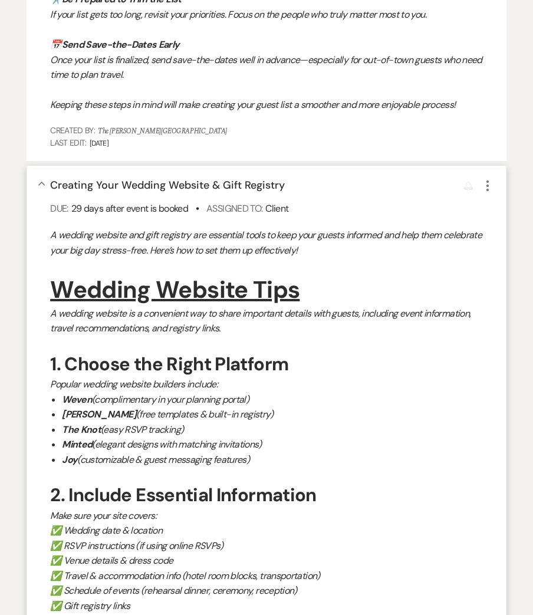
drag, startPoint x: 43, startPoint y: 171, endPoint x: 51, endPoint y: 189, distance: 19.5
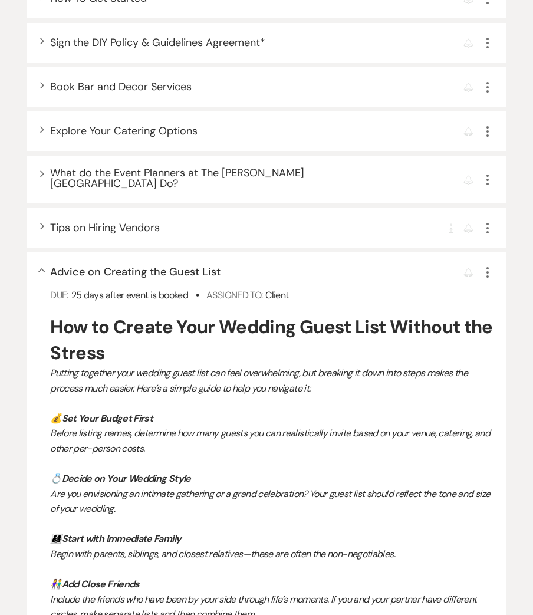
scroll to position [265, 0]
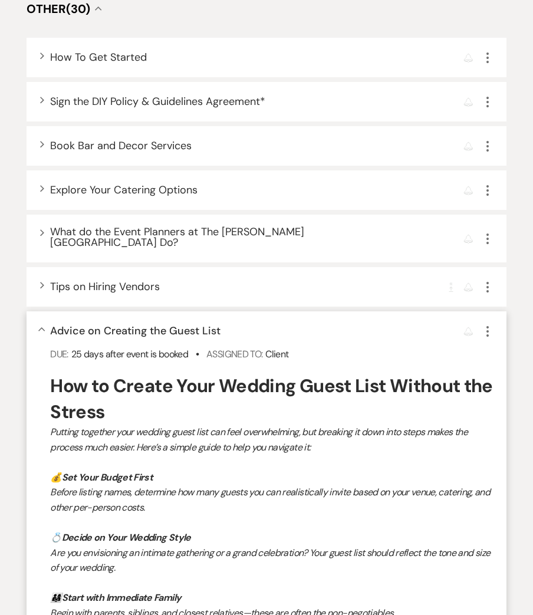
click at [40, 327] on icon "Collapse" at bounding box center [41, 329] width 7 height 5
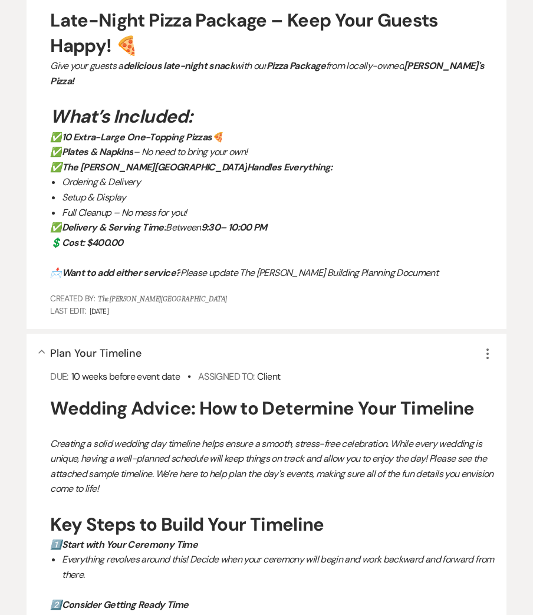
scroll to position [1792, 0]
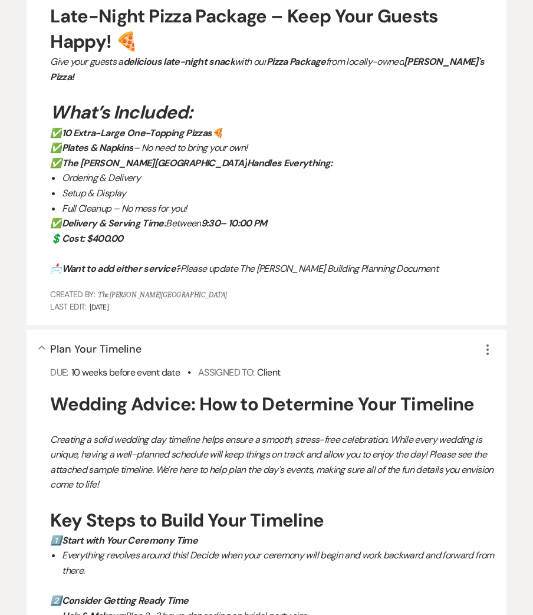
click at [40, 346] on icon "Collapse" at bounding box center [41, 348] width 7 height 5
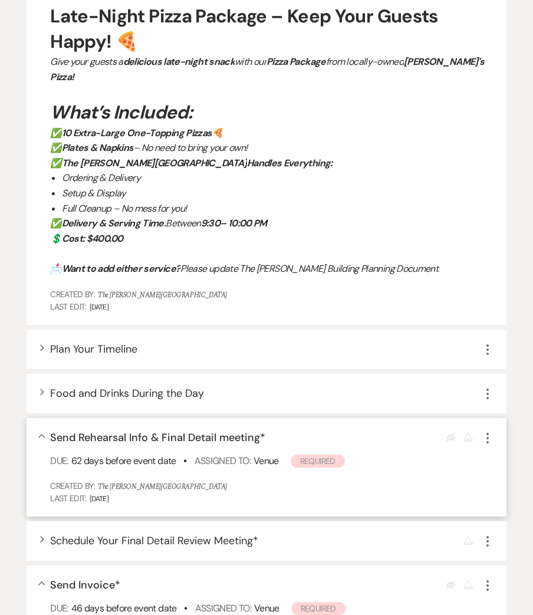
click at [39, 418] on div "Collapse Send Rehearsal Info & Final Detail meeting * Eye Blocked Reminder More…" at bounding box center [267, 467] width 480 height 98
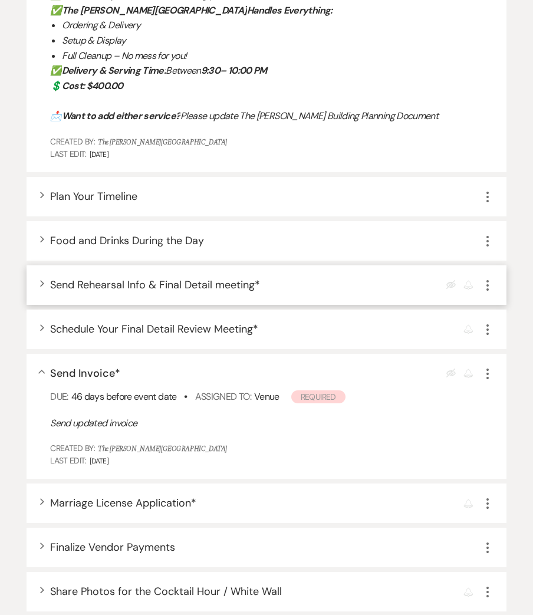
scroll to position [1947, 0]
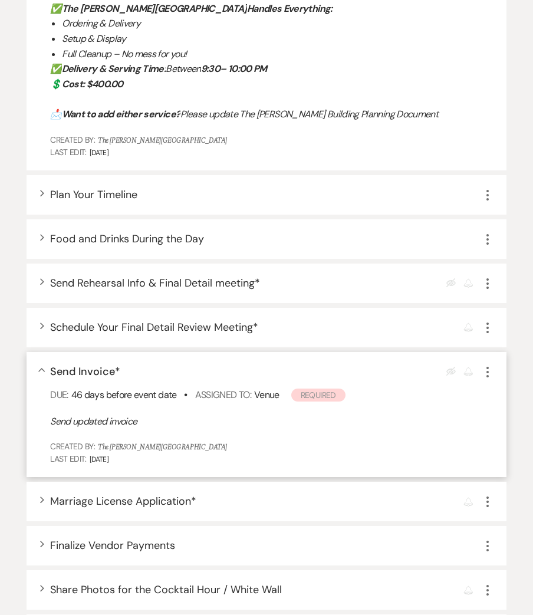
click at [41, 368] on use "button" at bounding box center [41, 370] width 6 height 4
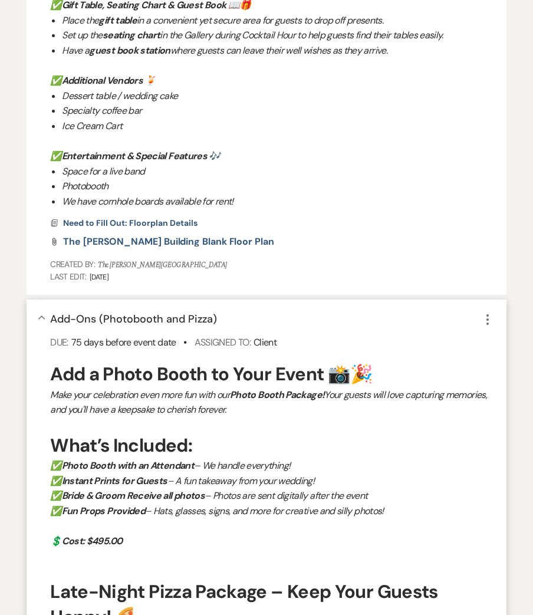
scroll to position [1202, 0]
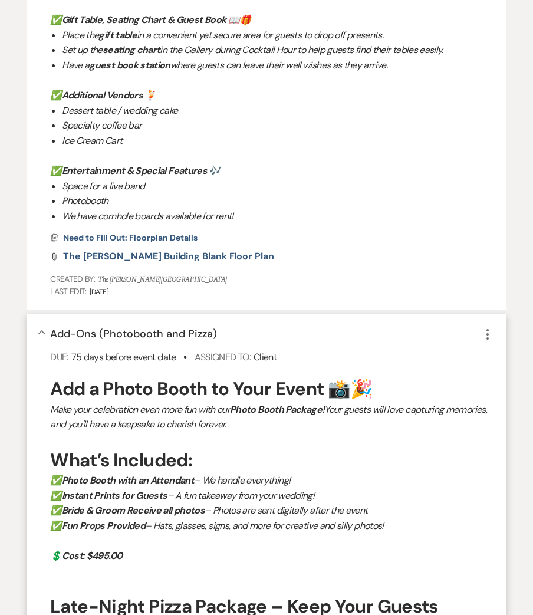
click at [36, 321] on div "Collapse Add-Ons (Photobooth and Pizza) More Due: 75 days before event date • A…" at bounding box center [267, 614] width 480 height 600
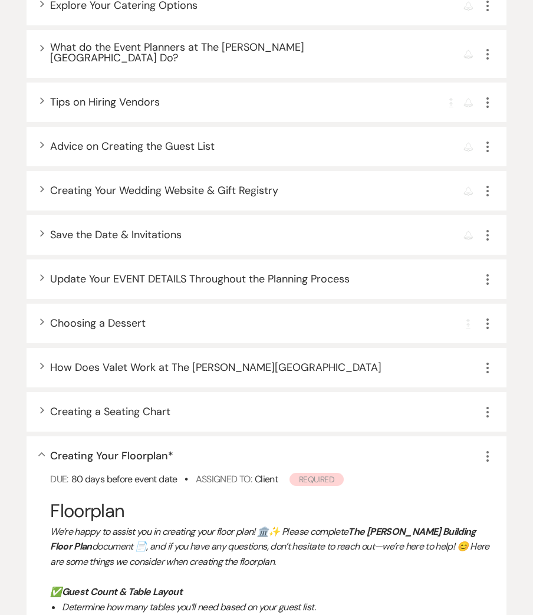
scroll to position [400, 0]
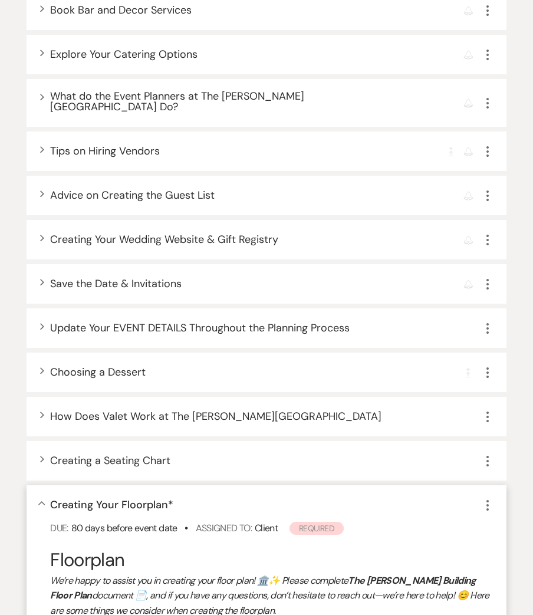
click at [44, 501] on icon "Collapse" at bounding box center [41, 503] width 7 height 5
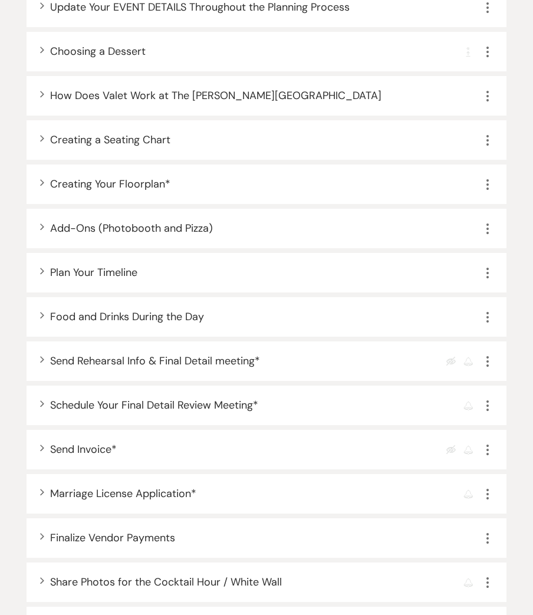
scroll to position [1107, 0]
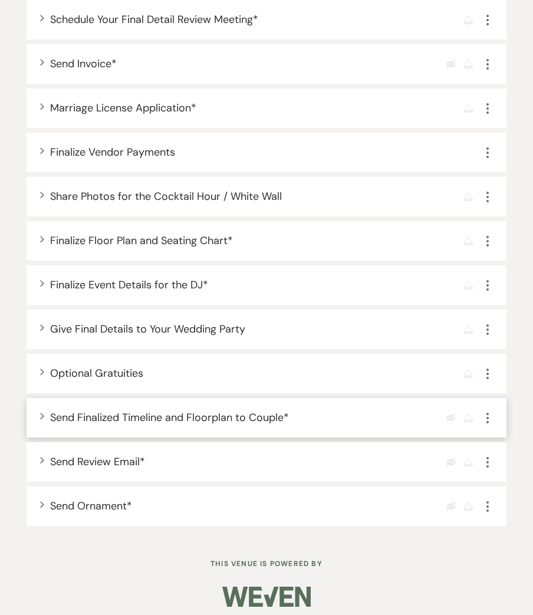
click at [38, 408] on div "Expand Send Finalized Timeline and Floorplan to Couple * Eye Blocked Reminder M…" at bounding box center [267, 418] width 480 height 40
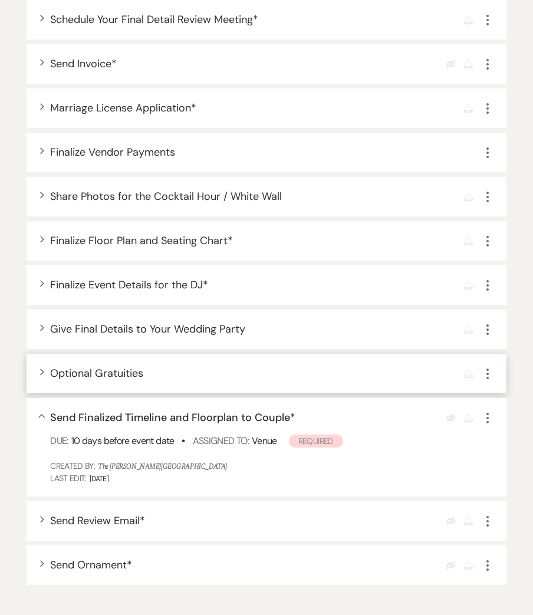
drag, startPoint x: 41, startPoint y: 410, endPoint x: 43, endPoint y: 364, distance: 46.1
click at [39, 414] on icon "Collapse" at bounding box center [41, 416] width 7 height 5
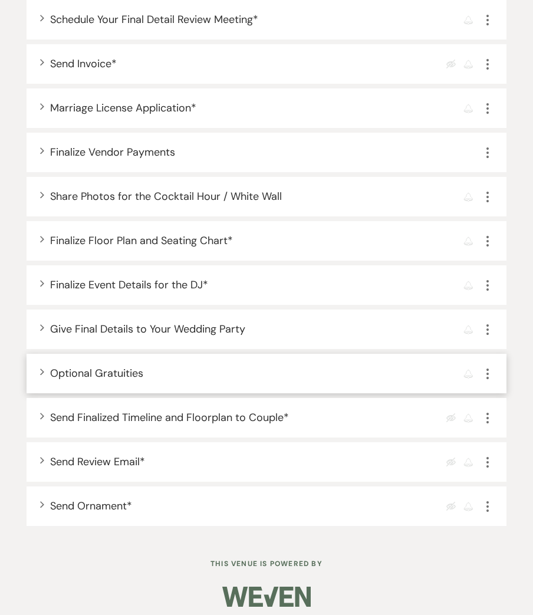
click at [44, 369] on use "button" at bounding box center [42, 372] width 4 height 6
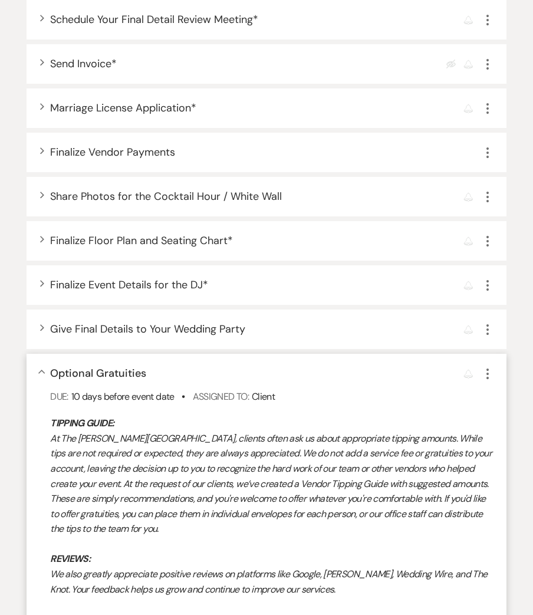
click at [44, 370] on use "button" at bounding box center [41, 372] width 6 height 4
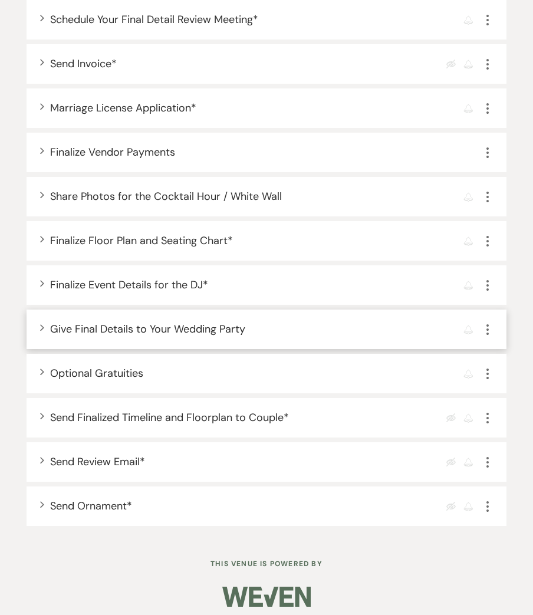
click at [37, 320] on div "Expand Give Final Details to Your Wedding Party Reminder More" at bounding box center [267, 330] width 480 height 40
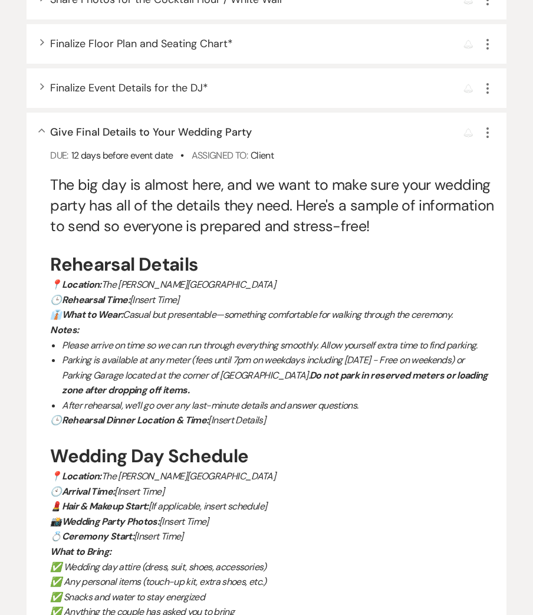
scroll to position [1284, 0]
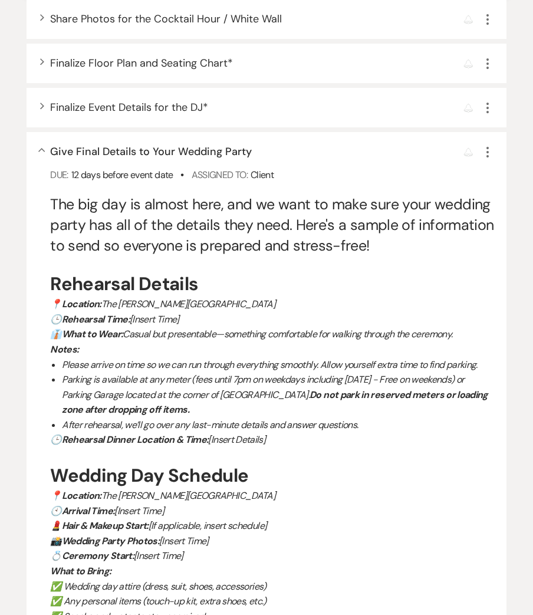
drag, startPoint x: 45, startPoint y: 140, endPoint x: 40, endPoint y: 124, distance: 16.8
click at [45, 148] on icon "Collapse" at bounding box center [41, 150] width 7 height 5
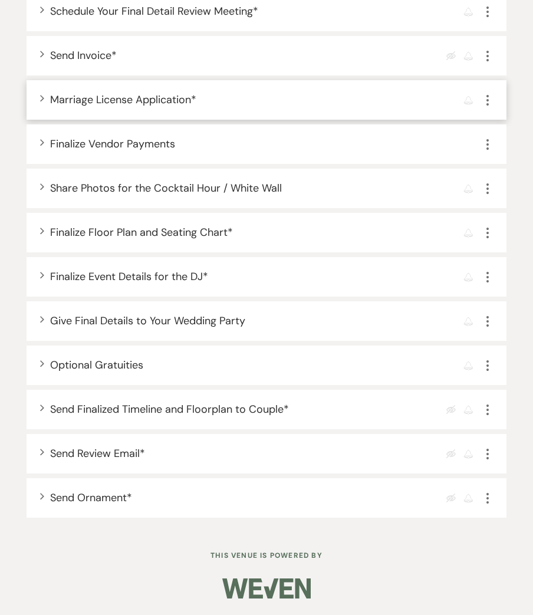
scroll to position [1107, 0]
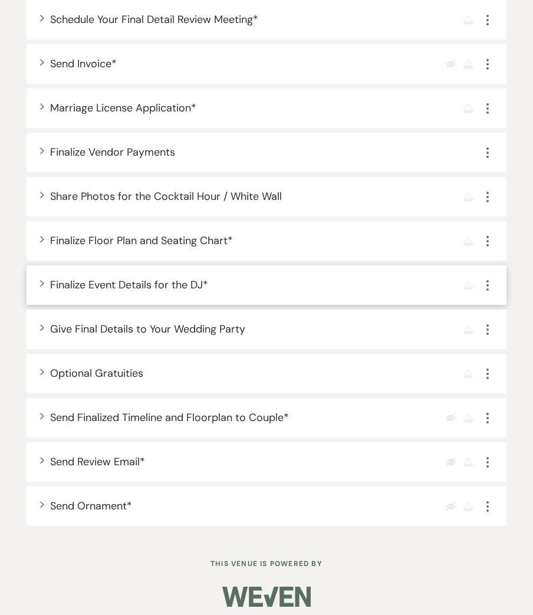
click at [42, 280] on use "button" at bounding box center [42, 283] width 4 height 6
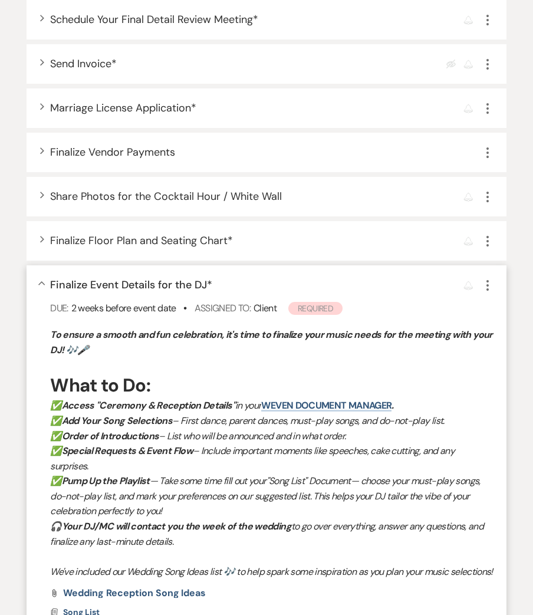
drag, startPoint x: 54, startPoint y: 275, endPoint x: 199, endPoint y: 275, distance: 145.6
click at [196, 278] on span "Finalize Event Details for the DJ *" at bounding box center [131, 285] width 162 height 14
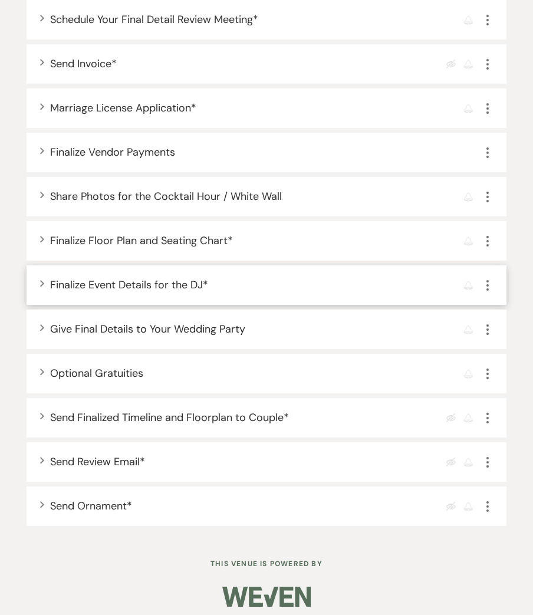
drag, startPoint x: 208, startPoint y: 275, endPoint x: 48, endPoint y: 278, distance: 159.8
click at [47, 278] on div "Expand Finalize Event Details for the DJ * Reminder More" at bounding box center [267, 285] width 480 height 40
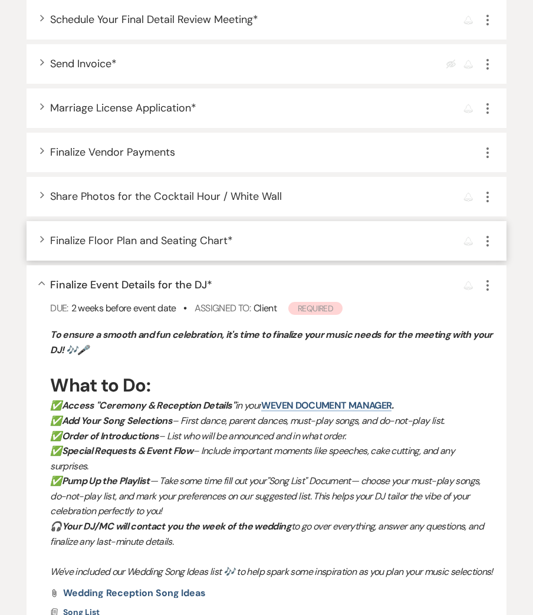
click at [38, 231] on div "Expand Finalize Floor Plan and Seating Chart * Reminder More" at bounding box center [267, 241] width 480 height 40
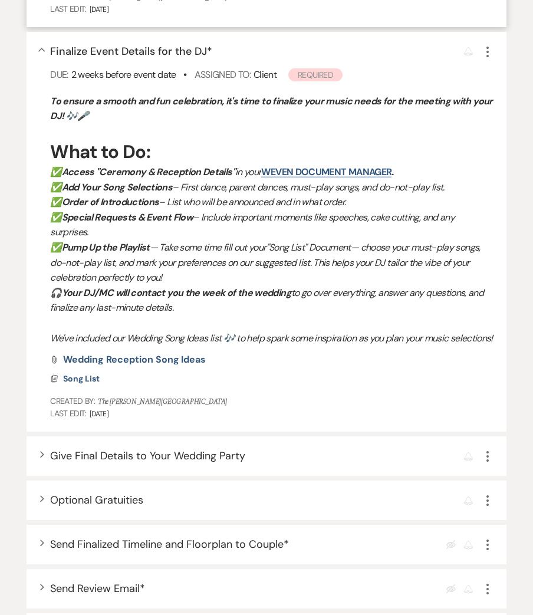
scroll to position [1581, 0]
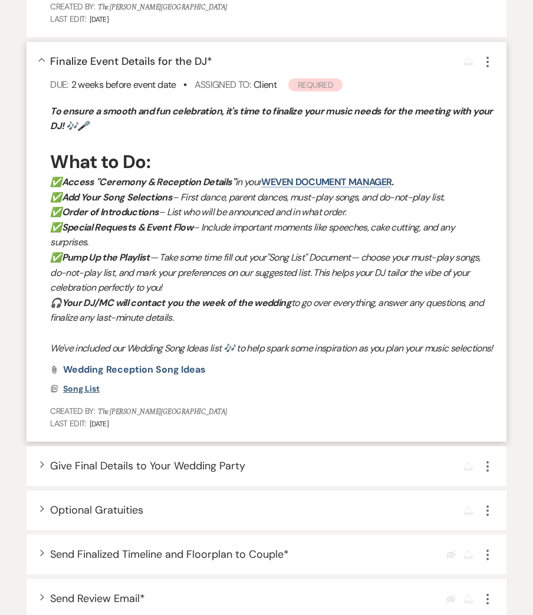
click at [88, 394] on span "Song List" at bounding box center [81, 388] width 37 height 11
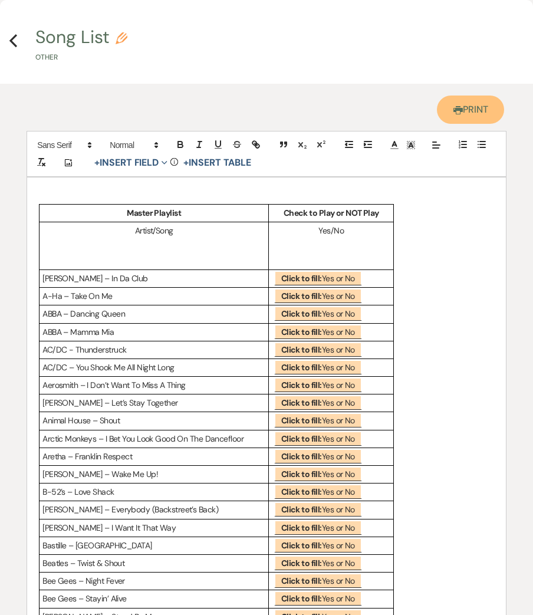
click at [453, 113] on icon "Printer" at bounding box center [457, 110] width 9 height 9
click at [13, 42] on use "button" at bounding box center [13, 40] width 8 height 13
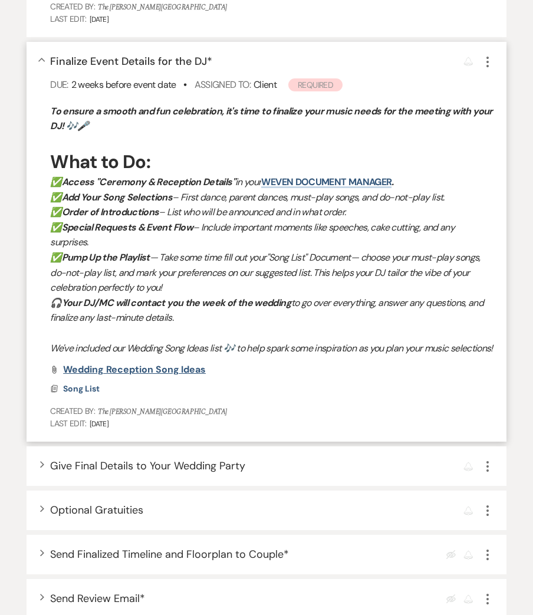
click at [149, 375] on span "Wedding Reception Song Ideas" at bounding box center [134, 369] width 143 height 12
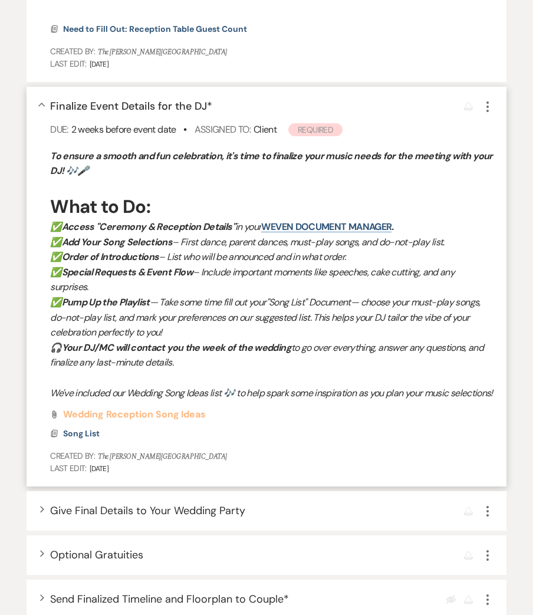
scroll to position [1533, 0]
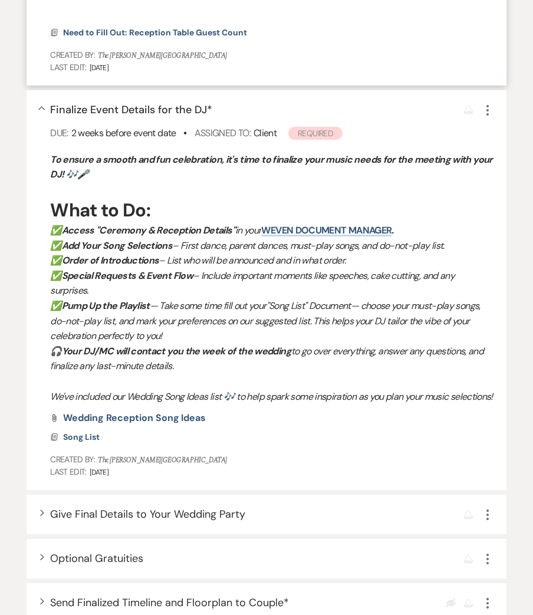
click at [42, 106] on icon "Collapse" at bounding box center [41, 108] width 7 height 5
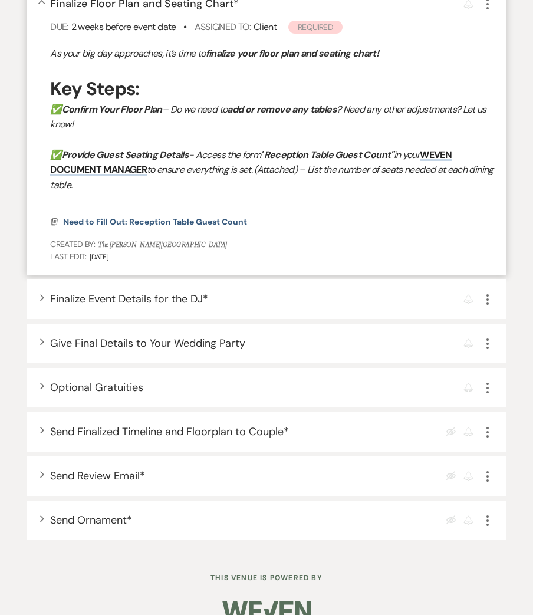
scroll to position [1343, 0]
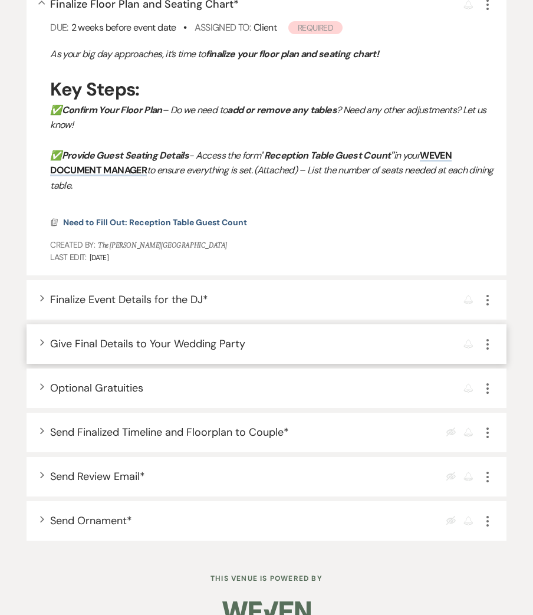
click at [41, 339] on use "button" at bounding box center [42, 342] width 4 height 6
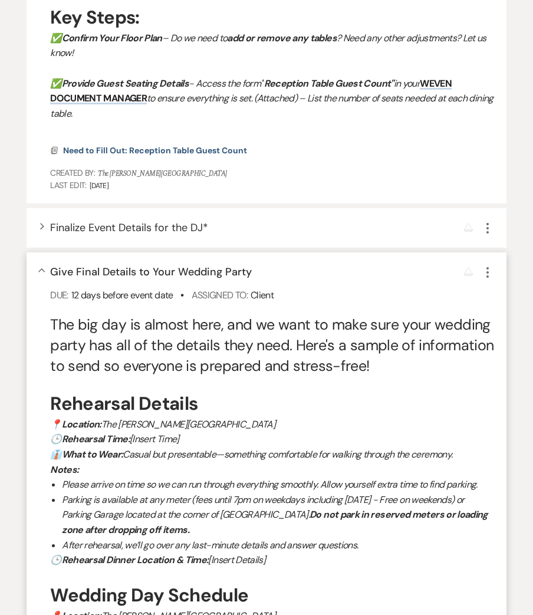
scroll to position [1325, 0]
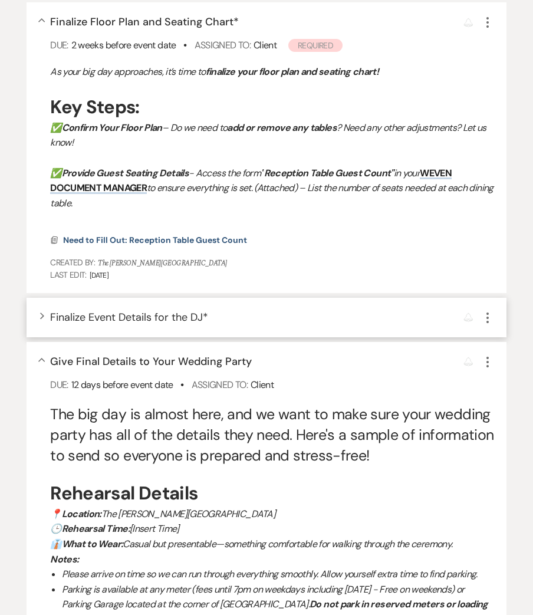
drag, startPoint x: 38, startPoint y: 346, endPoint x: 62, endPoint y: 290, distance: 60.5
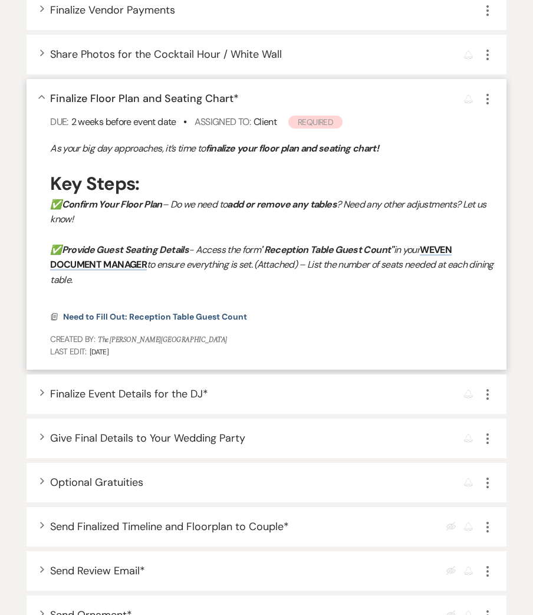
scroll to position [1241, 0]
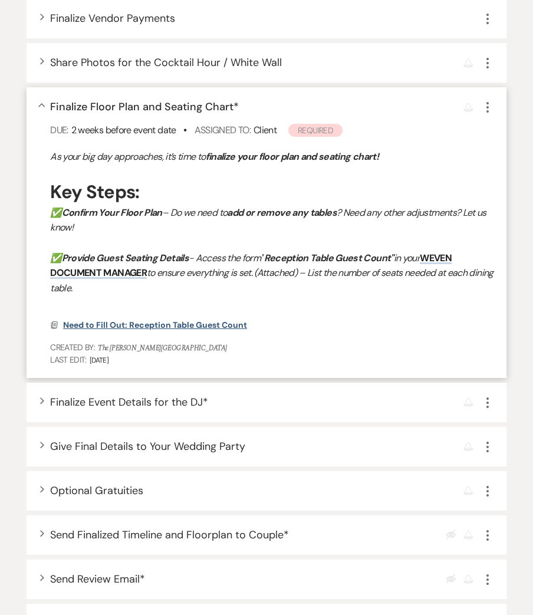
click at [178, 320] on span "Need to Fill Out: Reception Table Guest Count" at bounding box center [155, 325] width 184 height 11
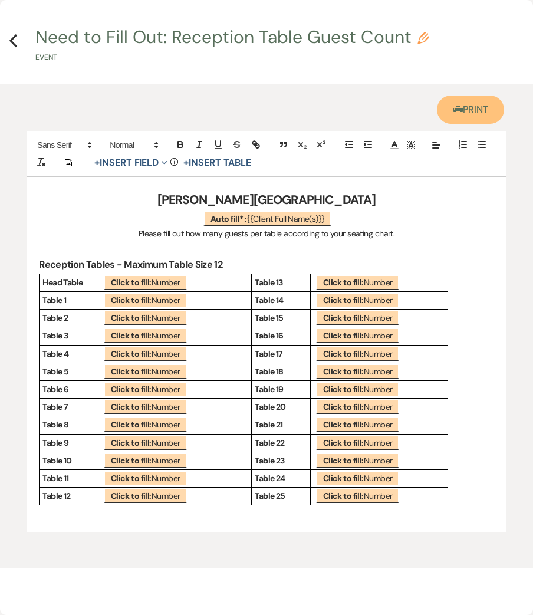
click at [473, 109] on link "Printer Print" at bounding box center [471, 110] width 68 height 28
click at [15, 41] on icon "Previous" at bounding box center [13, 41] width 9 height 14
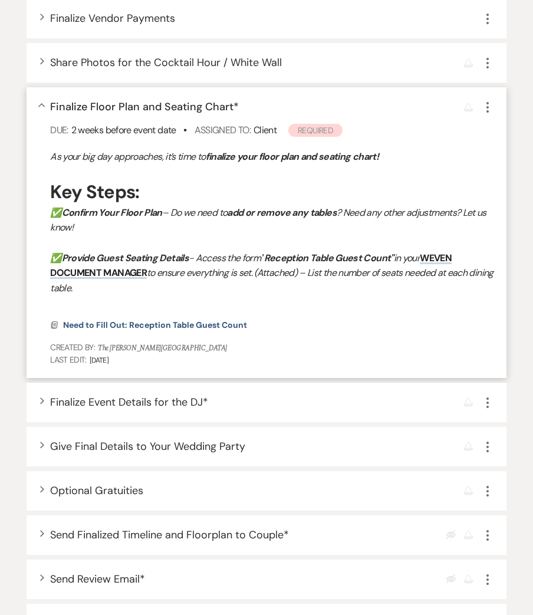
click at [44, 103] on icon "Collapse" at bounding box center [41, 105] width 7 height 5
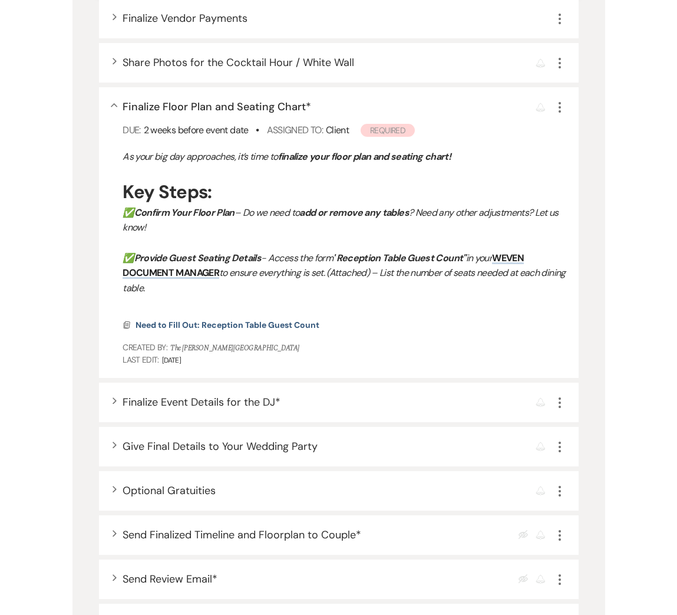
scroll to position [1107, 0]
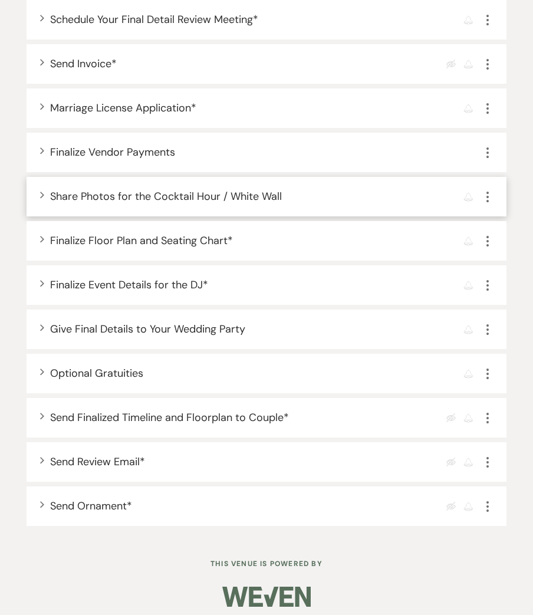
click at [44, 192] on icon "Expand" at bounding box center [42, 195] width 5 height 7
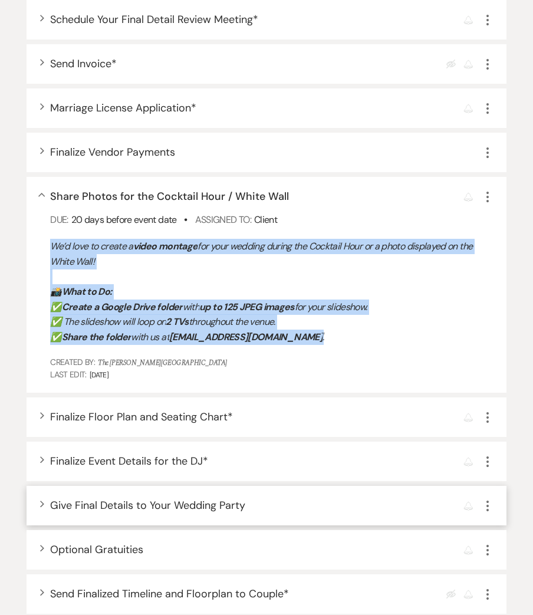
drag, startPoint x: 50, startPoint y: 236, endPoint x: 318, endPoint y: 330, distance: 284.9
click at [319, 330] on div "Collapse Share Photos for the Cocktail Hour / White Wall Reminder More Due: 20 …" at bounding box center [267, 285] width 480 height 216
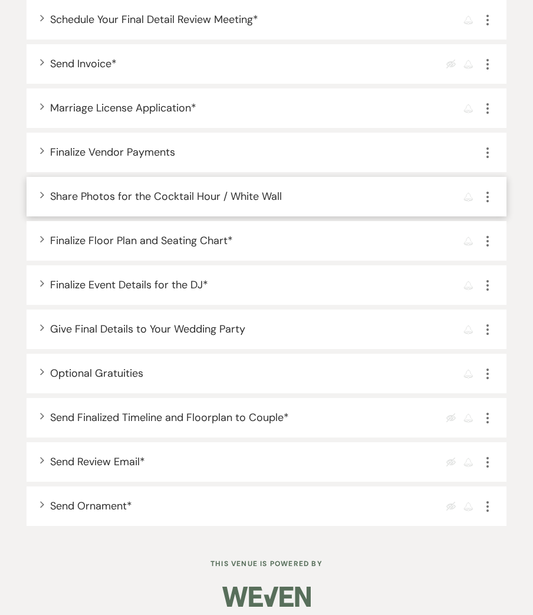
click at [36, 187] on div "Expand Share Photos for the Cocktail Hour / White Wall Reminder More" at bounding box center [267, 197] width 480 height 40
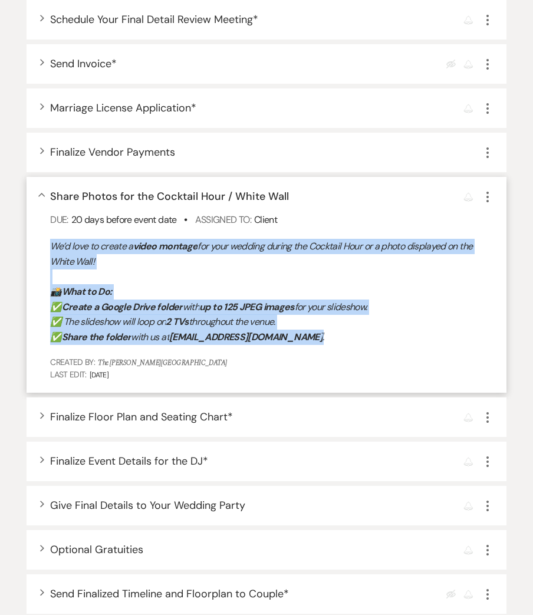
drag, startPoint x: 70, startPoint y: 247, endPoint x: 347, endPoint y: 335, distance: 291.3
click at [347, 335] on div "We’d love to create a video montage for your wedding during the Cocktail Hour o…" at bounding box center [272, 292] width 445 height 106
click at [41, 193] on icon "Collapse" at bounding box center [41, 195] width 7 height 5
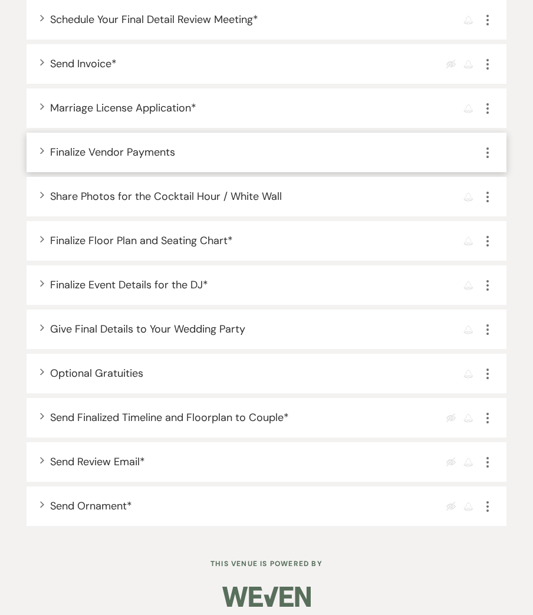
click at [40, 147] on span "Expand" at bounding box center [42, 150] width 5 height 7
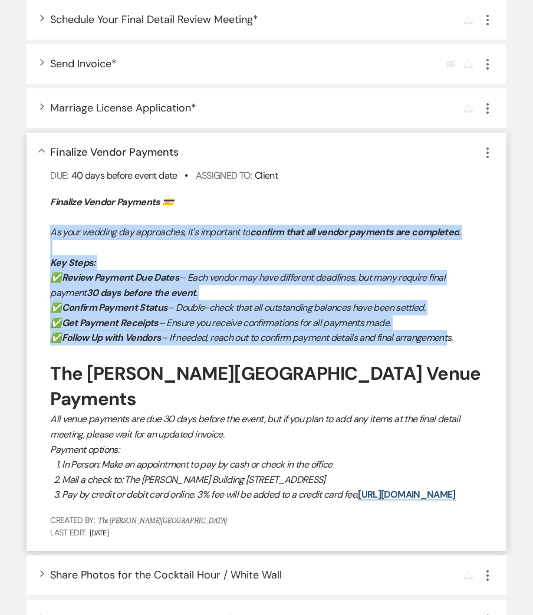
drag, startPoint x: 51, startPoint y: 226, endPoint x: 449, endPoint y: 336, distance: 412.4
click at [449, 336] on div "Finalize Vendor Payments 💳 As your wedding day approaches, it's important to co…" at bounding box center [272, 349] width 445 height 308
click at [358, 488] on link "https://theharrisbuilding.com/payment/" at bounding box center [406, 494] width 97 height 12
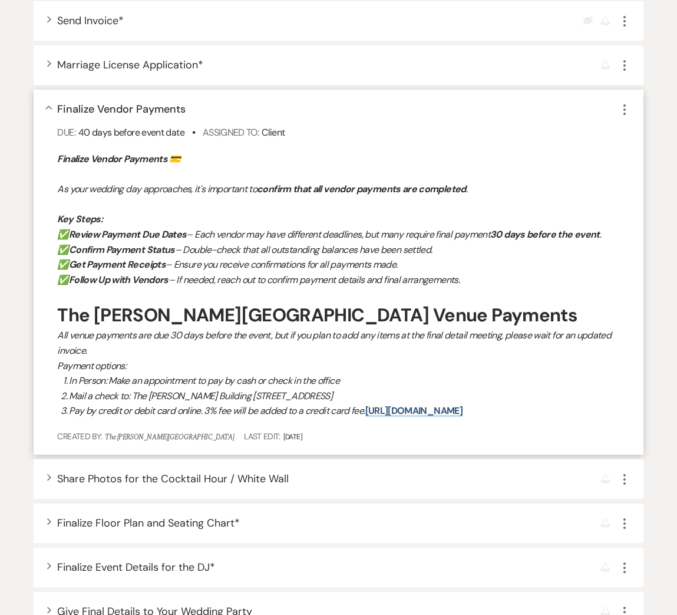
drag, startPoint x: 269, startPoint y: 259, endPoint x: 253, endPoint y: 253, distance: 17.5
click at [268, 259] on p "✅ Get Payment Receipts – Ensure you receive confirmations for all payments made." at bounding box center [344, 264] width 574 height 15
click at [48, 108] on icon "Collapse" at bounding box center [48, 108] width 7 height 5
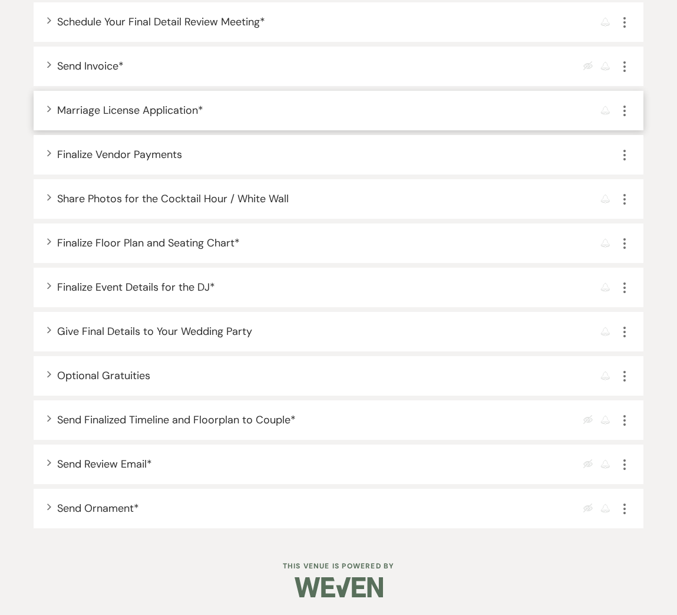
scroll to position [1061, 0]
click at [47, 109] on icon "Expand" at bounding box center [49, 108] width 5 height 7
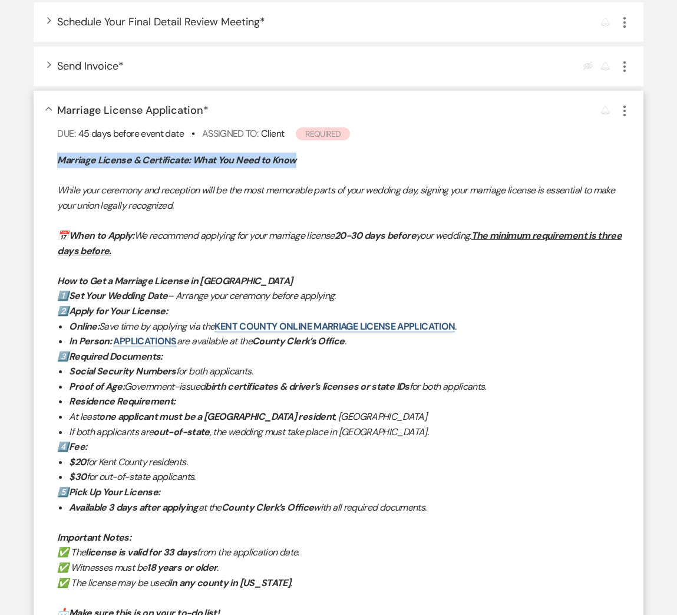
drag, startPoint x: 61, startPoint y: 157, endPoint x: 358, endPoint y: 158, distance: 297.2
click at [358, 158] on p "Marriage License & Certificate: What You Need to Know" at bounding box center [344, 160] width 574 height 15
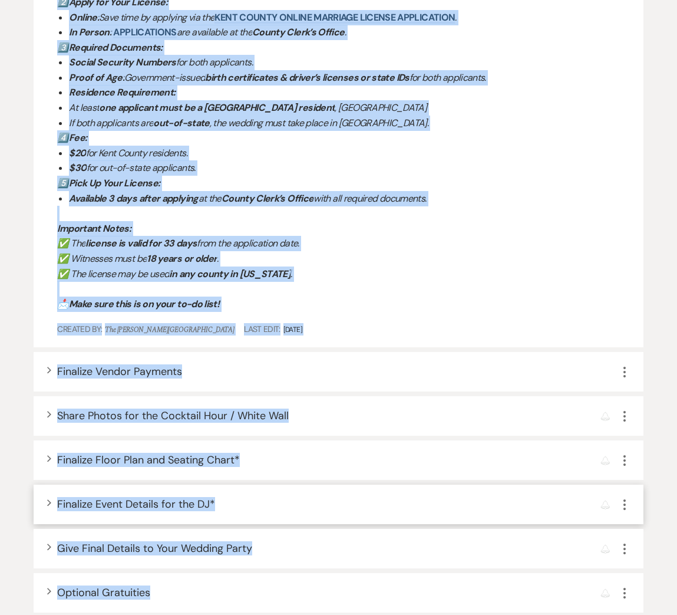
scroll to position [1458, 0]
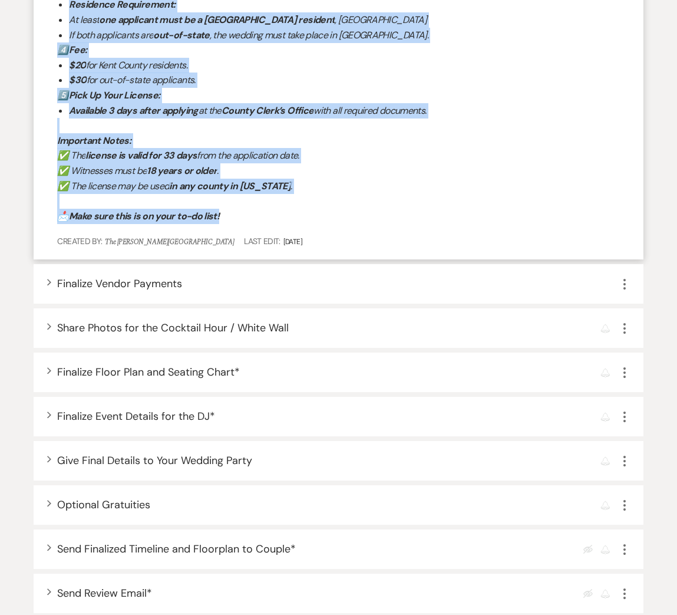
drag, startPoint x: 60, startPoint y: 187, endPoint x: 255, endPoint y: 218, distance: 197.5
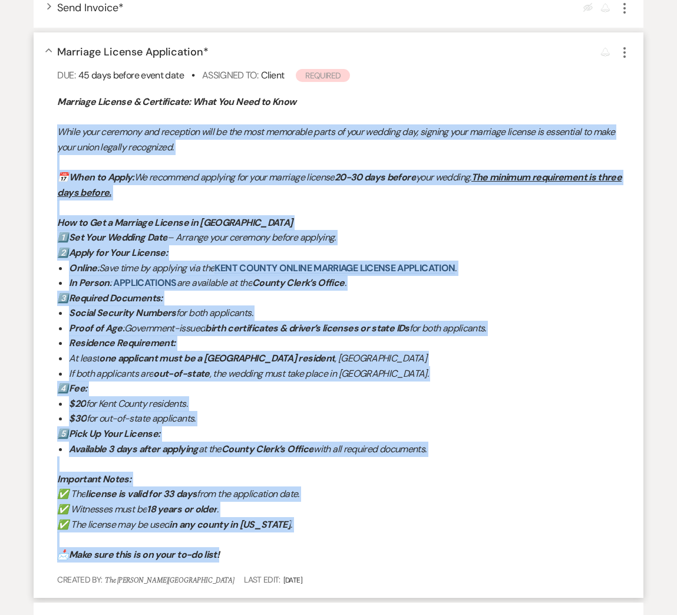
scroll to position [988, 0]
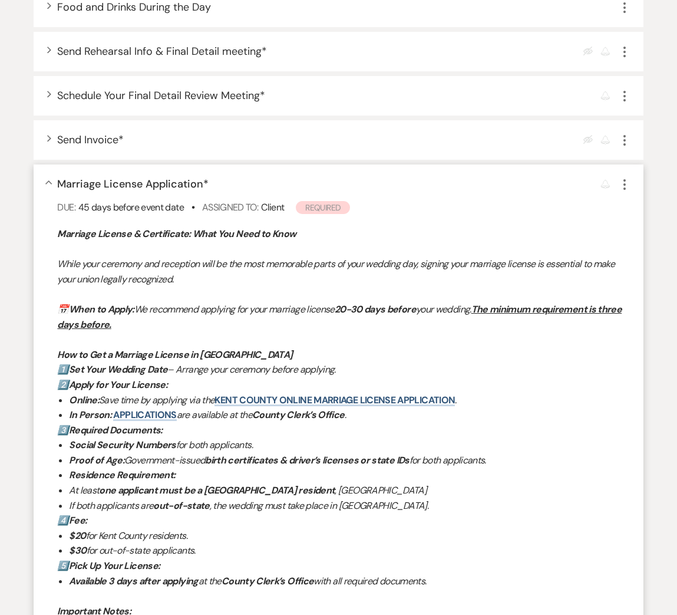
click at [78, 251] on p at bounding box center [344, 249] width 574 height 15
drag, startPoint x: 61, startPoint y: 233, endPoint x: 316, endPoint y: 229, distance: 254.7
click at [316, 229] on p "Marriage License & Certificate: What You Need to Know" at bounding box center [344, 233] width 574 height 15
drag, startPoint x: 58, startPoint y: 183, endPoint x: 193, endPoint y: 186, distance: 134.5
click at [169, 185] on span "Marriage License Application *" at bounding box center [133, 184] width 152 height 14
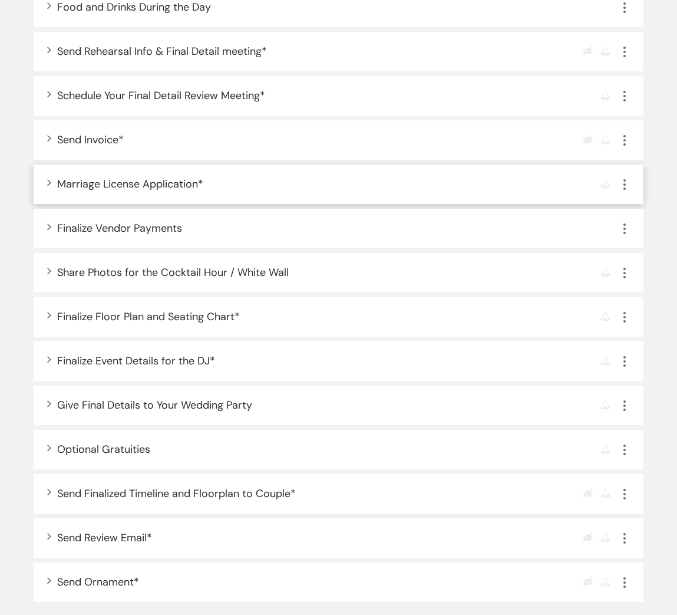
drag, startPoint x: 201, startPoint y: 186, endPoint x: 76, endPoint y: 183, distance: 125.0
click at [42, 181] on div "Expand Marriage License Application * Reminder More" at bounding box center [339, 185] width 610 height 40
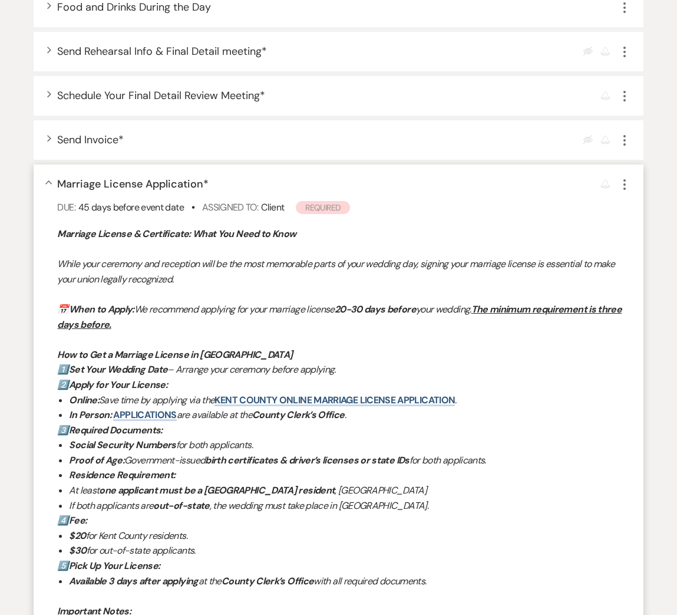
drag, startPoint x: 62, startPoint y: 183, endPoint x: 89, endPoint y: 192, distance: 28.0
click at [222, 193] on div "Collapse Marriage License Application * Reminder More Due: 45 days before event…" at bounding box center [339, 447] width 610 height 565
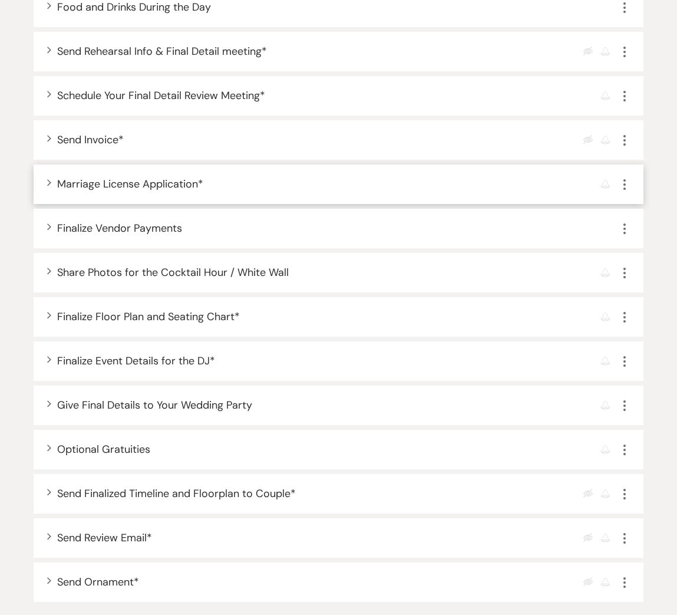
click at [136, 182] on span "Marriage License Application *" at bounding box center [130, 184] width 146 height 14
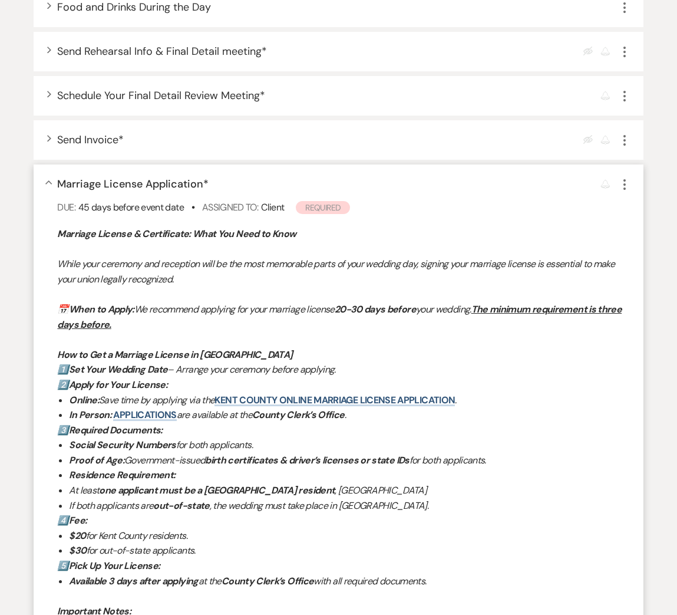
click at [47, 180] on icon "Collapse" at bounding box center [48, 182] width 7 height 5
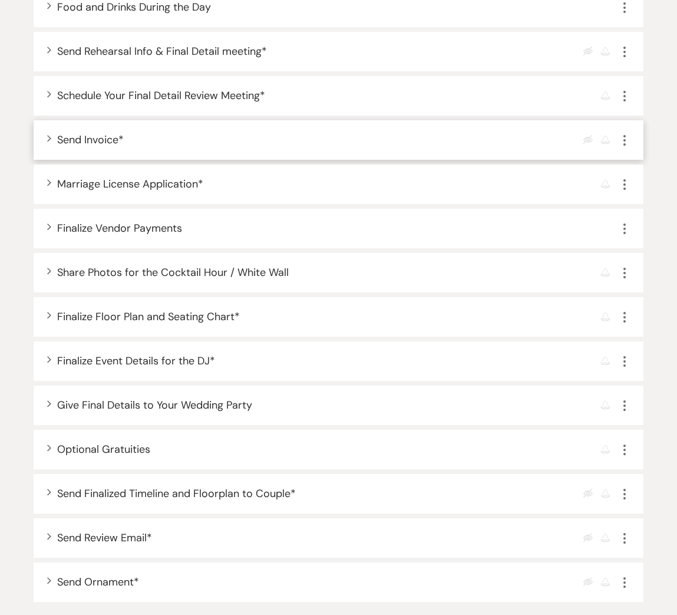
click at [47, 137] on span "Expand" at bounding box center [49, 137] width 5 height 7
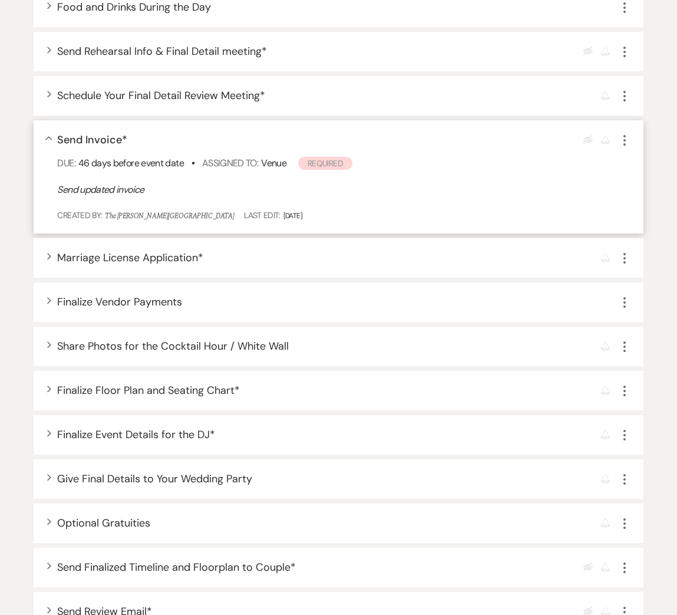
click at [46, 137] on icon "Collapse" at bounding box center [48, 138] width 7 height 5
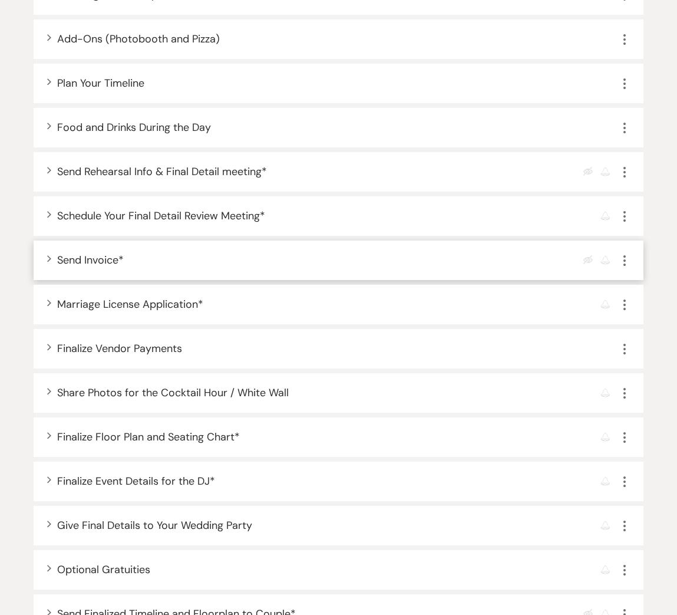
scroll to position [863, 0]
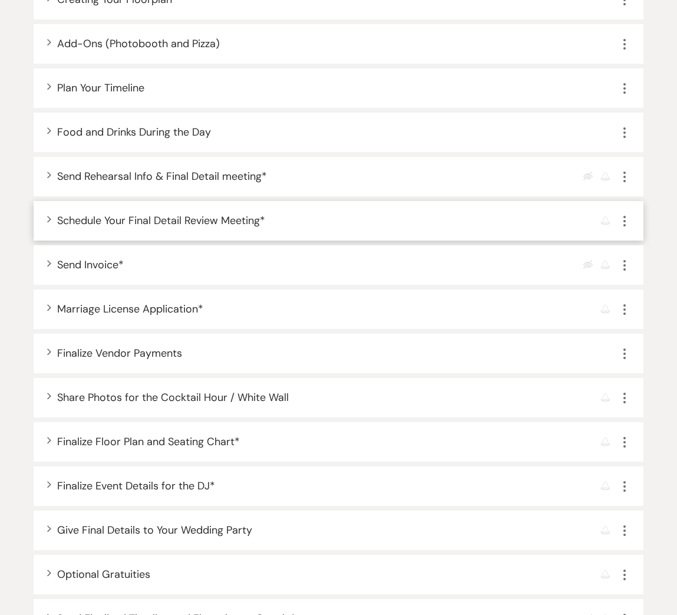
click at [49, 219] on icon "Expand" at bounding box center [49, 218] width 5 height 7
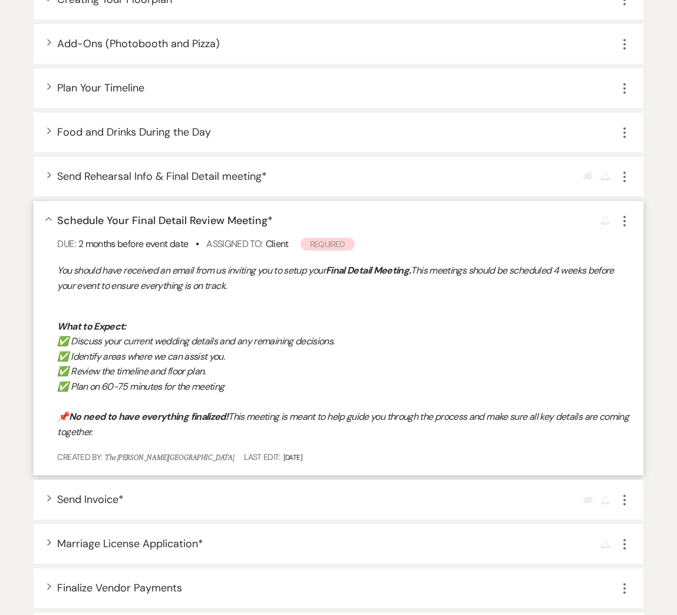
drag, startPoint x: 58, startPoint y: 268, endPoint x: 207, endPoint y: 432, distance: 221.6
click at [207, 432] on div "You should have received an email from us inviting you to setup your Final Deta…" at bounding box center [344, 351] width 574 height 176
click at [51, 217] on icon "Collapse" at bounding box center [48, 219] width 7 height 5
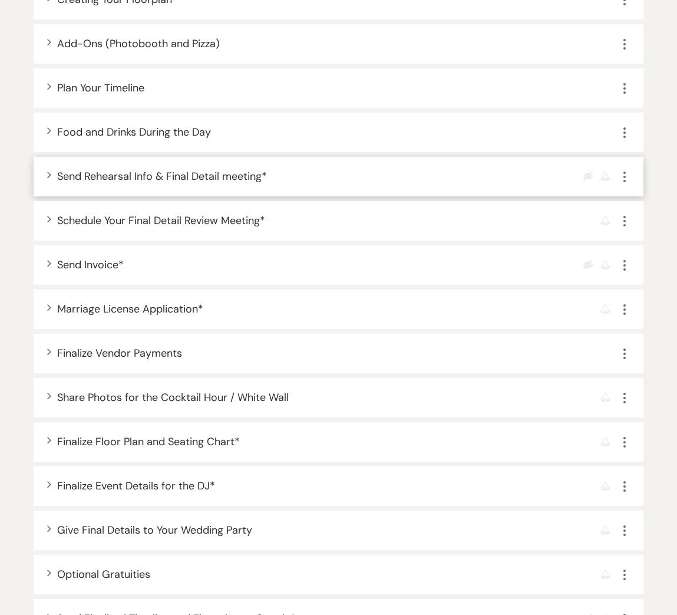
click at [50, 178] on div "Expand Send Rehearsal Info & Final Detail meeting * Eye Blocked Reminder More" at bounding box center [339, 177] width 610 height 40
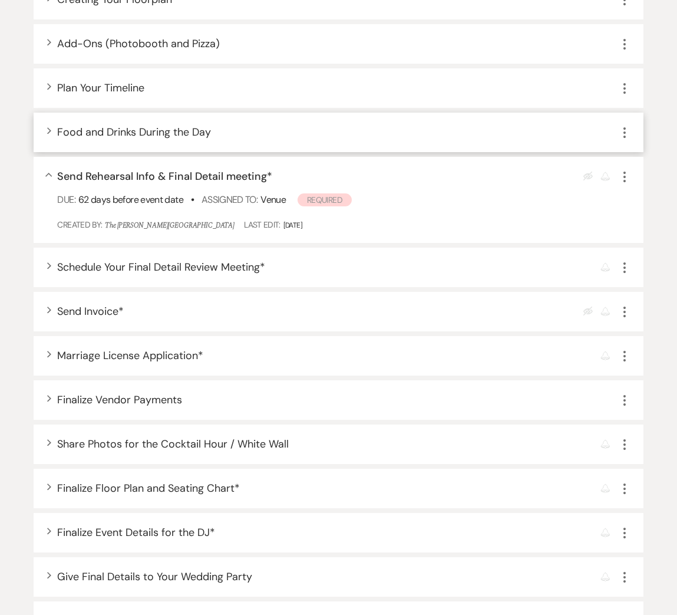
click at [50, 130] on use "button" at bounding box center [49, 130] width 4 height 6
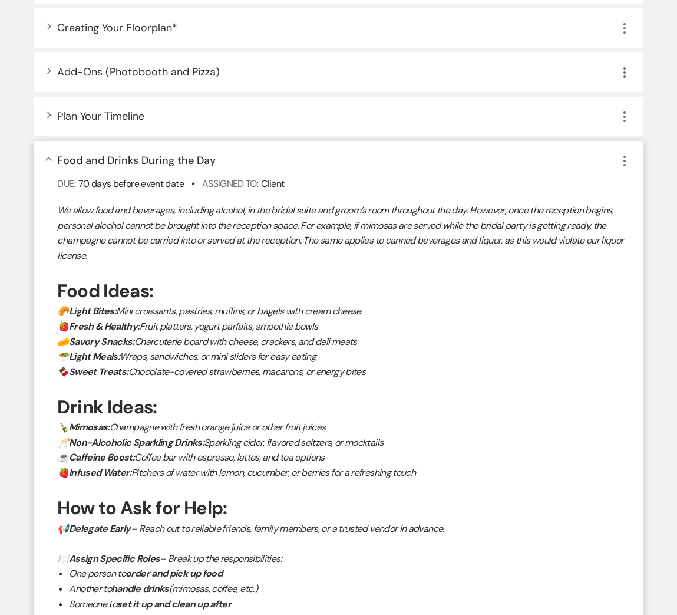
scroll to position [831, 0]
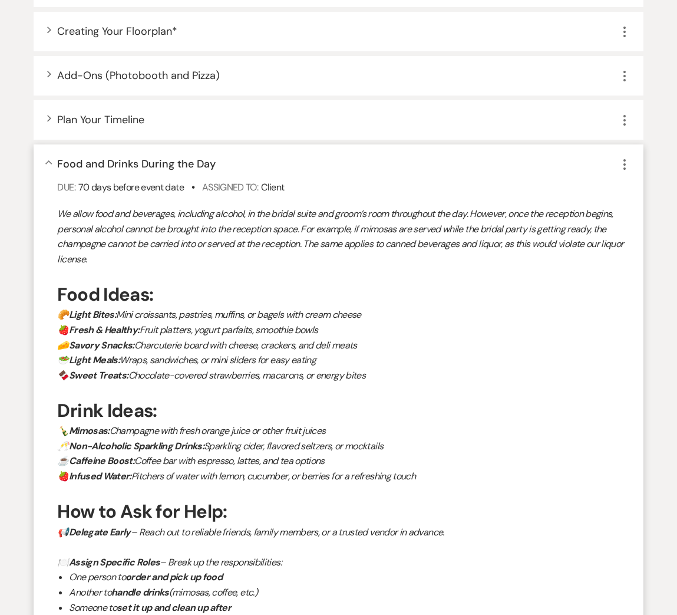
click at [50, 166] on div "Collapse Food and Drinks During the Day More Due: 70 days before event date • A…" at bounding box center [339, 448] width 610 height 608
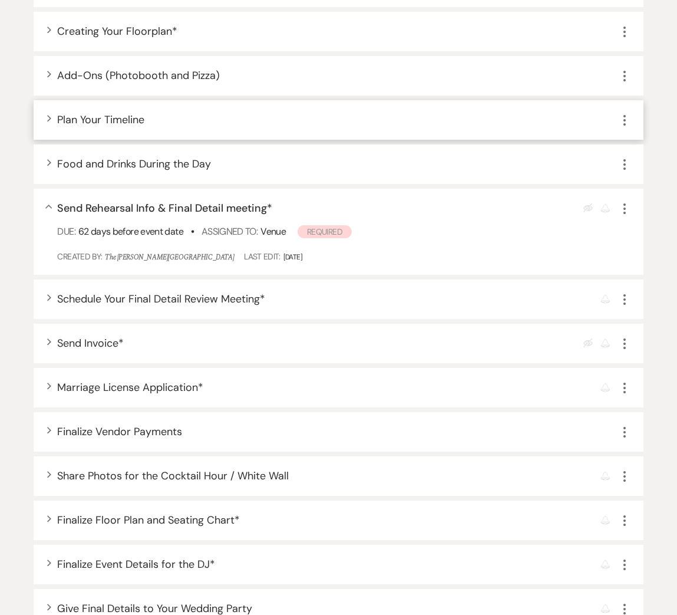
click at [50, 114] on icon "Expand" at bounding box center [49, 117] width 5 height 7
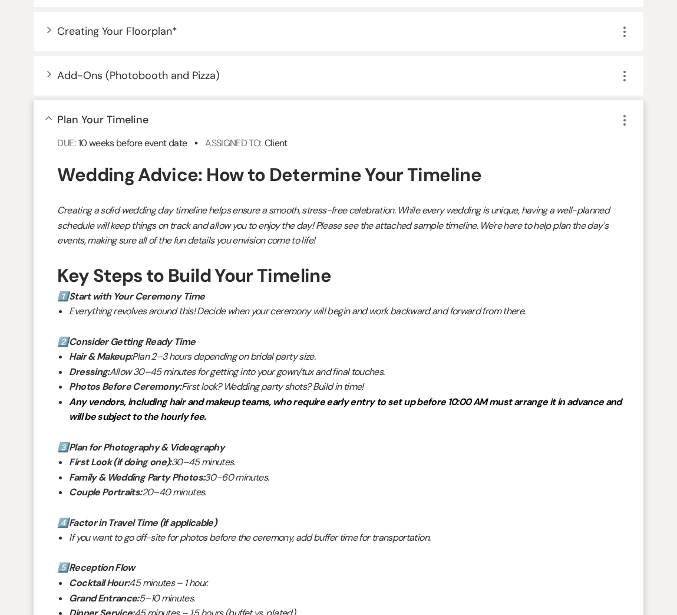
click at [50, 114] on div "Collapse Plan Your Timeline More Due: 10 weeks before event date • Assigned To:…" at bounding box center [339, 559] width 610 height 918
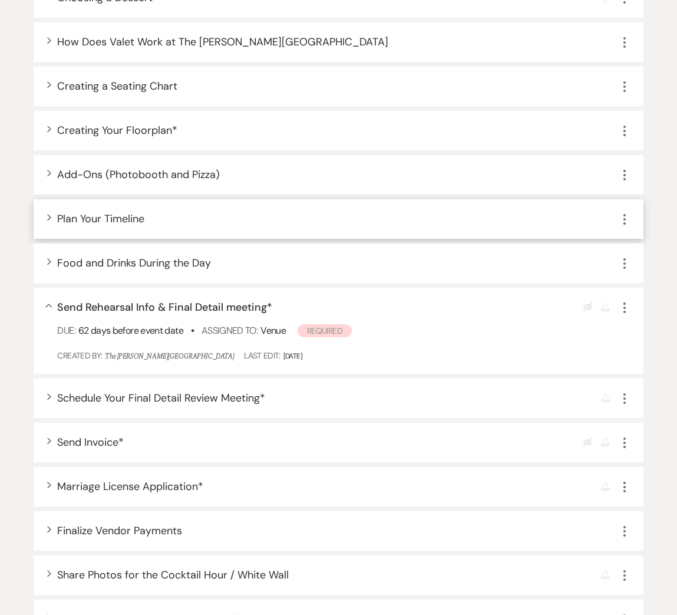
scroll to position [729, 0]
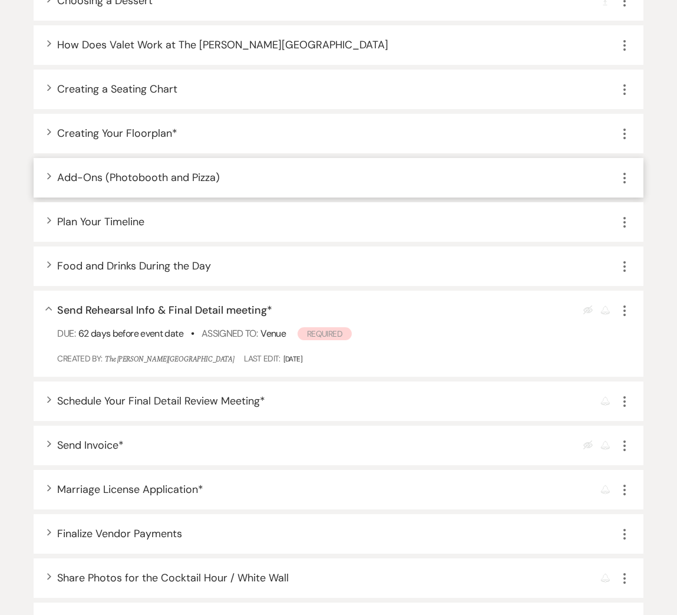
click at [44, 177] on div "Expand Add-Ons (Photobooth and Pizza) More" at bounding box center [339, 178] width 610 height 40
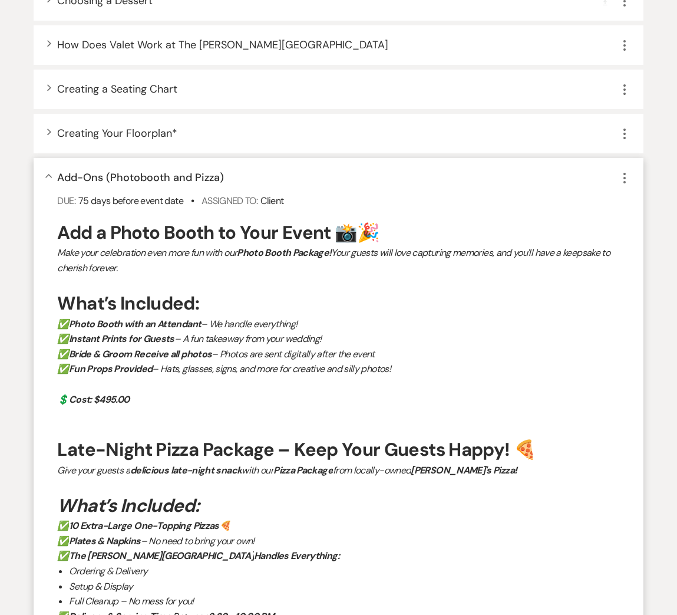
click at [44, 177] on div "Collapse Add-Ons (Photobooth and Pizza) More Due: 75 days before event date • A…" at bounding box center [339, 431] width 610 height 547
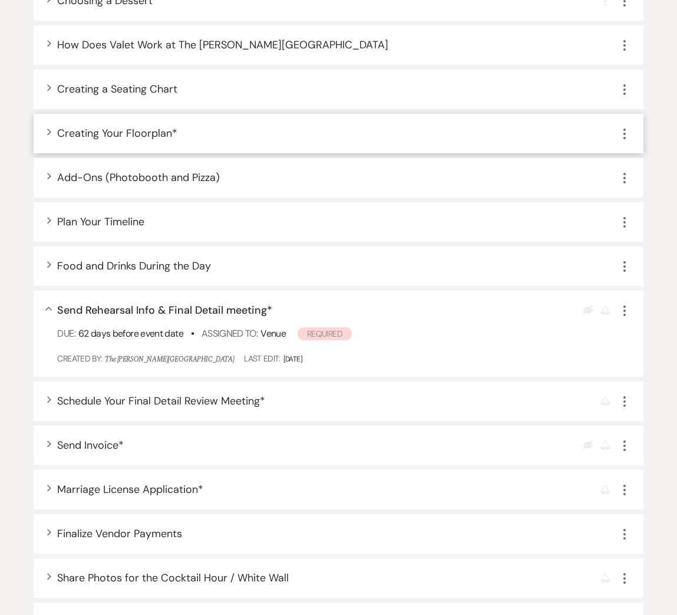
click at [51, 131] on use "button" at bounding box center [49, 132] width 4 height 6
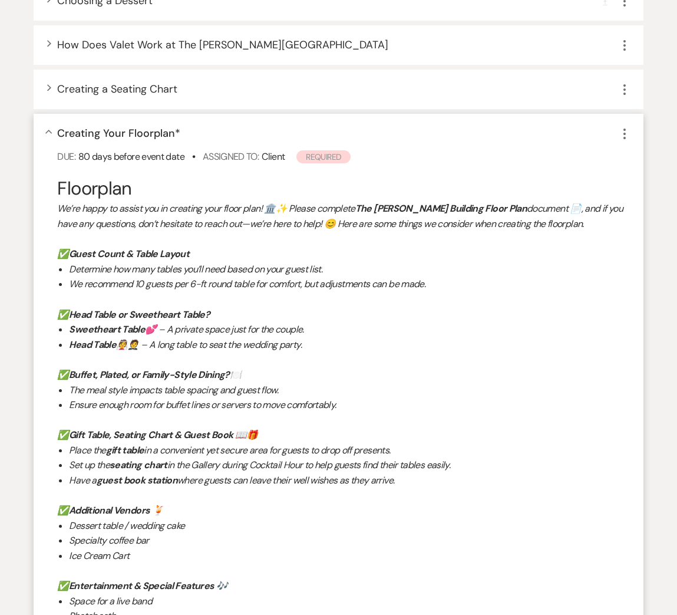
click at [51, 131] on use "button" at bounding box center [48, 132] width 6 height 4
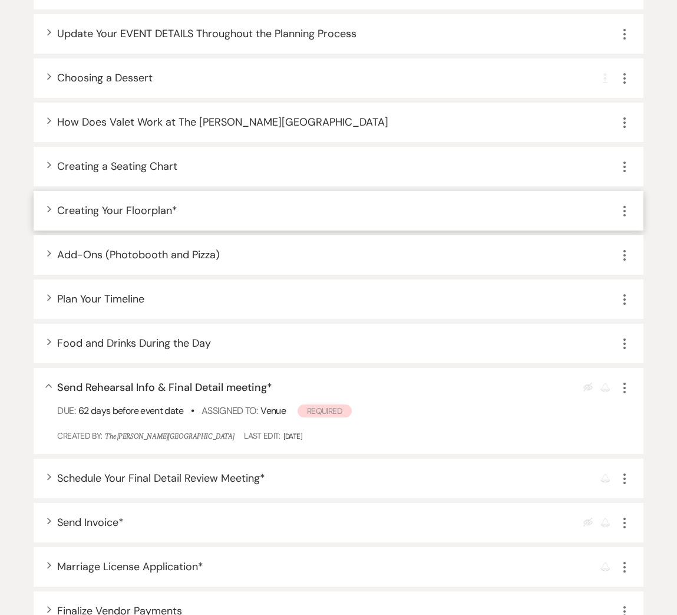
scroll to position [637, 0]
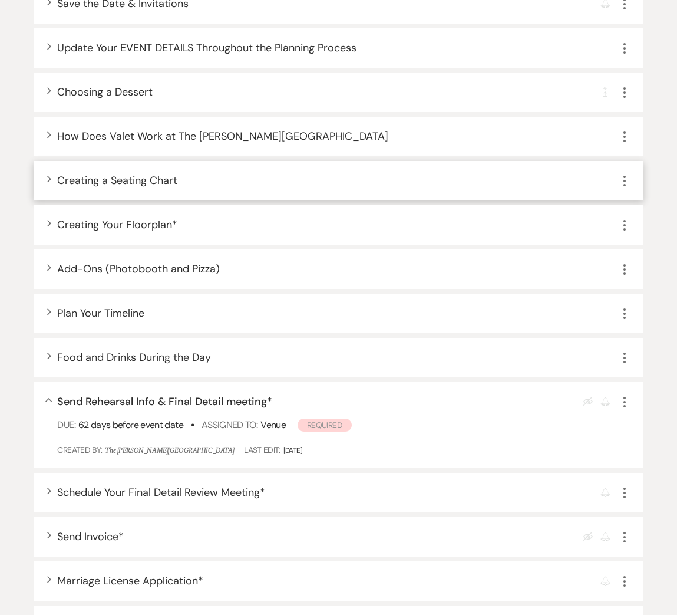
click at [51, 172] on div "Expand Creating a Seating Chart More" at bounding box center [339, 181] width 610 height 40
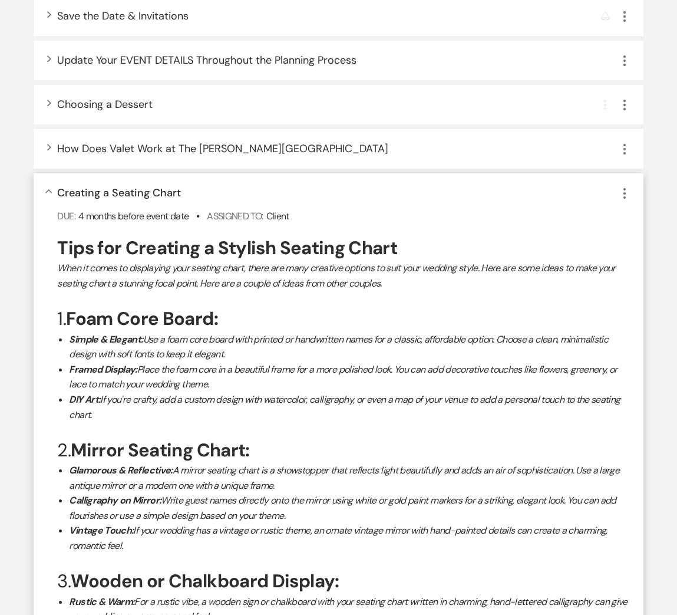
scroll to position [619, 0]
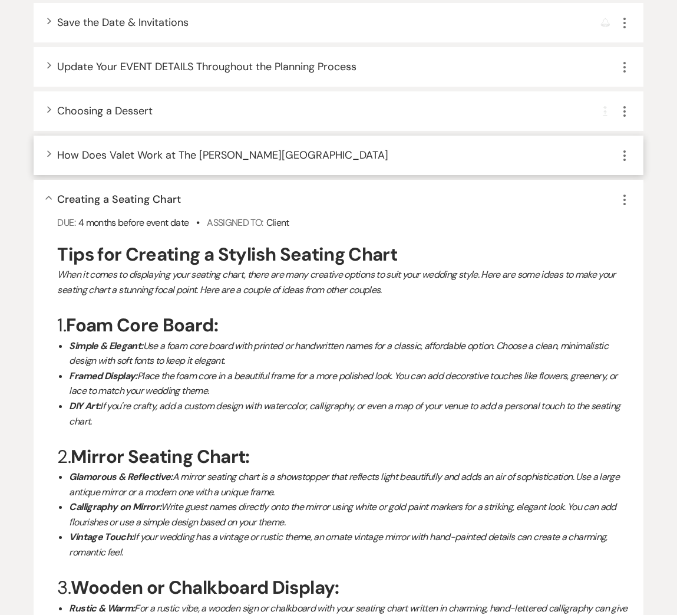
drag, startPoint x: 48, startPoint y: 193, endPoint x: 44, endPoint y: 171, distance: 22.8
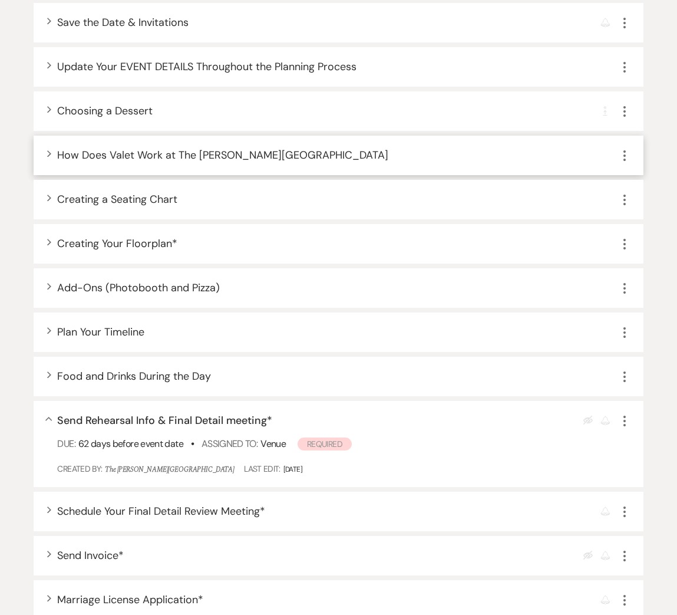
click at [47, 156] on span "Expand" at bounding box center [49, 153] width 5 height 7
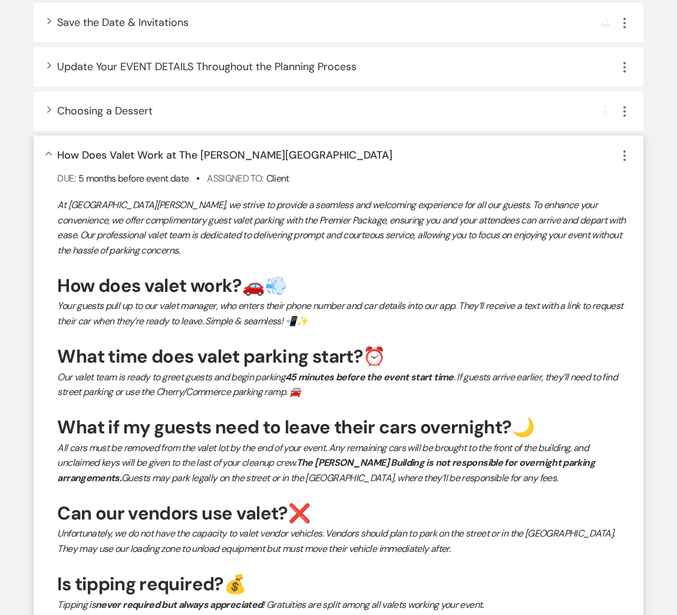
click at [47, 156] on div "Collapse How Does Valet Work at The Harris Building More Due: 5 months before e…" at bounding box center [339, 427] width 610 height 583
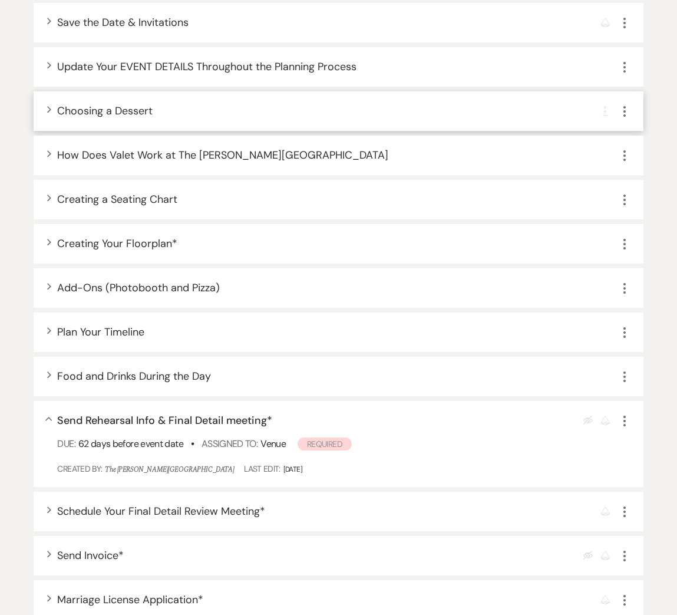
click at [46, 108] on div "Expand Choosing a Dessert Completion Requirement More" at bounding box center [339, 111] width 610 height 40
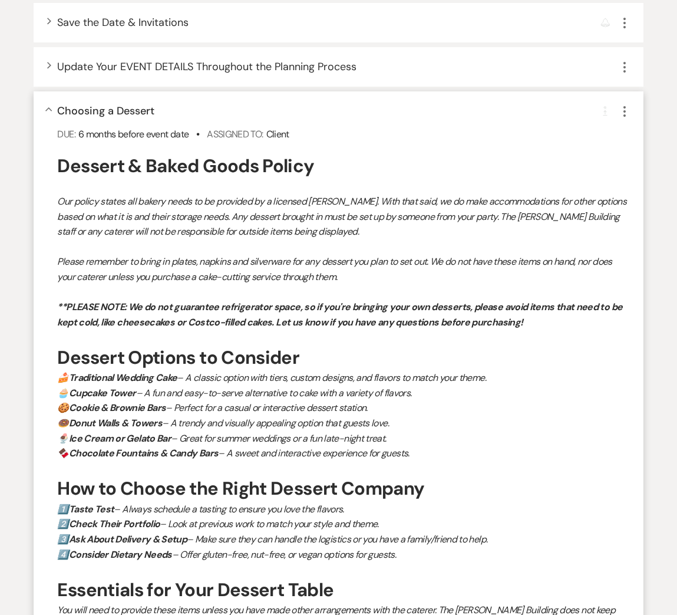
click at [48, 108] on use "button" at bounding box center [48, 109] width 6 height 4
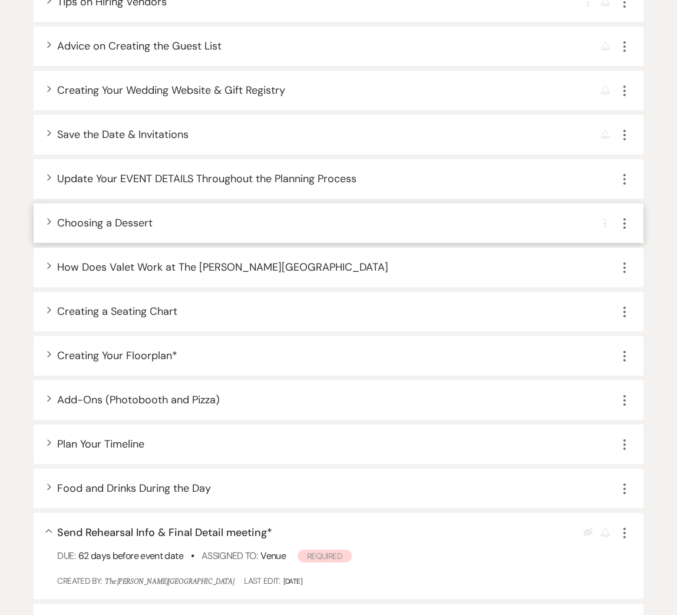
scroll to position [499, 0]
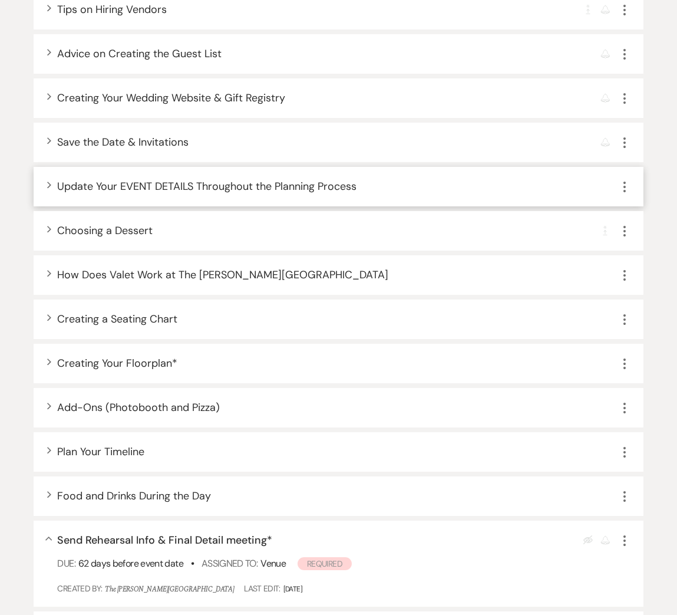
click at [56, 185] on div "Expand Update Your EVENT DETAILS Throughout the Planning Process More" at bounding box center [339, 187] width 610 height 40
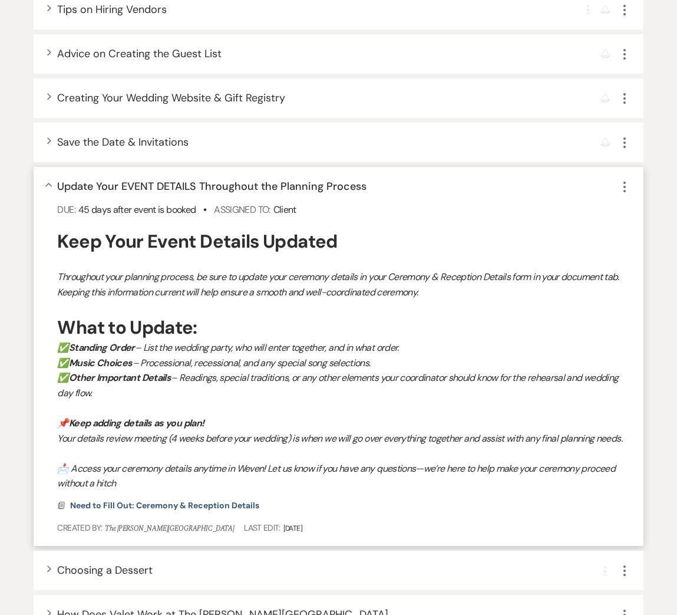
click at [53, 185] on div "Collapse Update Your EVENT DETAILS Throughout the Planning Process More Due: 45…" at bounding box center [339, 356] width 610 height 379
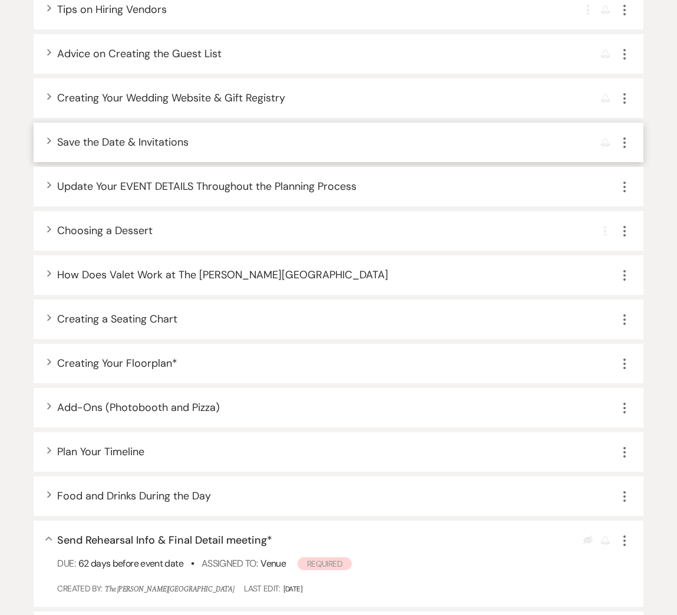
click at [51, 142] on icon "Expand" at bounding box center [49, 140] width 5 height 7
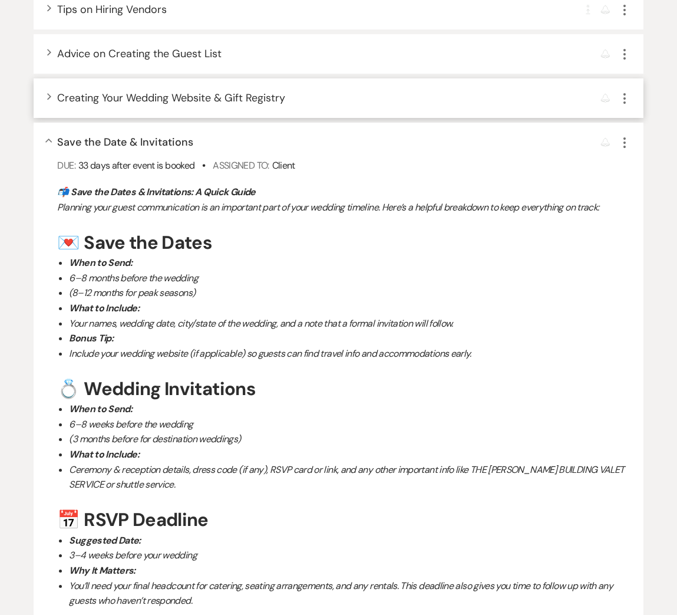
drag, startPoint x: 51, startPoint y: 142, endPoint x: 47, endPoint y: 114, distance: 28.7
click at [51, 142] on icon "Collapse" at bounding box center [48, 141] width 7 height 5
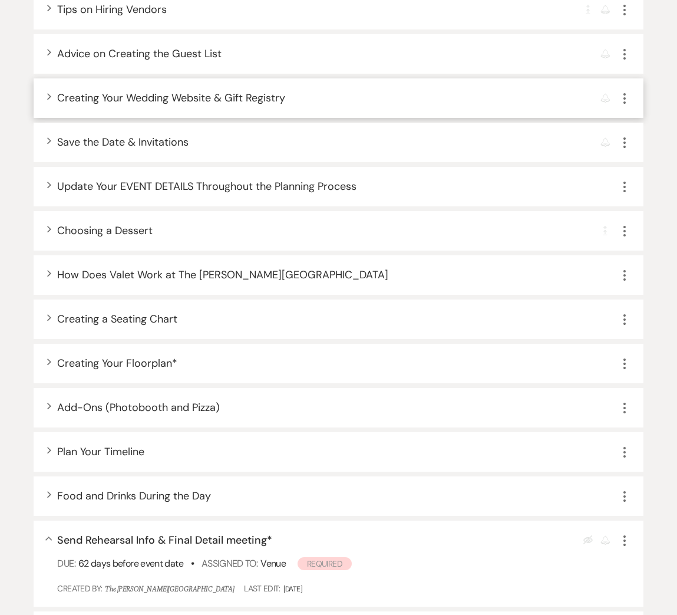
click at [47, 90] on div "Expand Creating Your Wedding Website & Gift Registry Reminder More" at bounding box center [339, 98] width 610 height 40
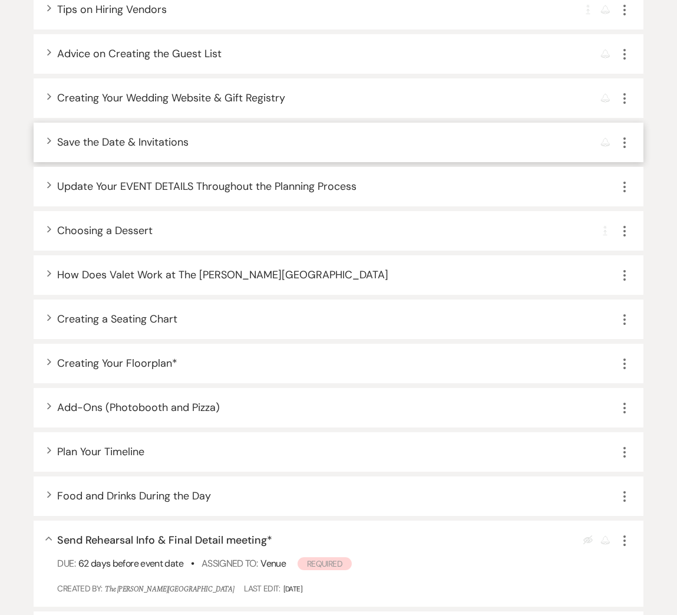
click at [47, 140] on icon "Expand" at bounding box center [49, 140] width 5 height 7
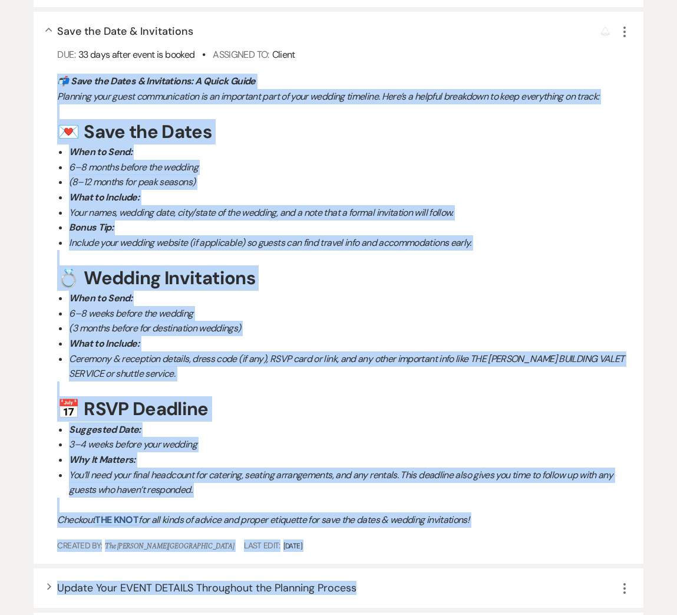
scroll to position [682, 0]
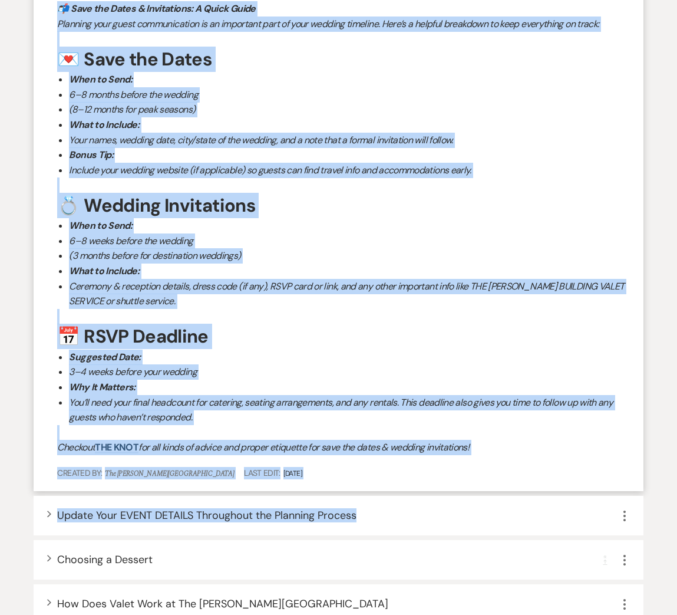
drag, startPoint x: 60, startPoint y: 189, endPoint x: 498, endPoint y: 448, distance: 509.7
click at [498, 448] on div "📬 Save the Dates & Invitations: A Quick Guide Planning your guest communication…" at bounding box center [344, 228] width 574 height 454
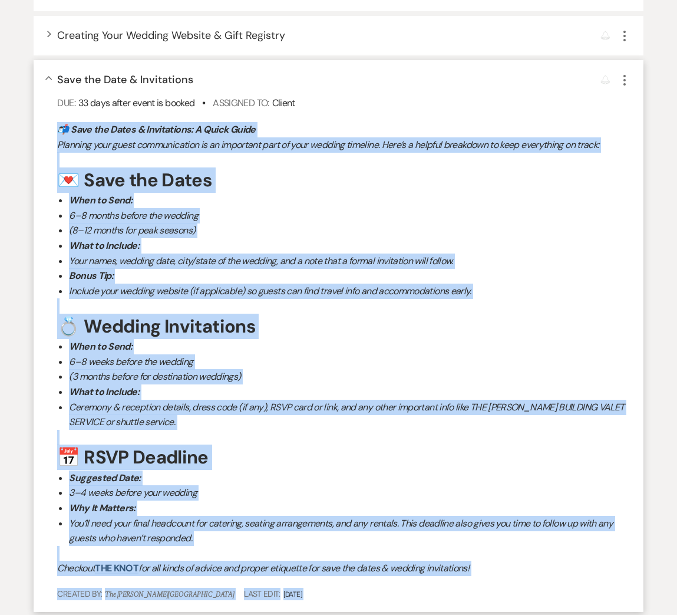
scroll to position [561, 0]
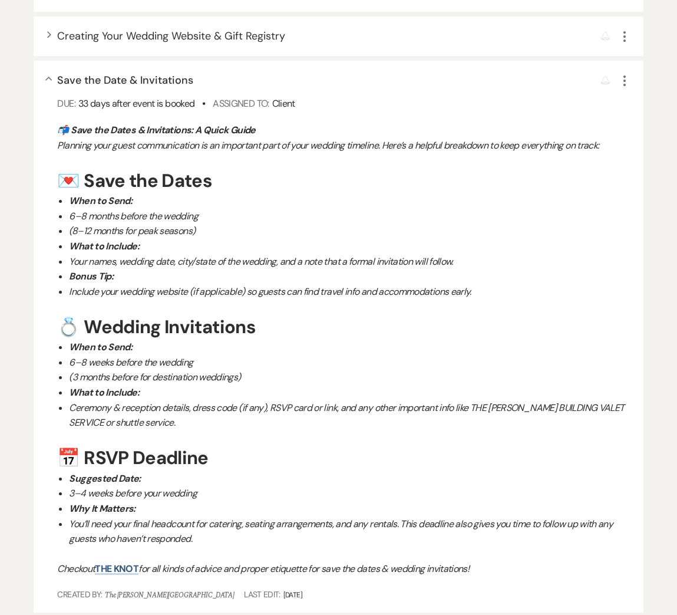
click at [4, 393] on div "Filter: Assignee ▲ Categories ▲ Type ▲ + Add Task Completion Requirement Comple…" at bounding box center [338, 579] width 677 height 2017
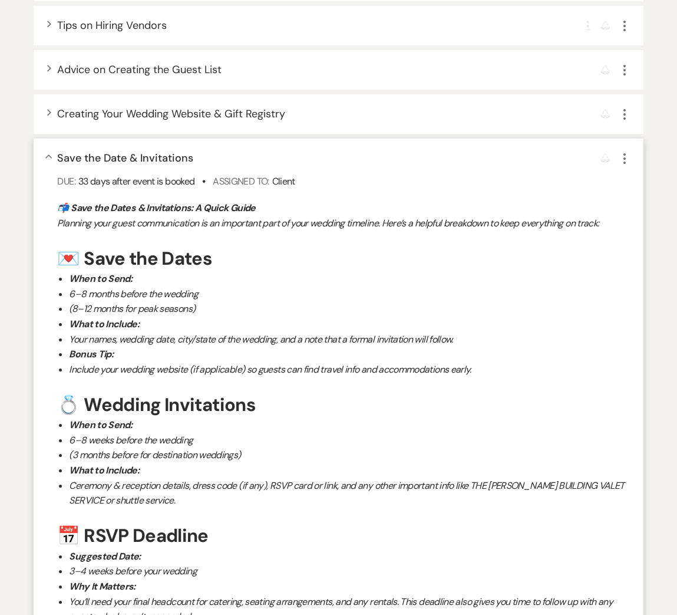
scroll to position [464, 0]
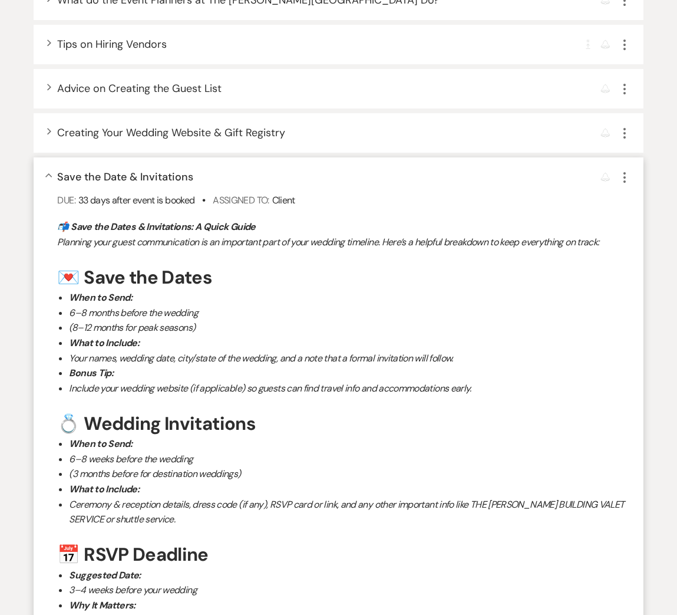
click at [52, 173] on icon "Collapse" at bounding box center [48, 175] width 7 height 5
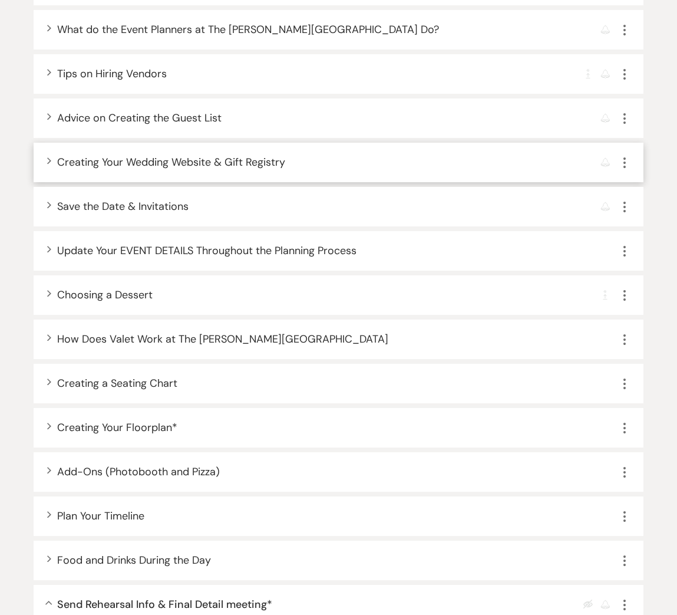
click at [49, 161] on use "button" at bounding box center [49, 160] width 4 height 6
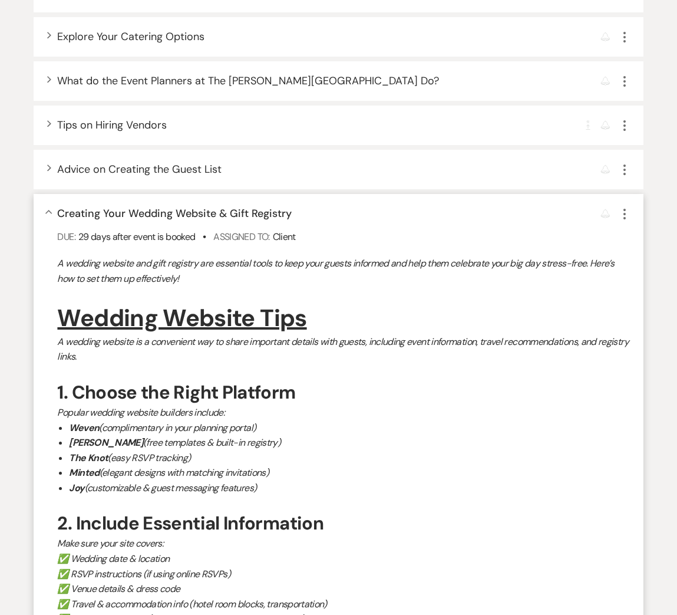
scroll to position [392, 0]
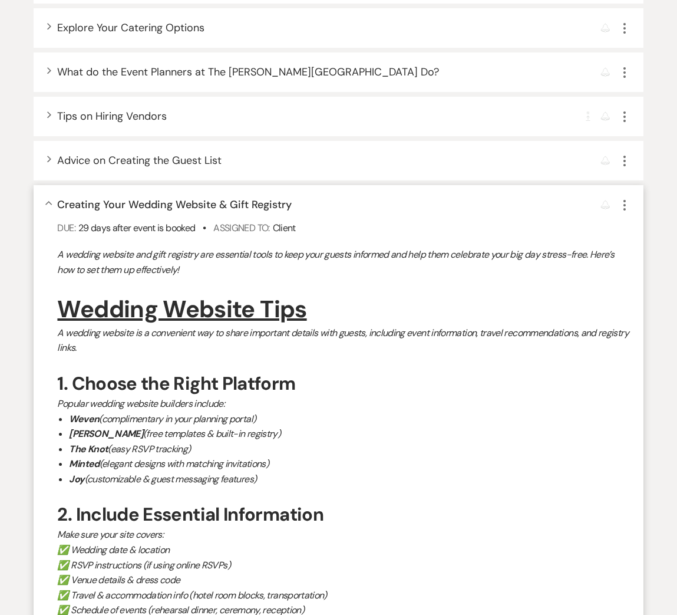
click at [48, 202] on use "button" at bounding box center [48, 203] width 6 height 4
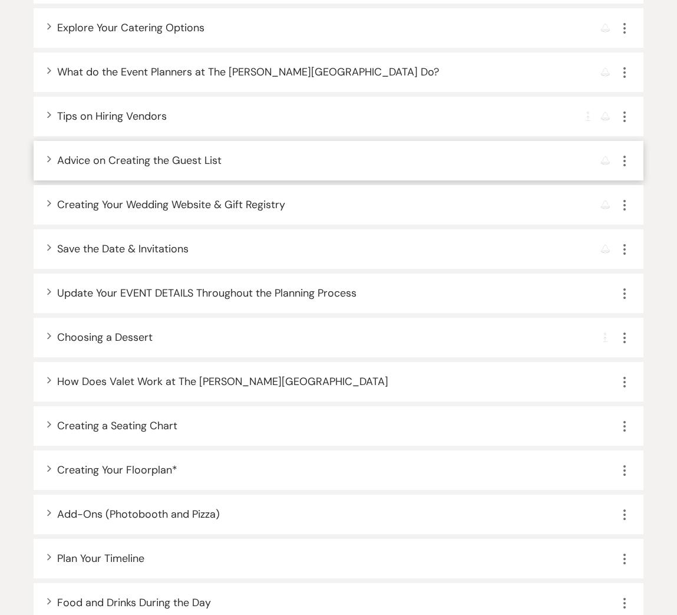
click at [47, 161] on icon "Expand" at bounding box center [49, 158] width 5 height 7
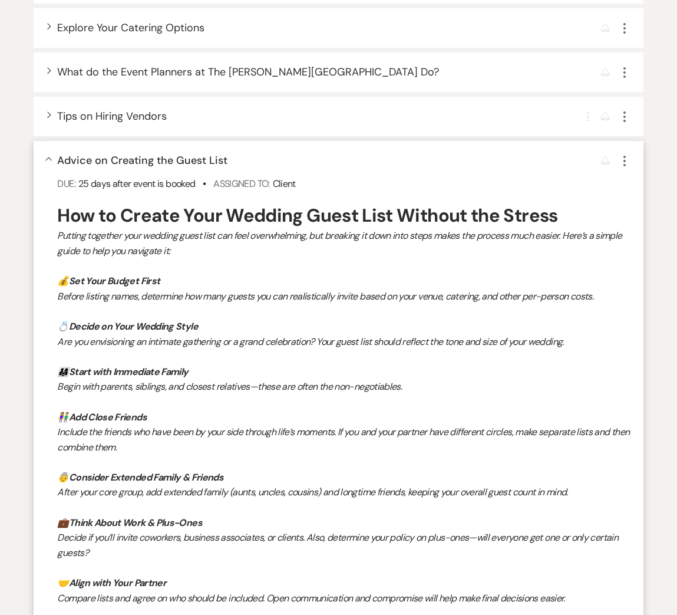
click at [49, 157] on icon "Collapse" at bounding box center [48, 159] width 7 height 5
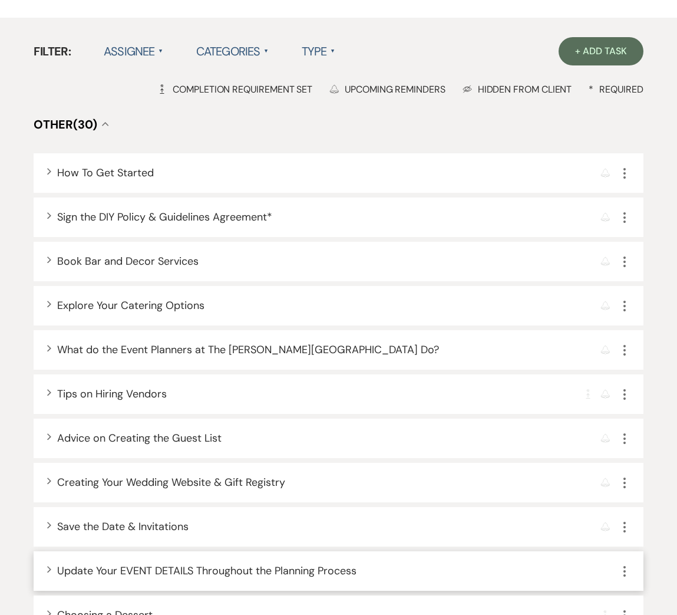
scroll to position [0, 0]
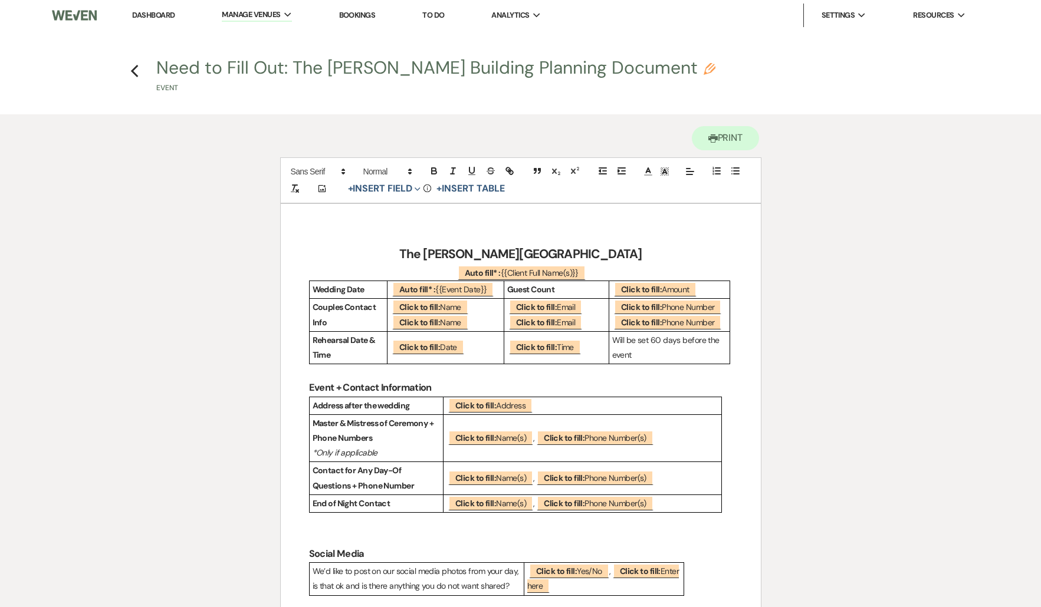
click at [132, 68] on icon "Previous" at bounding box center [134, 71] width 9 height 14
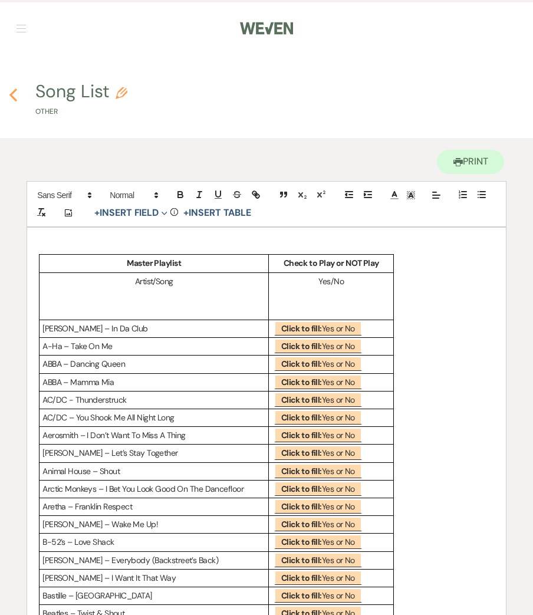
click at [11, 91] on icon "Previous" at bounding box center [13, 95] width 9 height 14
